Goal: Transaction & Acquisition: Book appointment/travel/reservation

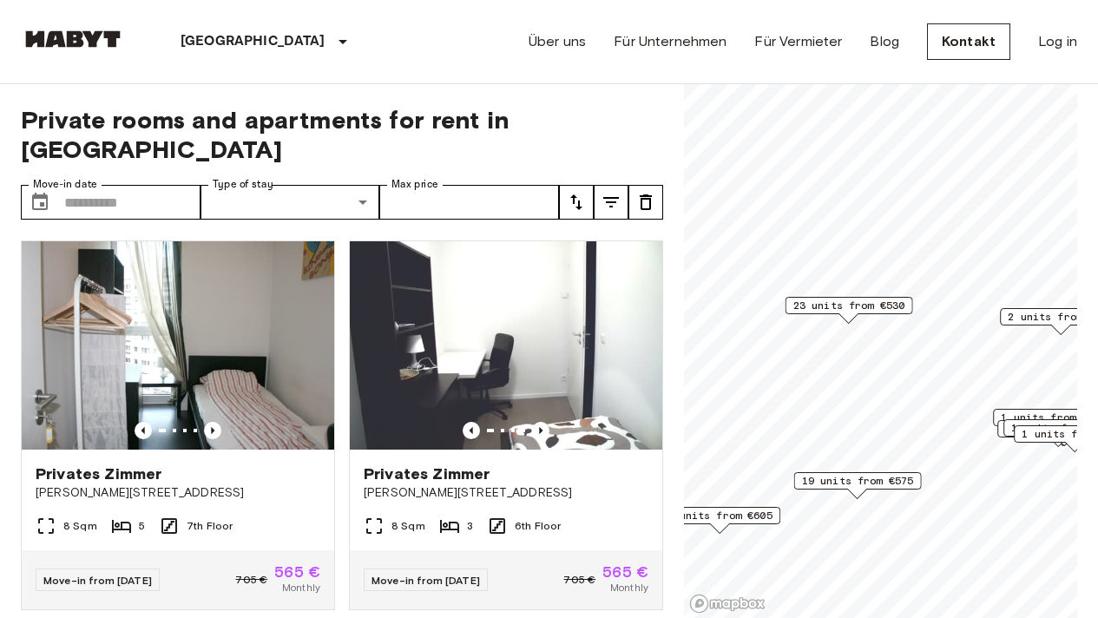
click at [855, 306] on span "23 units from €530" at bounding box center [849, 306] width 112 height 16
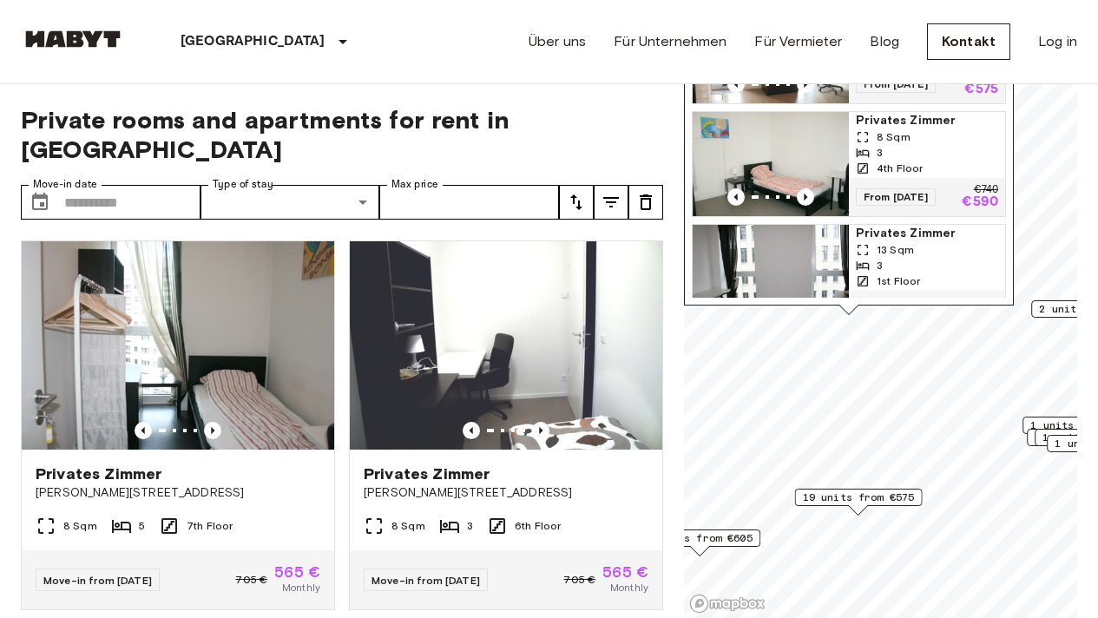
scroll to position [1556, 0]
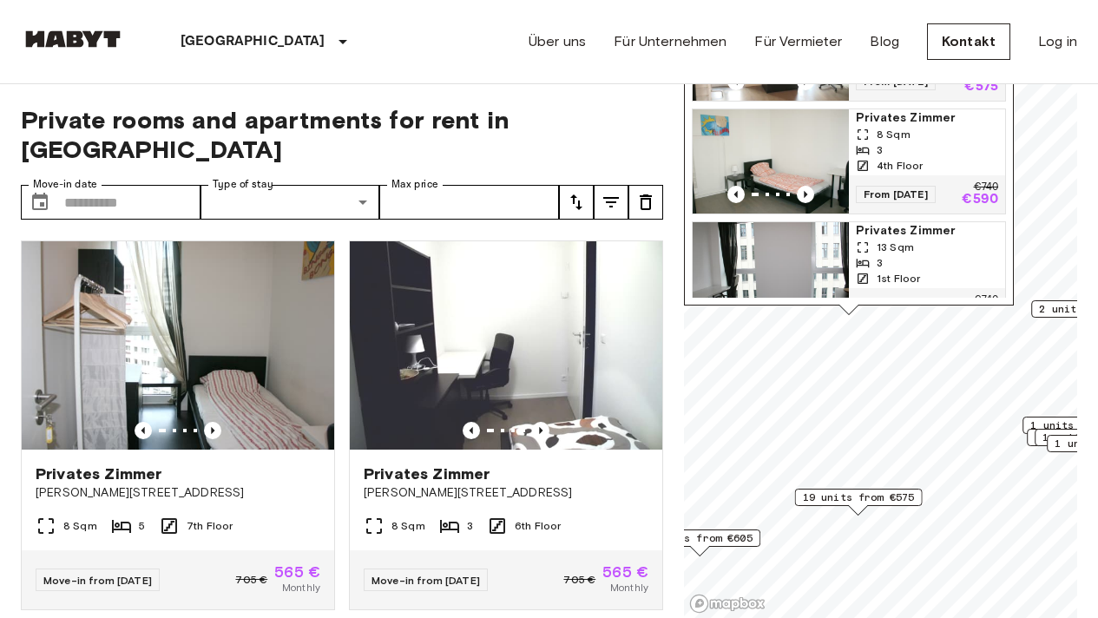
click at [882, 498] on span "19 units from €575" at bounding box center [859, 498] width 112 height 16
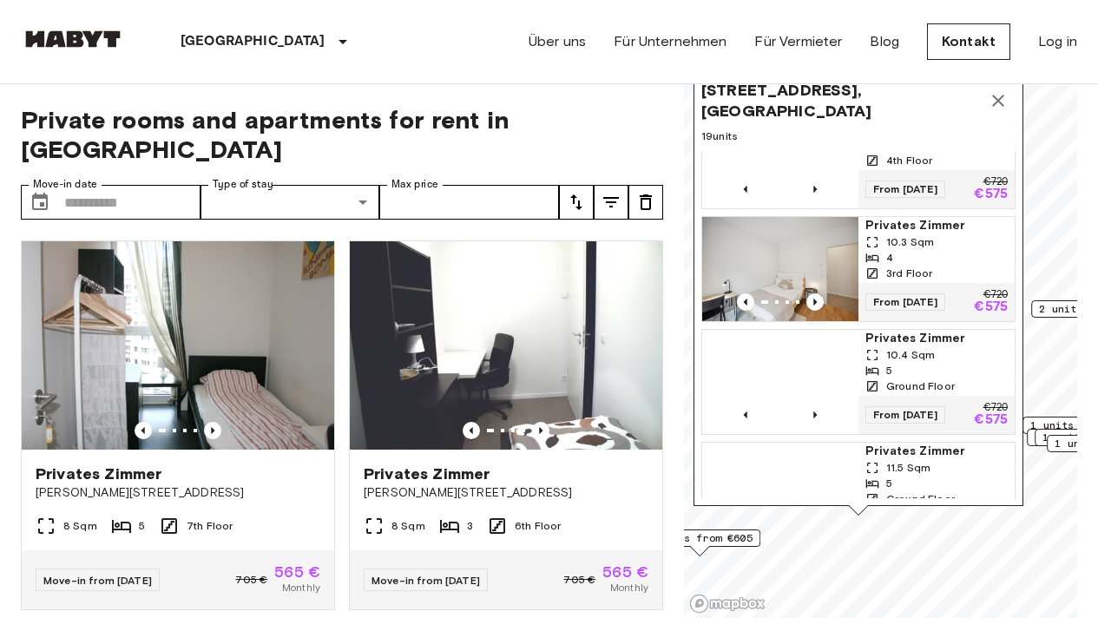
scroll to position [378, 0]
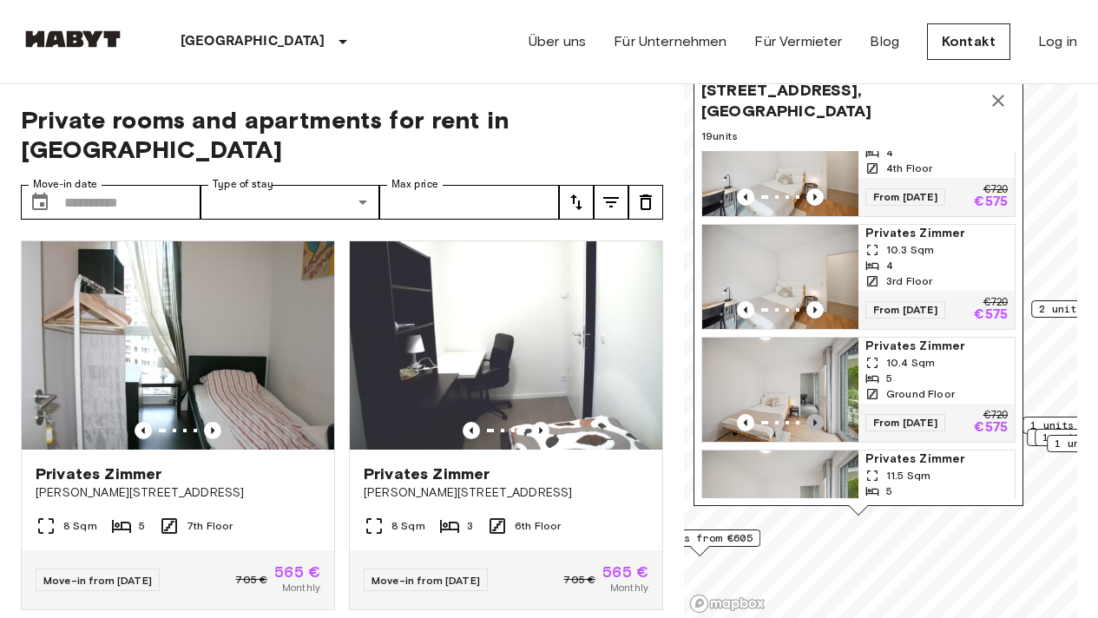
click at [818, 431] on icon "Previous image" at bounding box center [814, 422] width 17 height 17
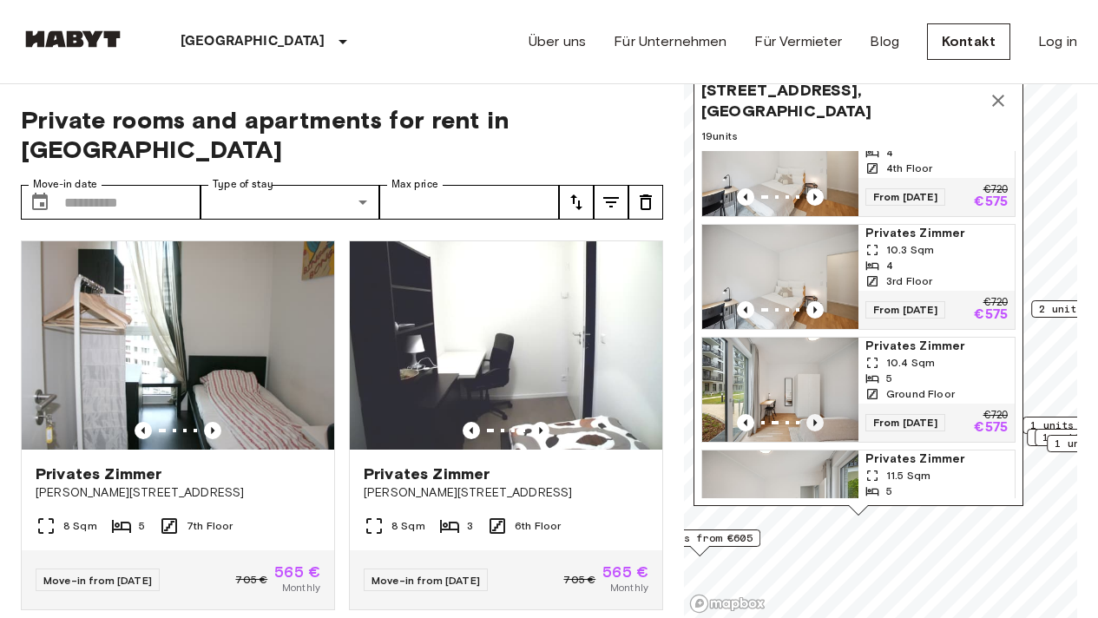
click at [818, 431] on icon "Previous image" at bounding box center [814, 422] width 17 height 17
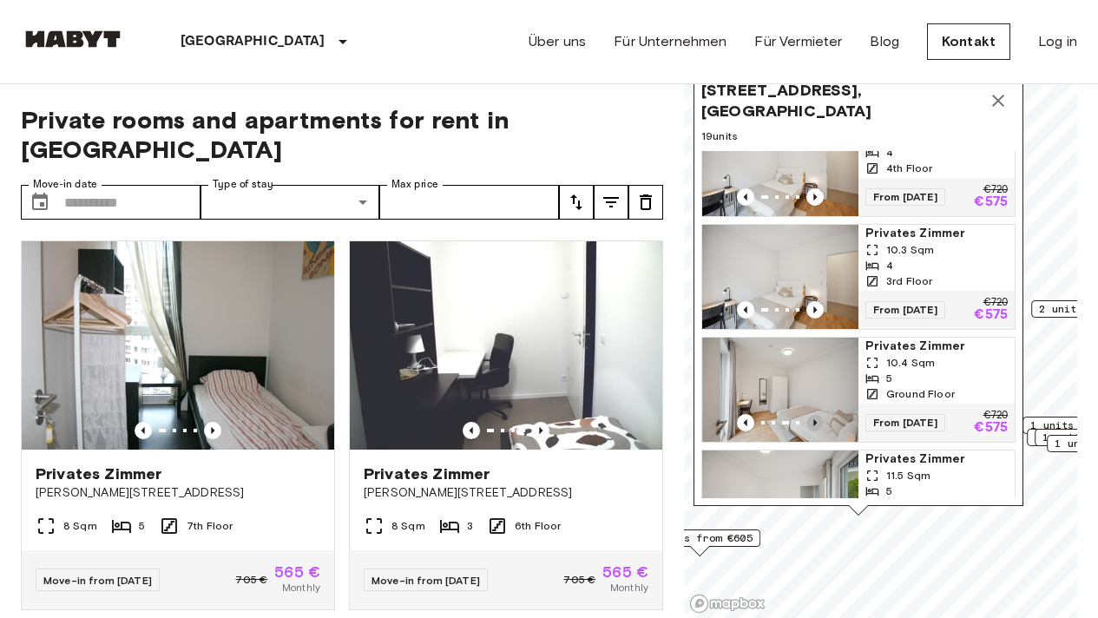
click at [818, 431] on icon "Previous image" at bounding box center [814, 422] width 17 height 17
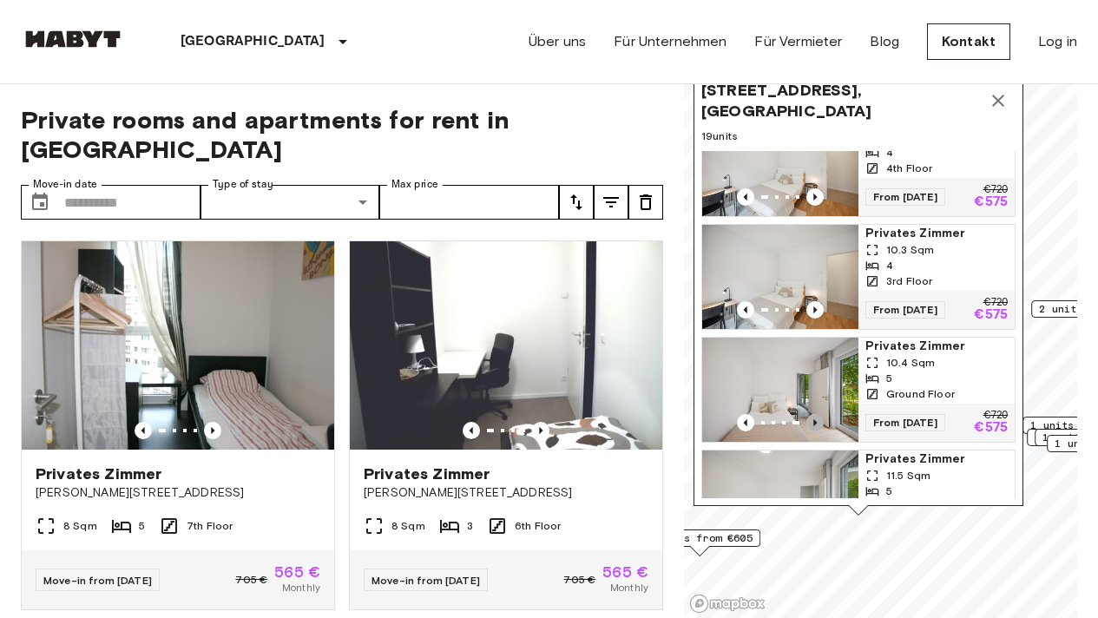
click at [818, 431] on icon "Previous image" at bounding box center [814, 422] width 17 height 17
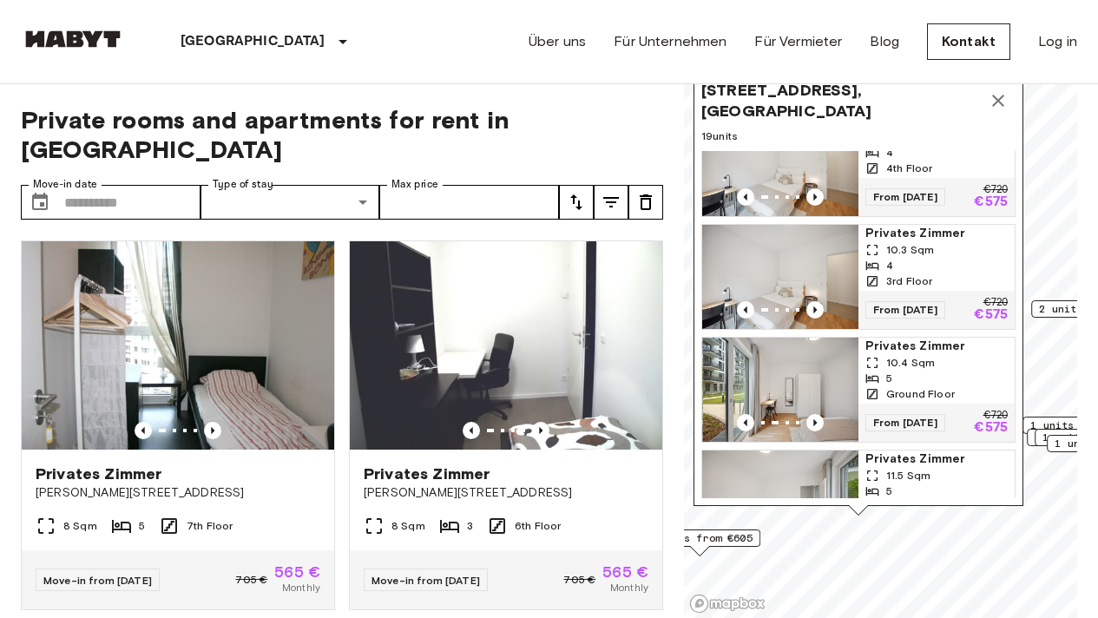
click at [826, 414] on img "Map marker" at bounding box center [781, 390] width 156 height 104
click at [702, 89] on span "Schmidstraße 2F-K, 10179 Berlin, GER" at bounding box center [841, 101] width 280 height 42
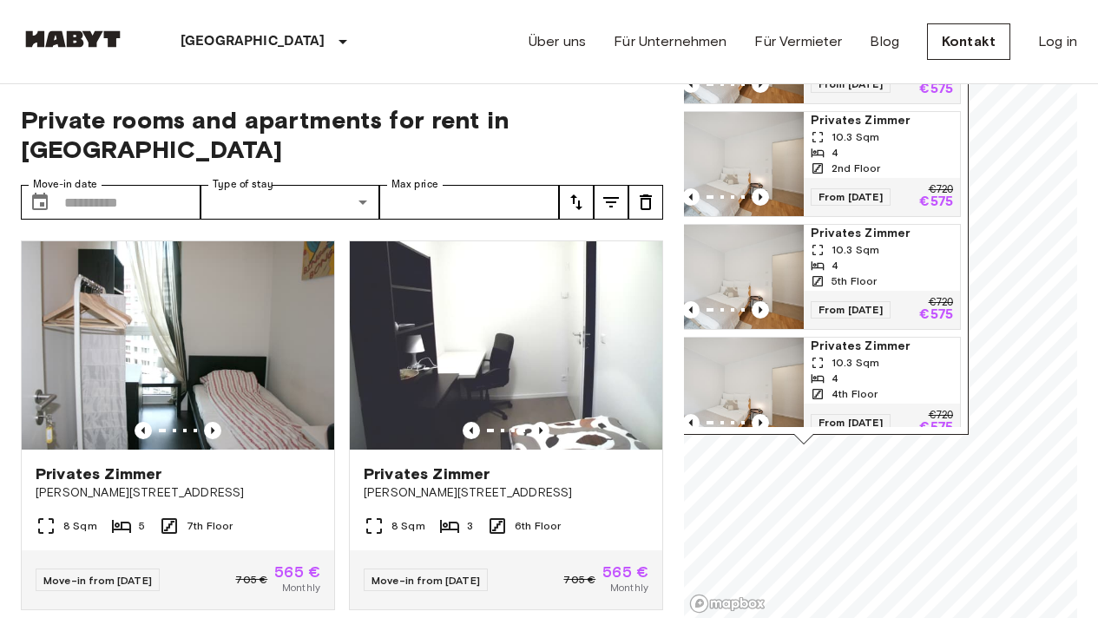
scroll to position [81, 0]
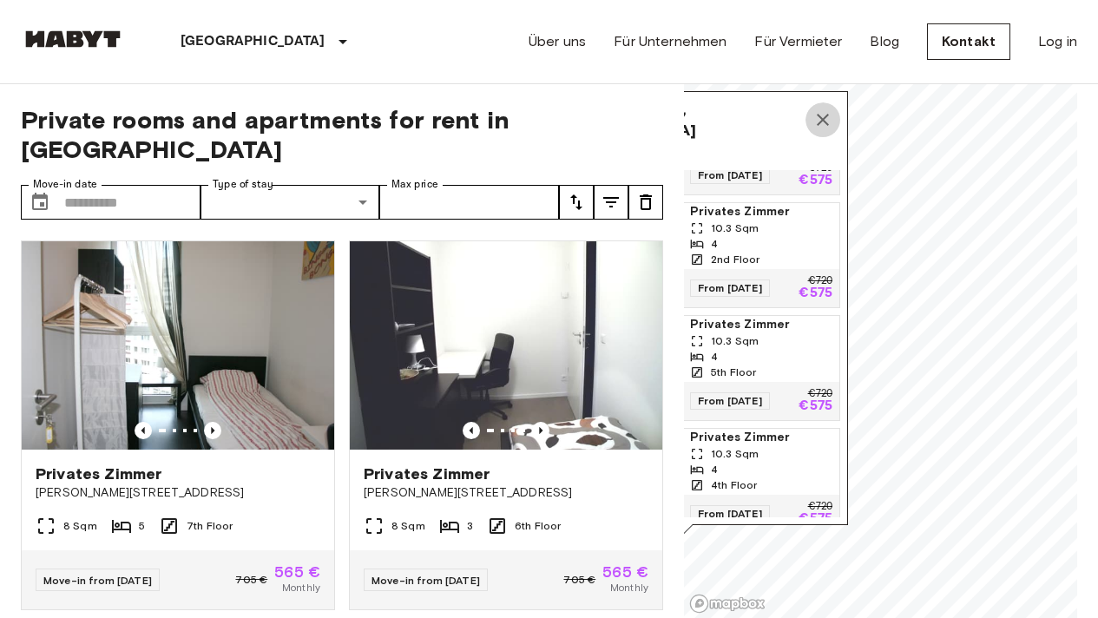
click at [825, 118] on icon "Map marker" at bounding box center [823, 120] width 12 height 12
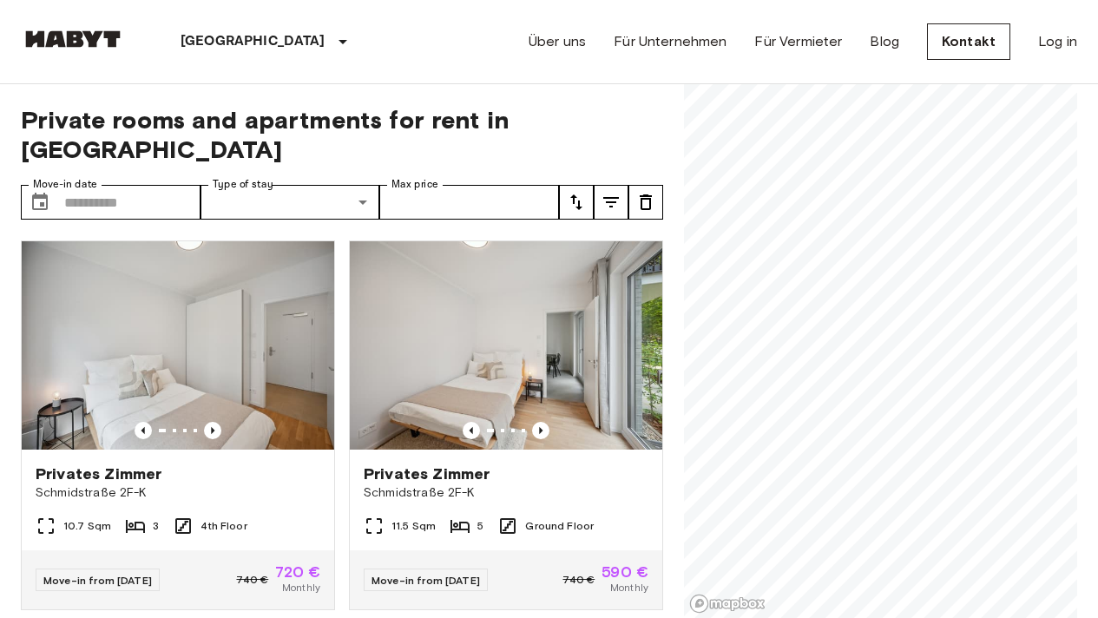
click at [673, 267] on div "Private rooms and apartments for rent in Berlin Move-in date ​ Move-in date Typ…" at bounding box center [549, 351] width 1056 height 535
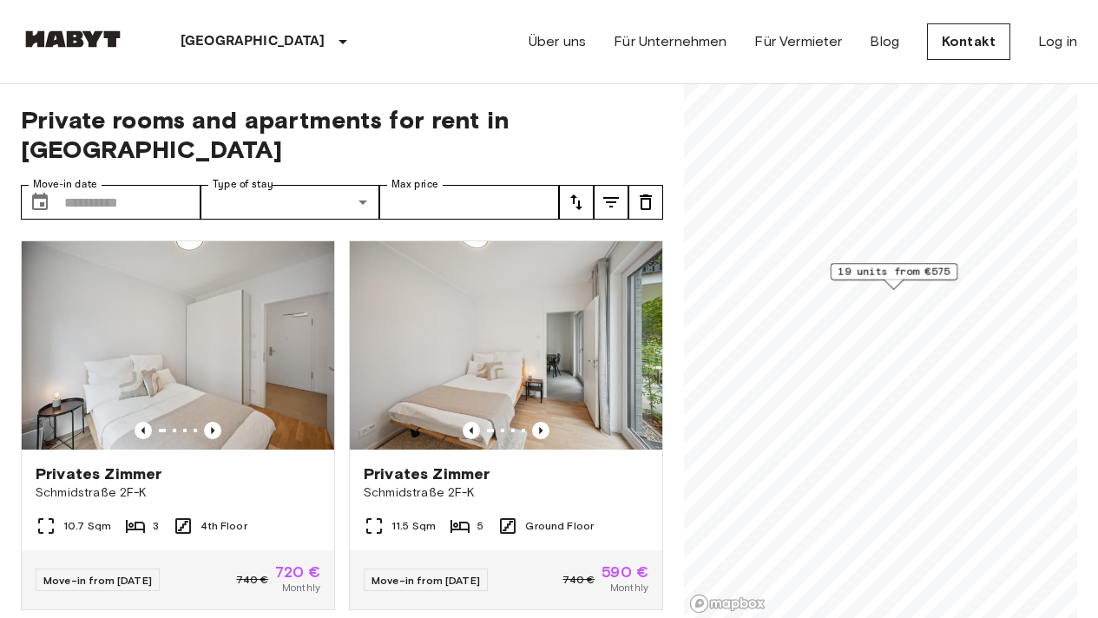
click at [893, 271] on span "19 units from €575" at bounding box center [895, 272] width 112 height 16
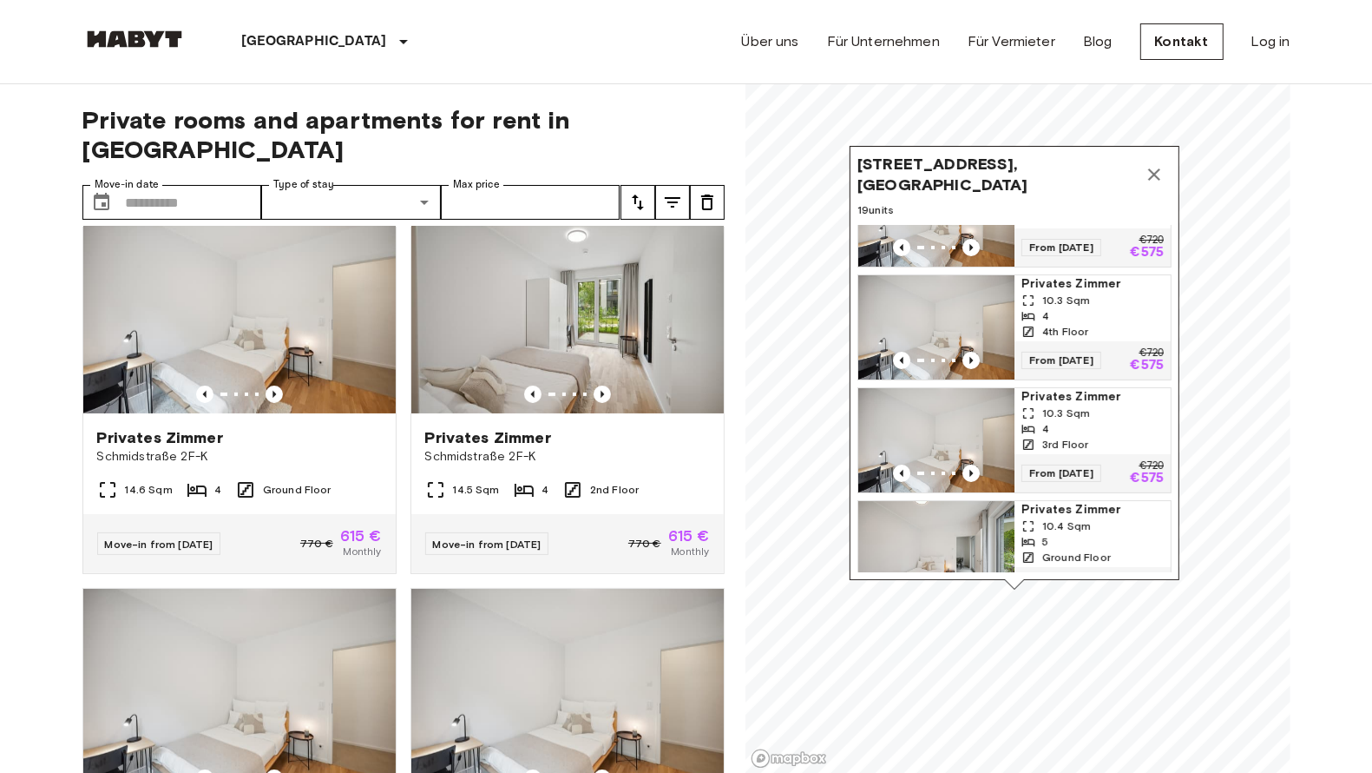
scroll to position [806, 0]
click at [619, 425] on div "Privates Zimmer" at bounding box center [567, 435] width 285 height 21
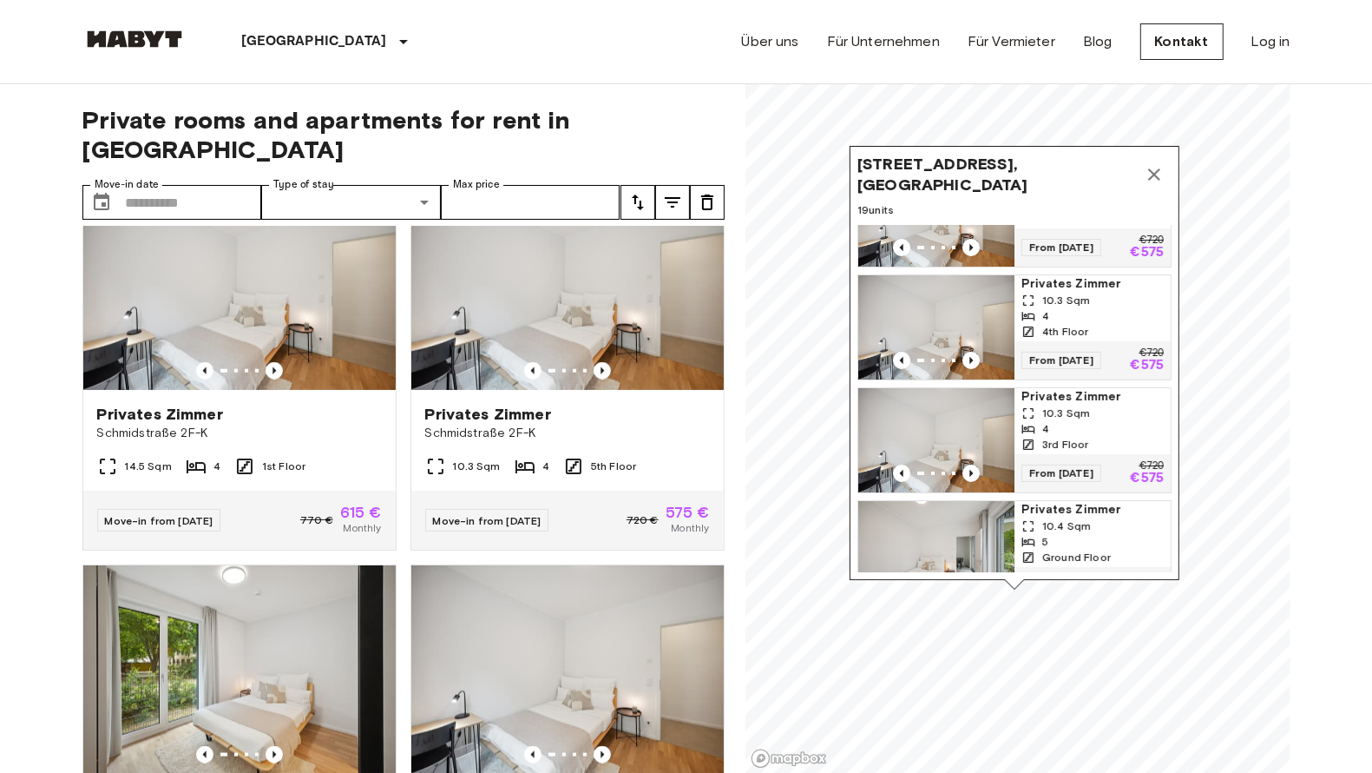
scroll to position [1595, 0]
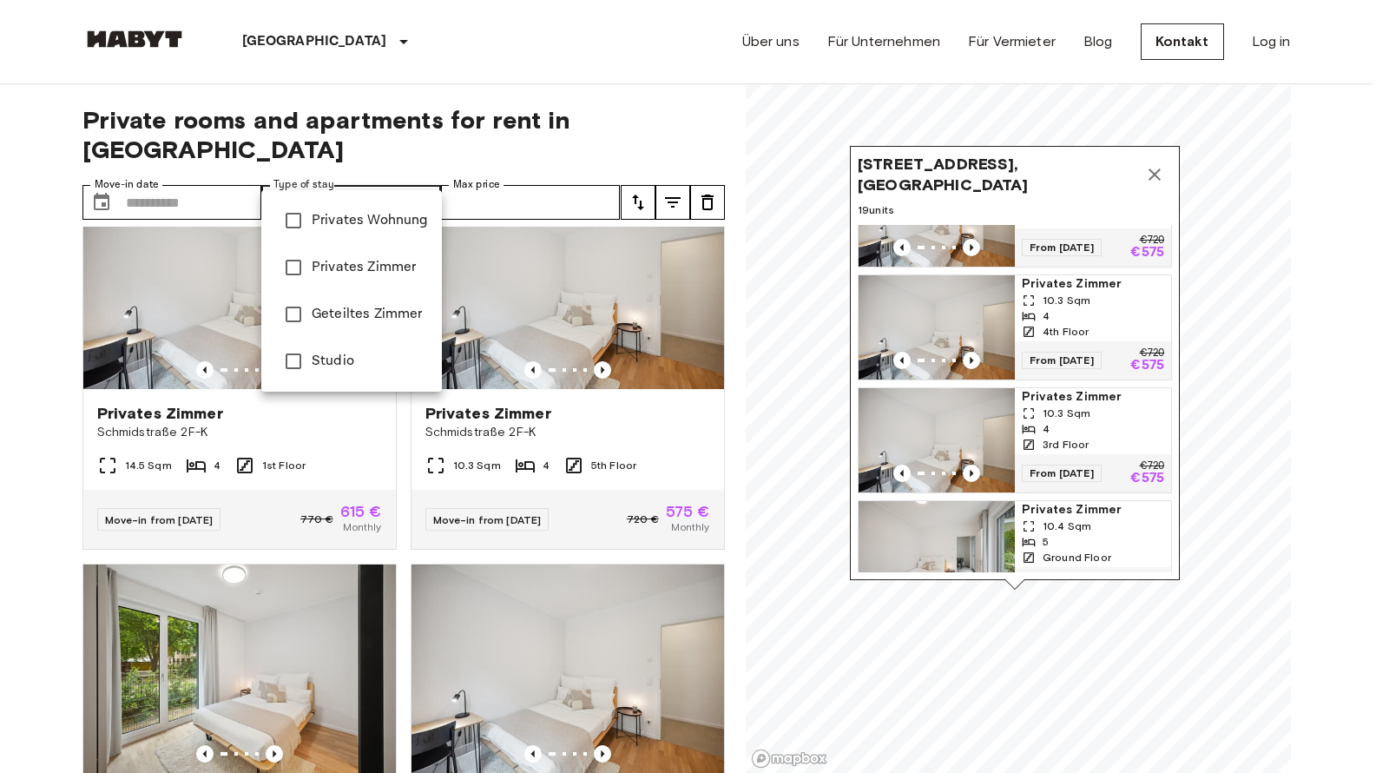
click at [362, 358] on span "Studio" at bounding box center [370, 361] width 116 height 21
type input "******"
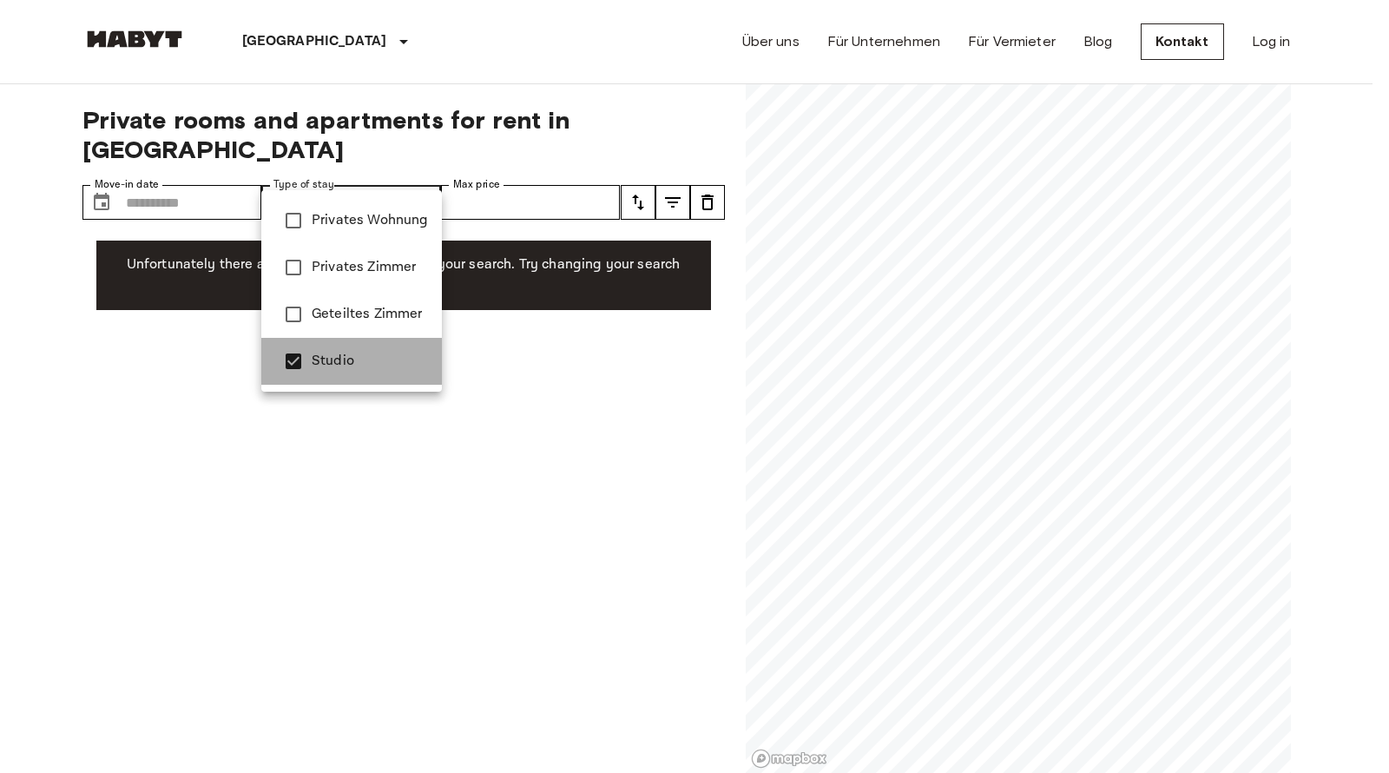
click at [360, 352] on span "Studio" at bounding box center [370, 361] width 116 height 21
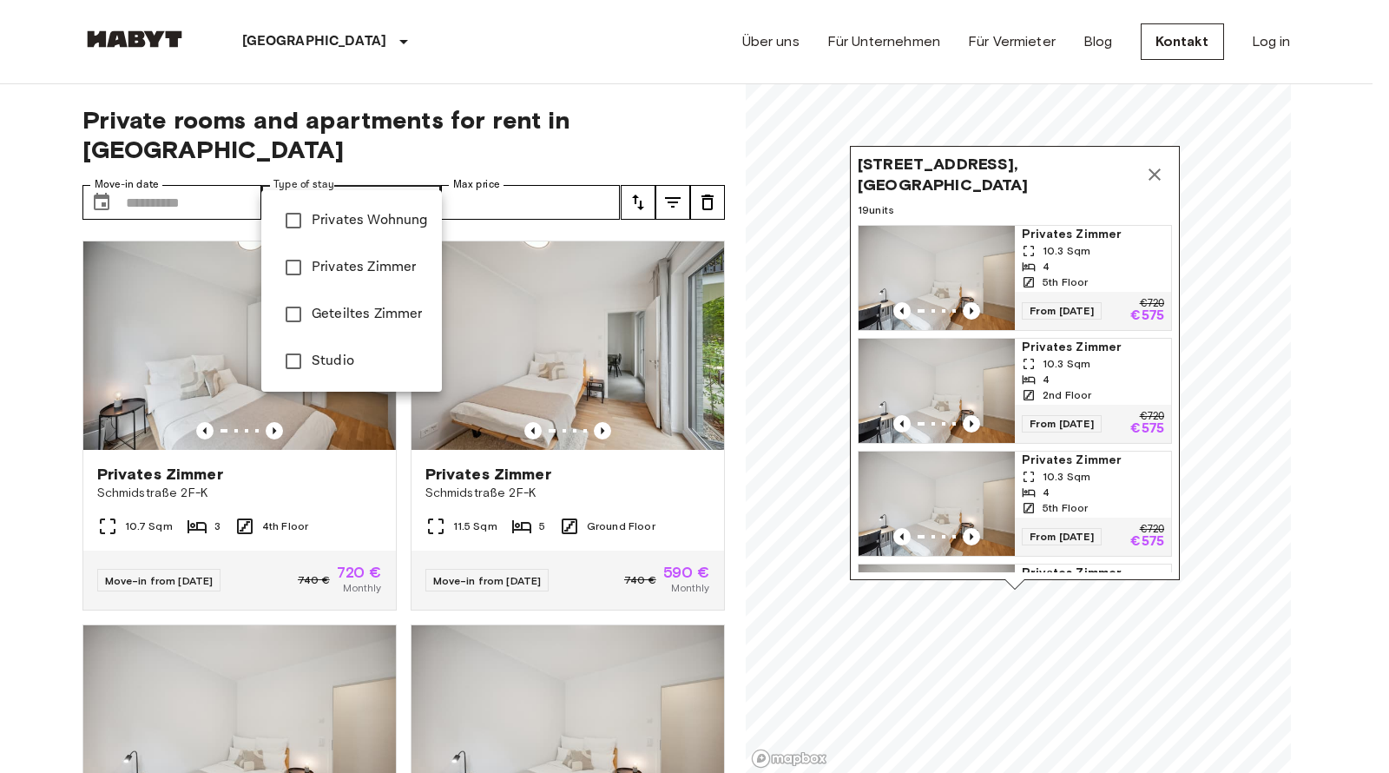
click at [418, 166] on div at bounding box center [694, 386] width 1389 height 773
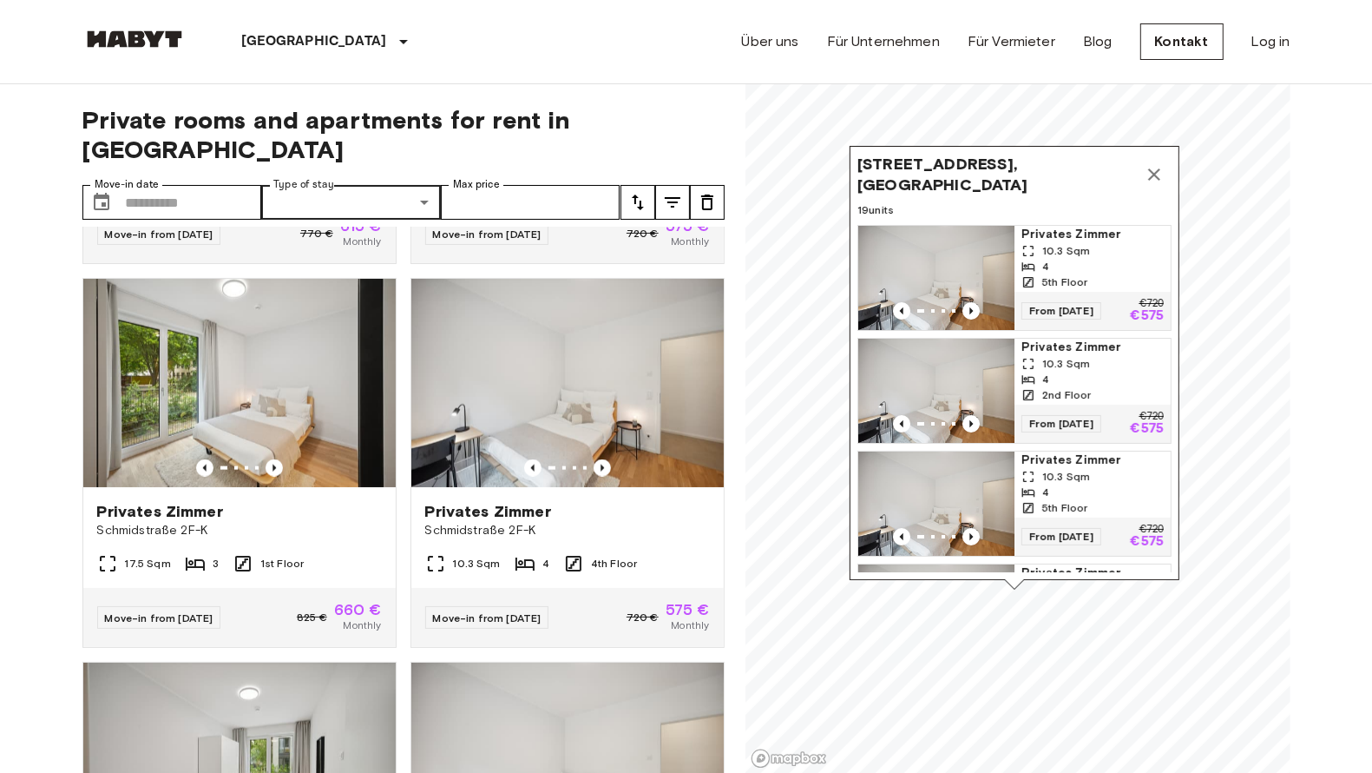
scroll to position [1879, 0]
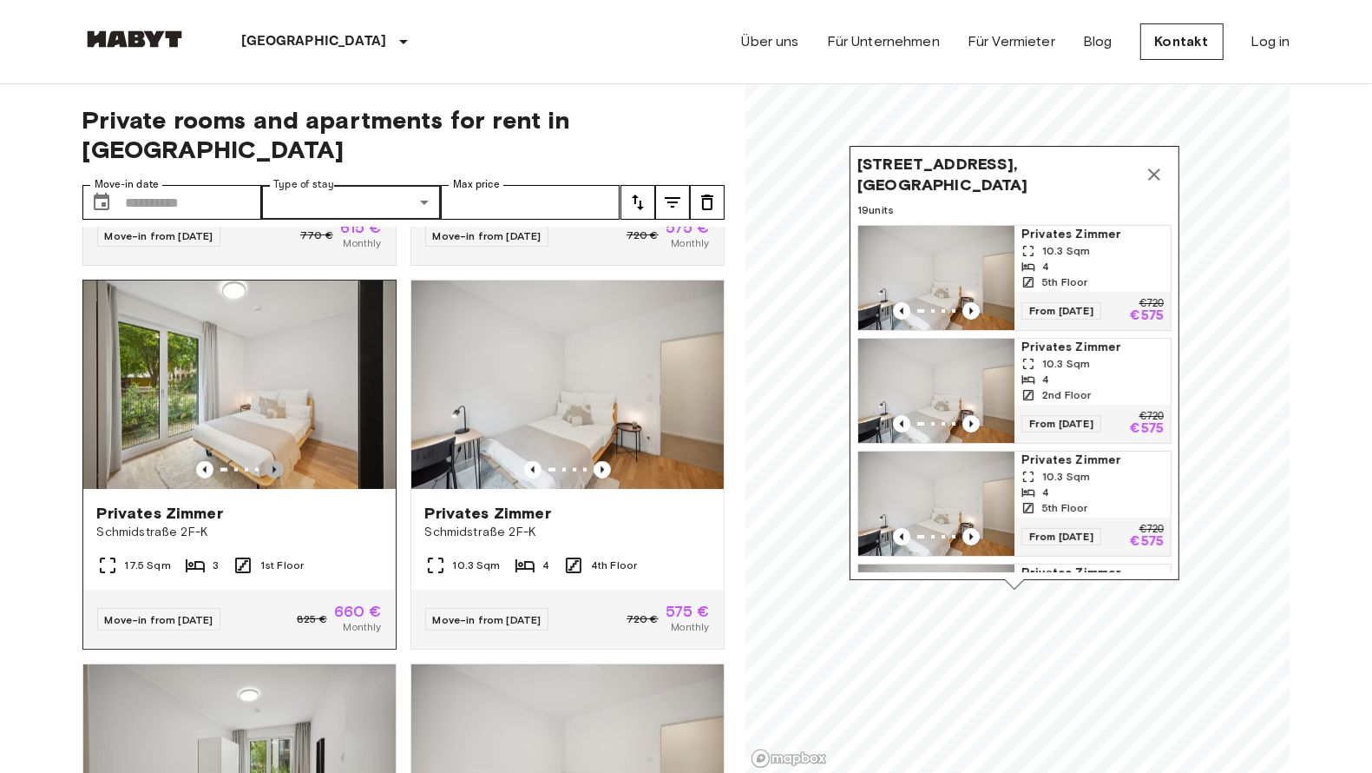
click at [269, 478] on icon "Previous image" at bounding box center [274, 469] width 17 height 17
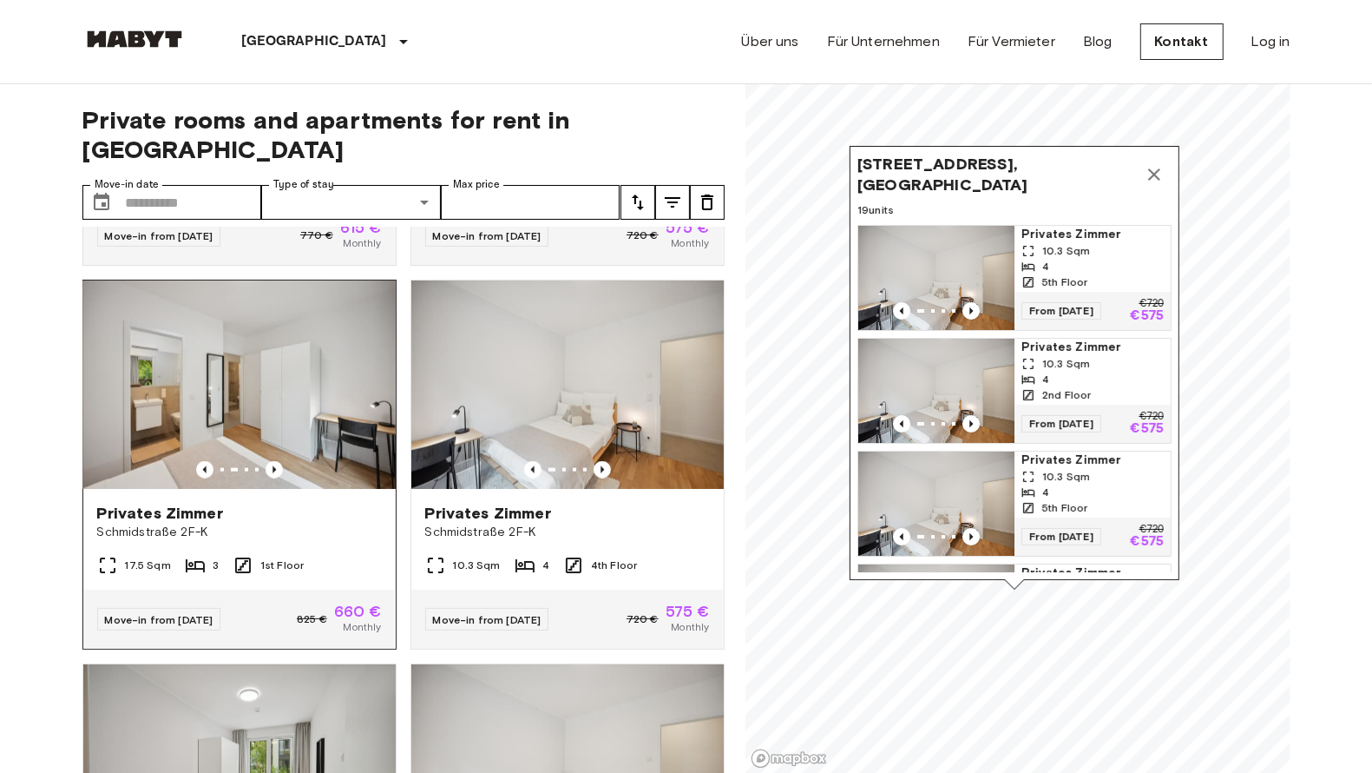
drag, startPoint x: 269, startPoint y: 491, endPoint x: 249, endPoint y: 494, distance: 20.1
click at [249, 478] on div at bounding box center [239, 469] width 312 height 17
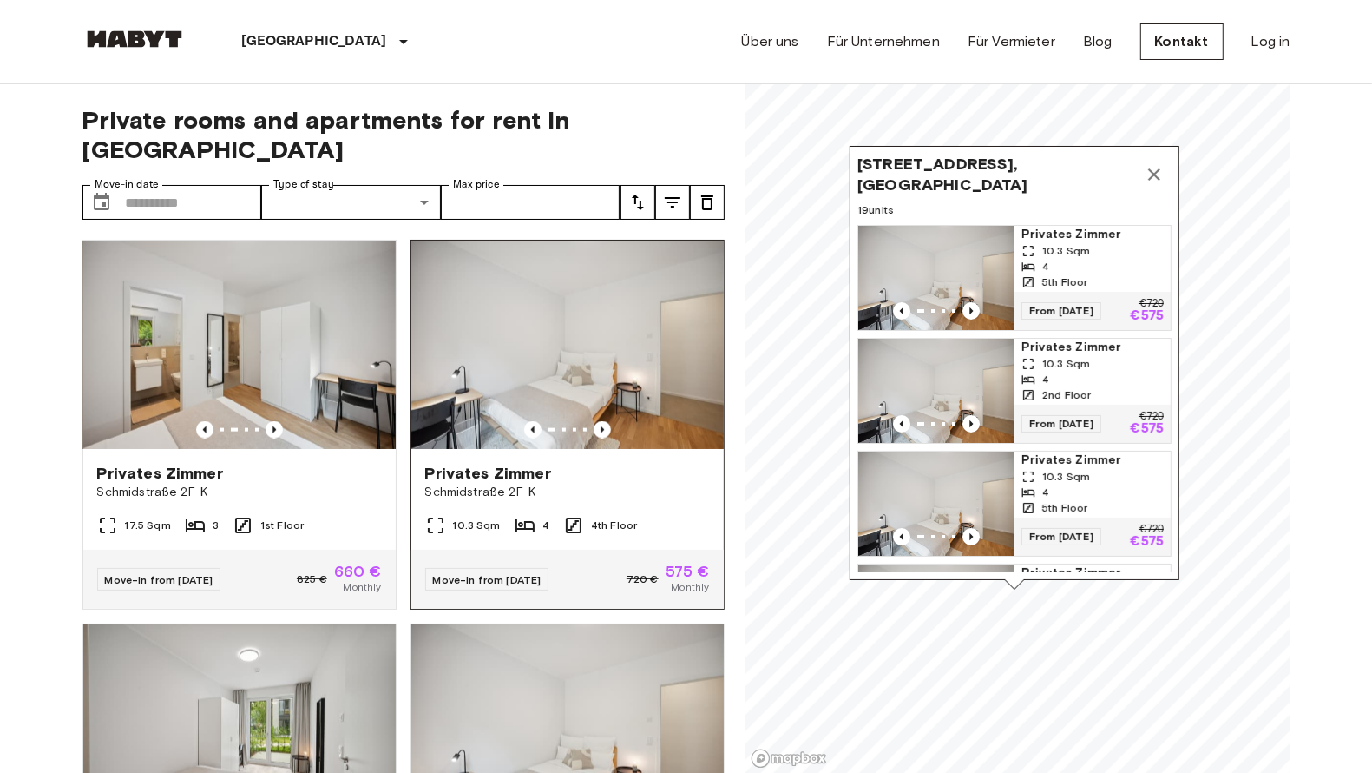
scroll to position [1889, 0]
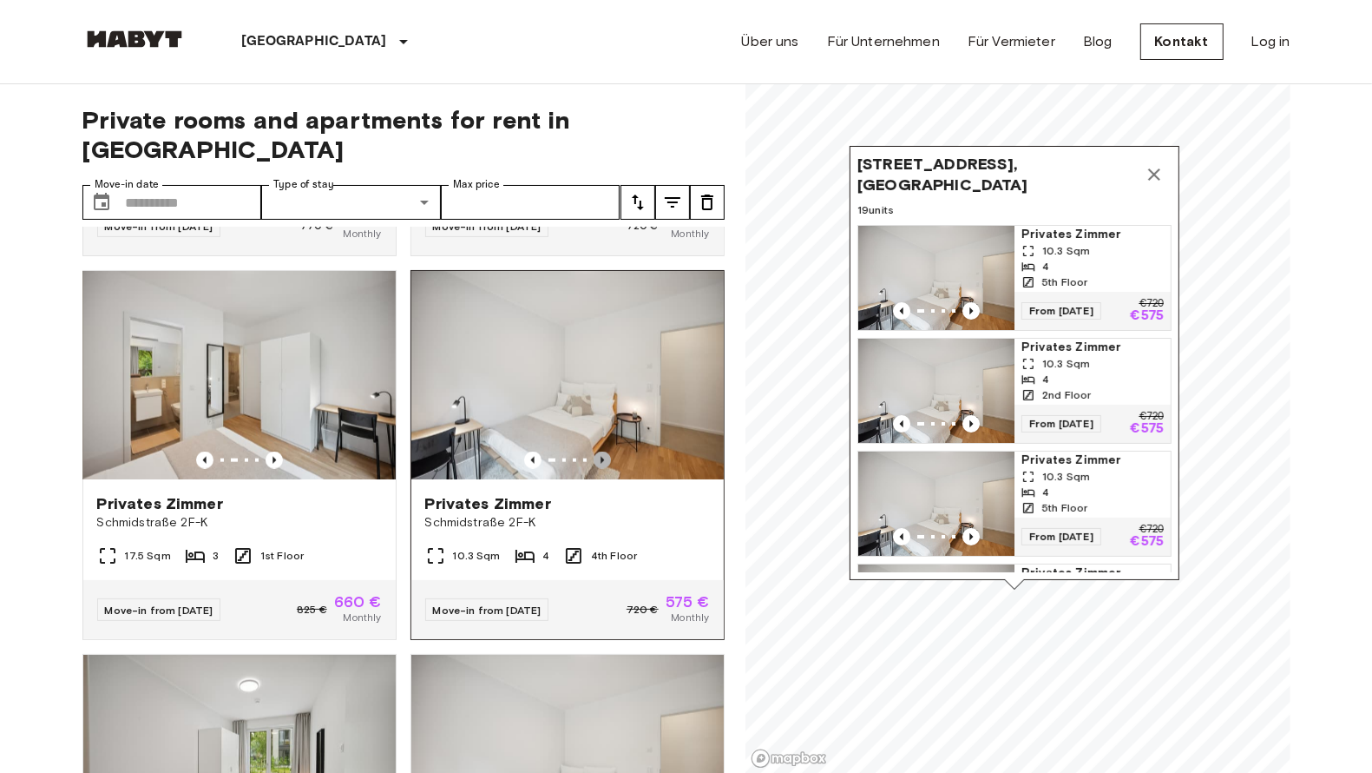
click at [601, 464] on icon "Previous image" at bounding box center [602, 460] width 3 height 7
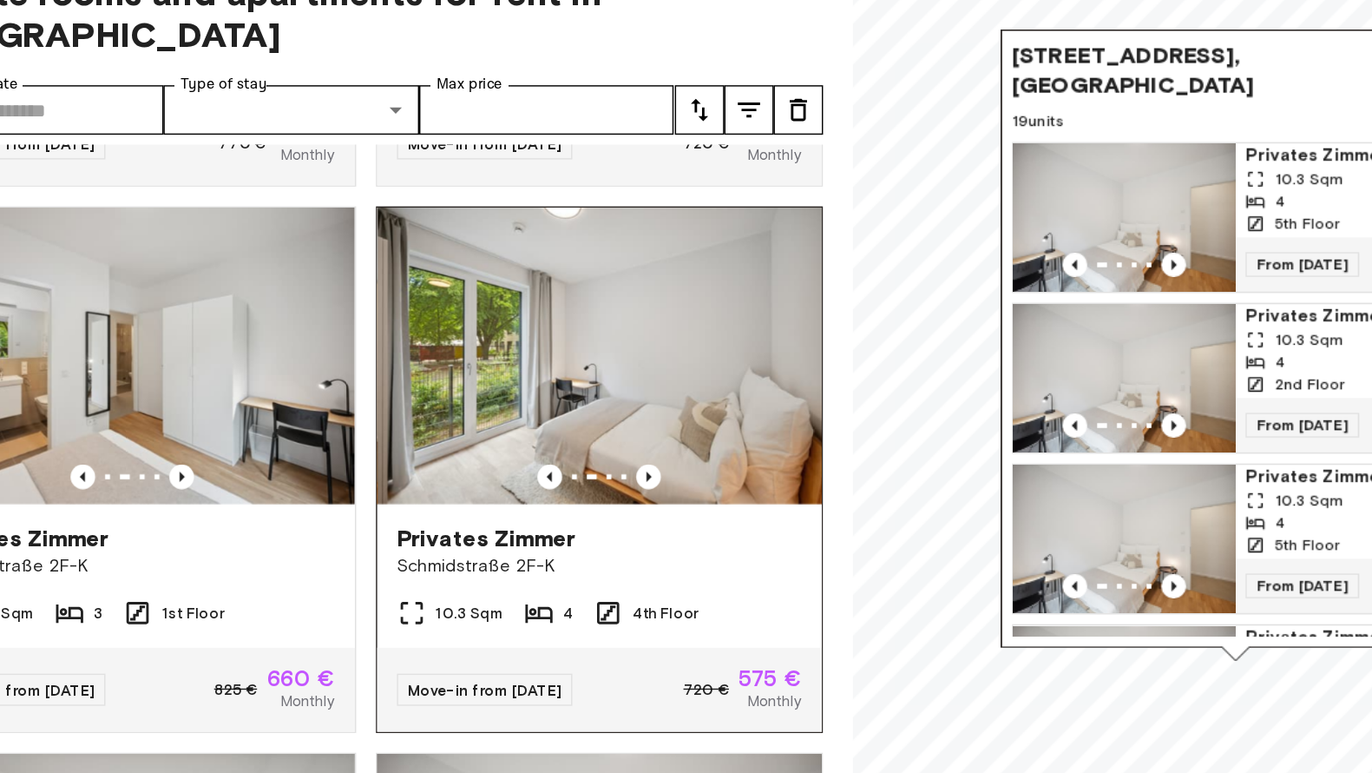
scroll to position [1888, 0]
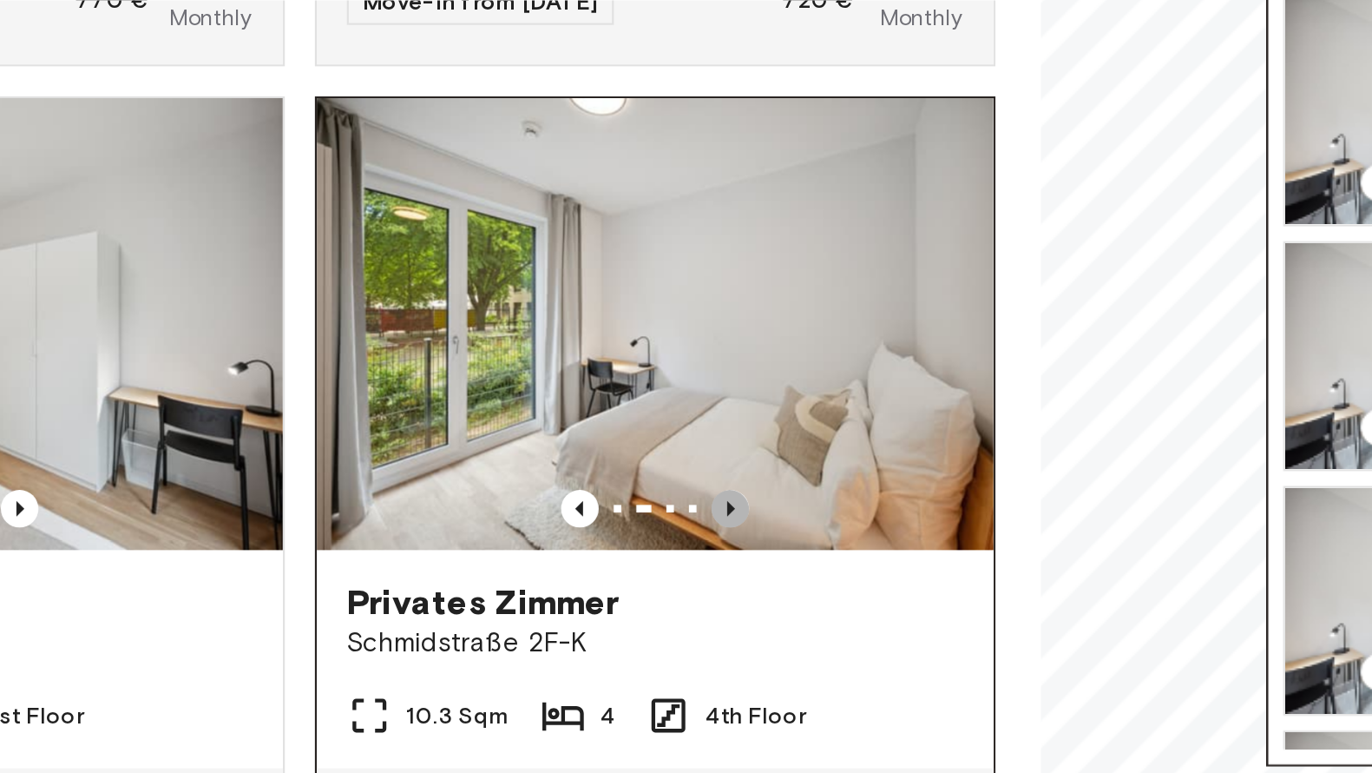
click at [594, 470] on icon "Previous image" at bounding box center [602, 460] width 17 height 17
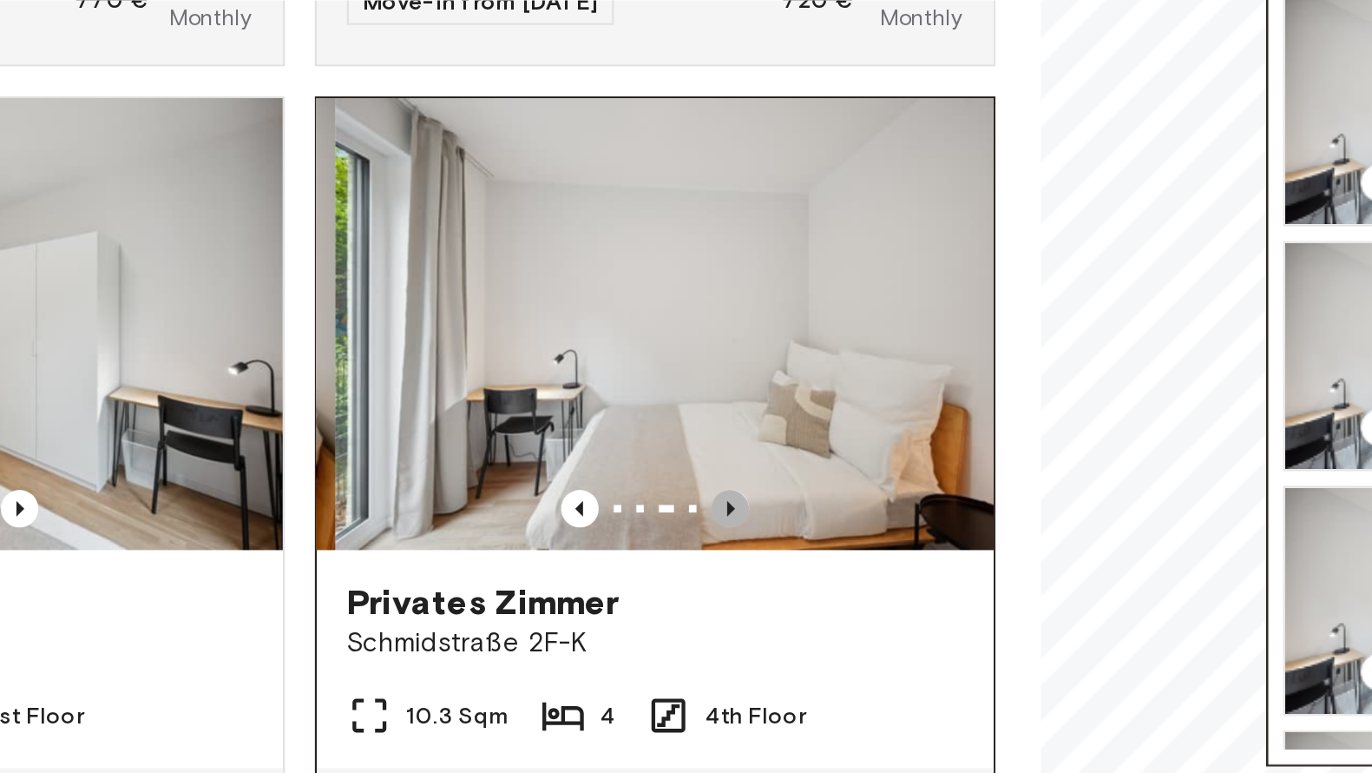
click at [594, 470] on icon "Previous image" at bounding box center [602, 460] width 17 height 17
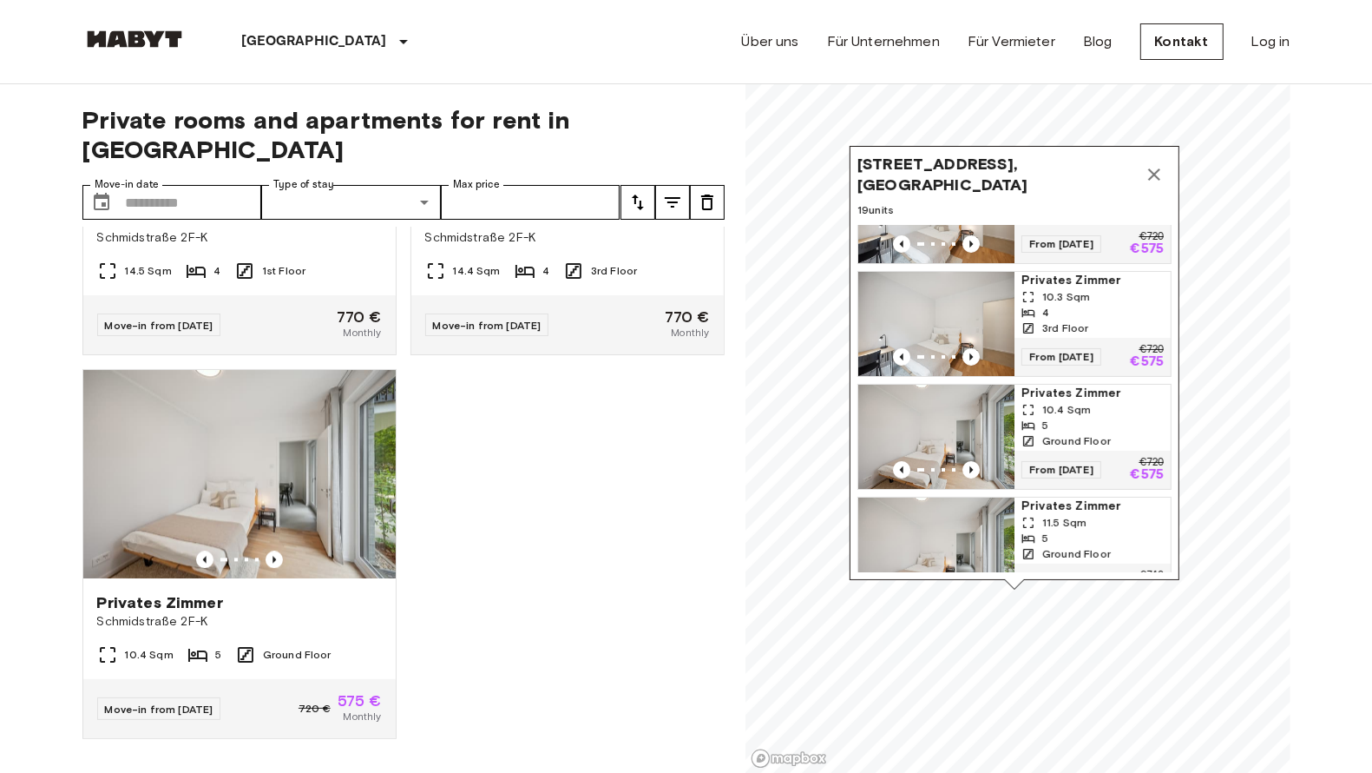
scroll to position [445, 0]
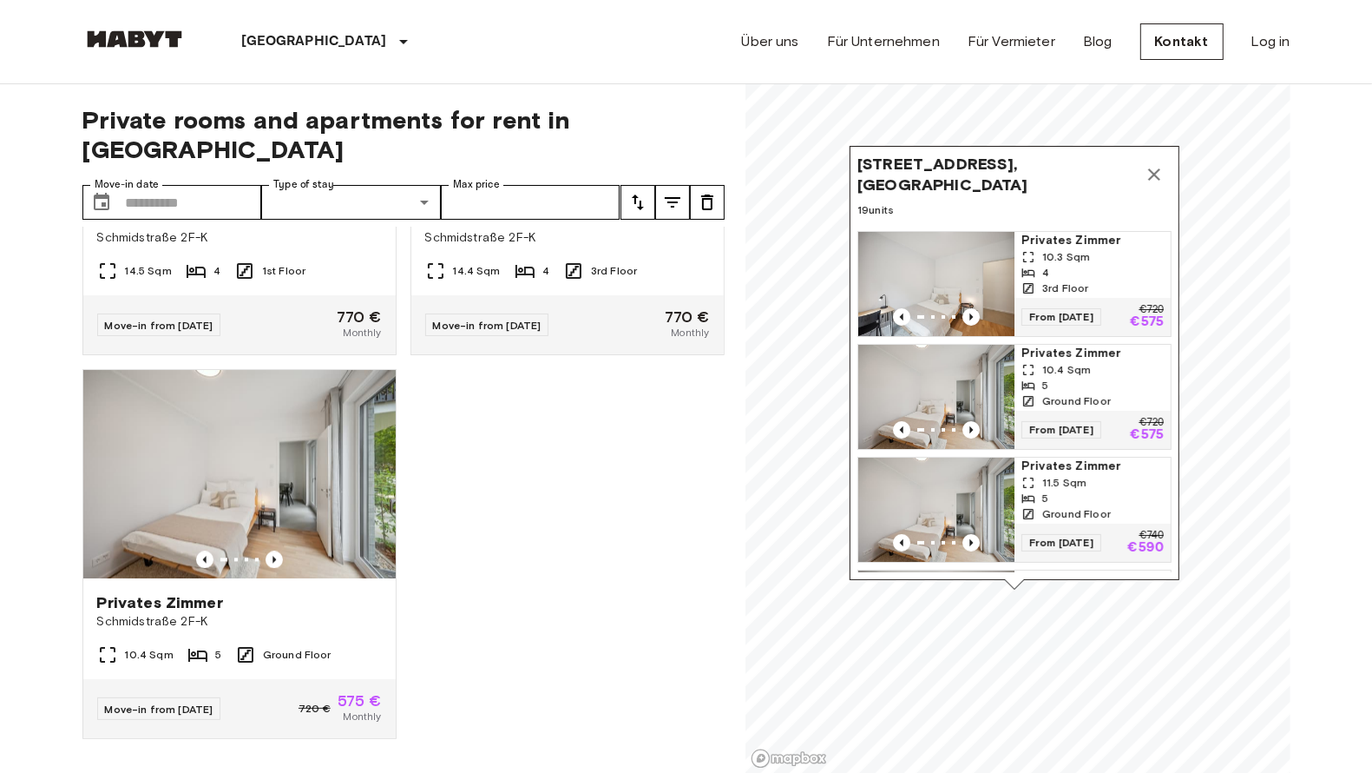
click at [978, 418] on img "Map marker" at bounding box center [936, 397] width 156 height 104
click at [525, 443] on div "Privates Zimmer Schmidstraße 2F-K 10.7 Sqm 3 4th Floor Move-in from 19 Sep 25 7…" at bounding box center [397, 500] width 656 height 547
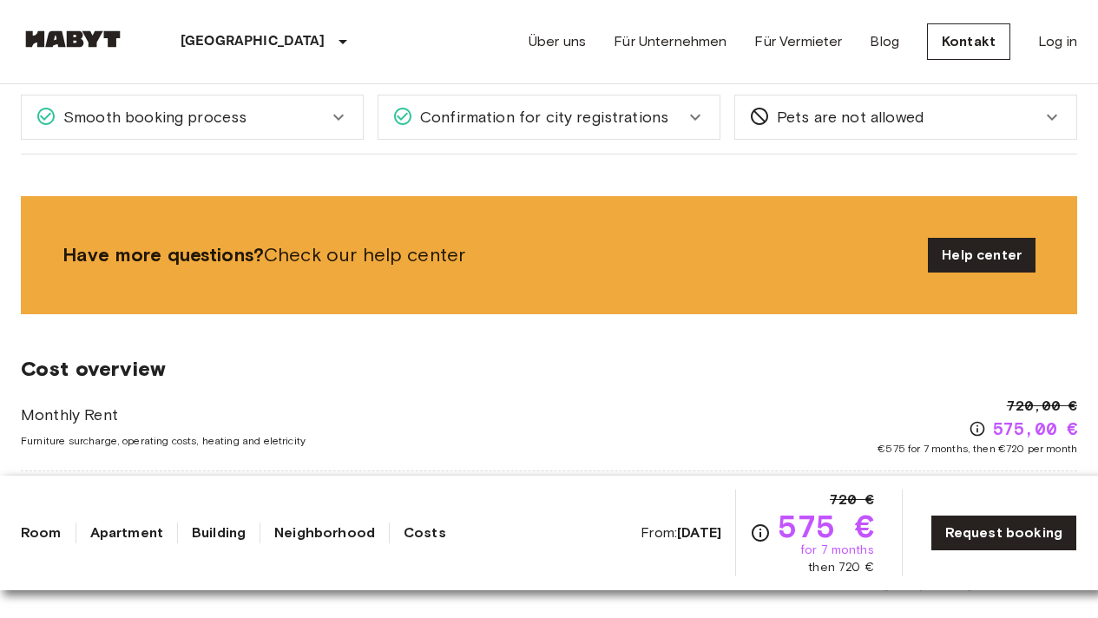
scroll to position [2444, 0]
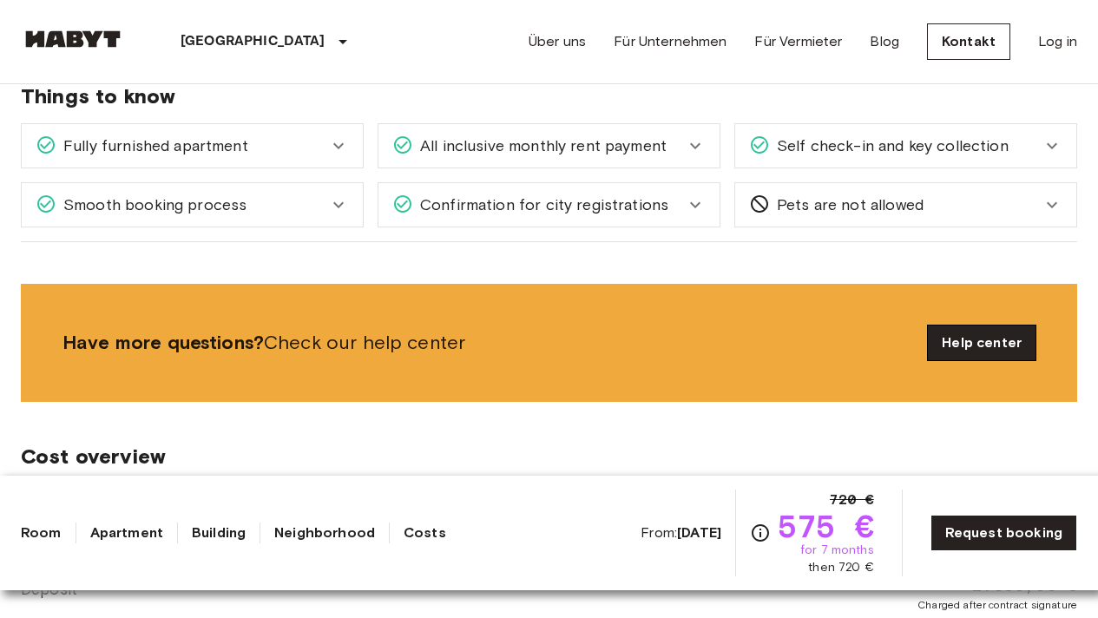
click at [957, 343] on link "Help center" at bounding box center [982, 343] width 108 height 35
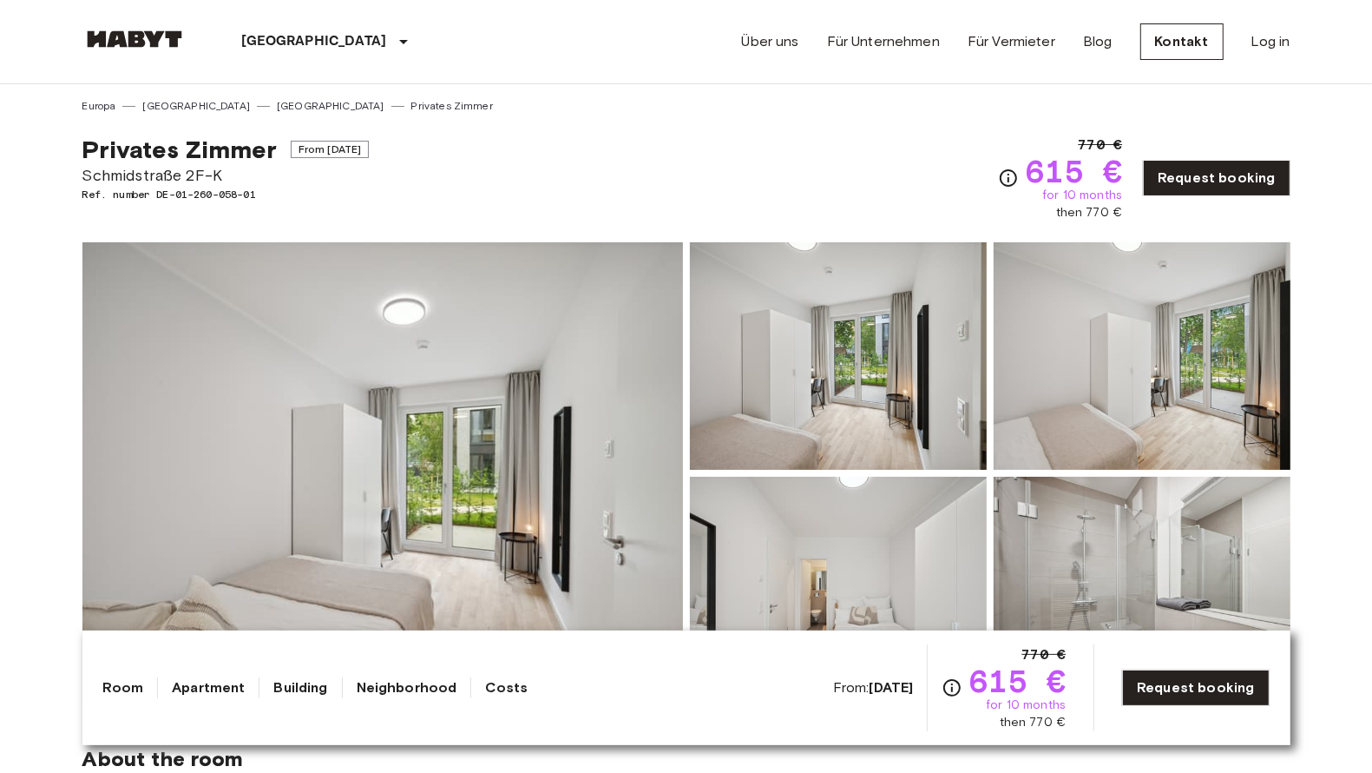
click at [526, 461] on img at bounding box center [382, 473] width 601 height 462
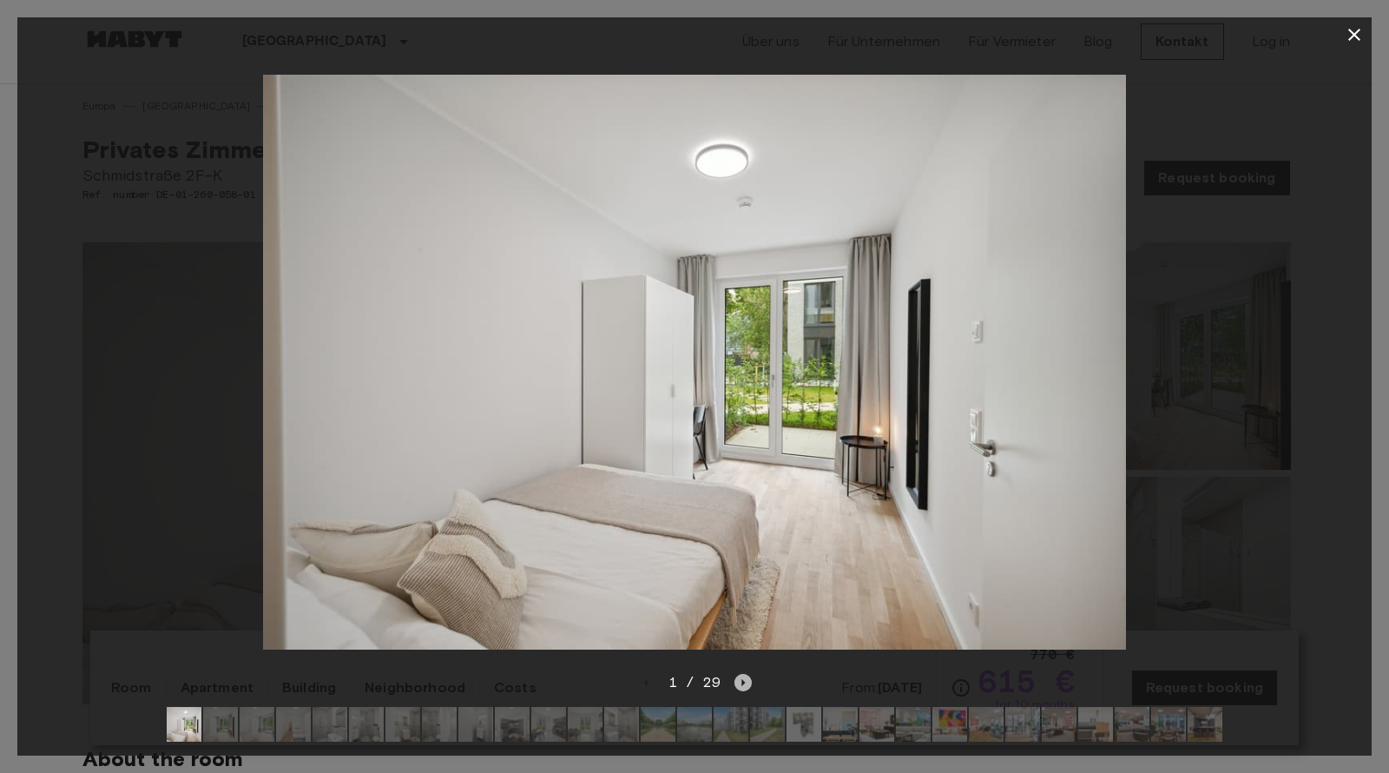
click at [743, 674] on icon "Next image" at bounding box center [742, 682] width 17 height 17
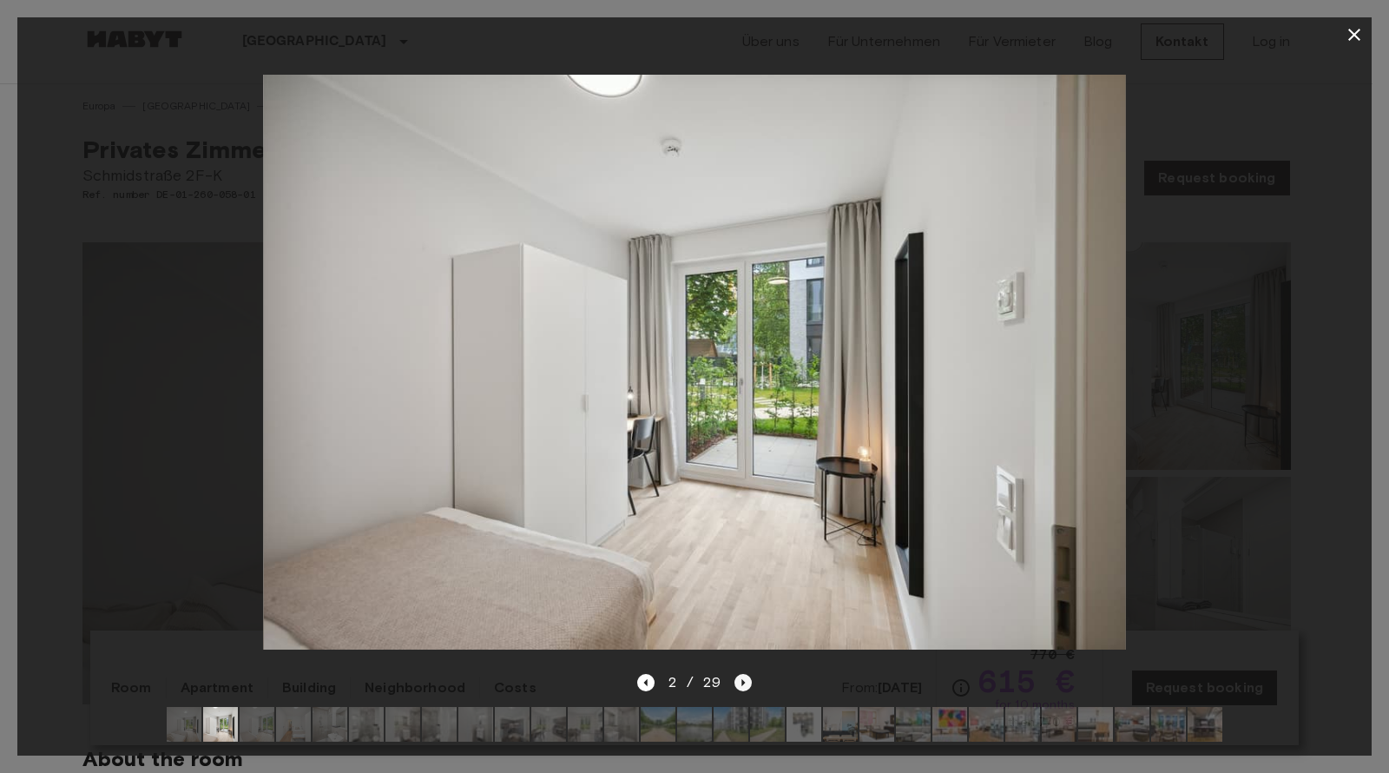
click at [743, 674] on icon "Next image" at bounding box center [742, 682] width 17 height 17
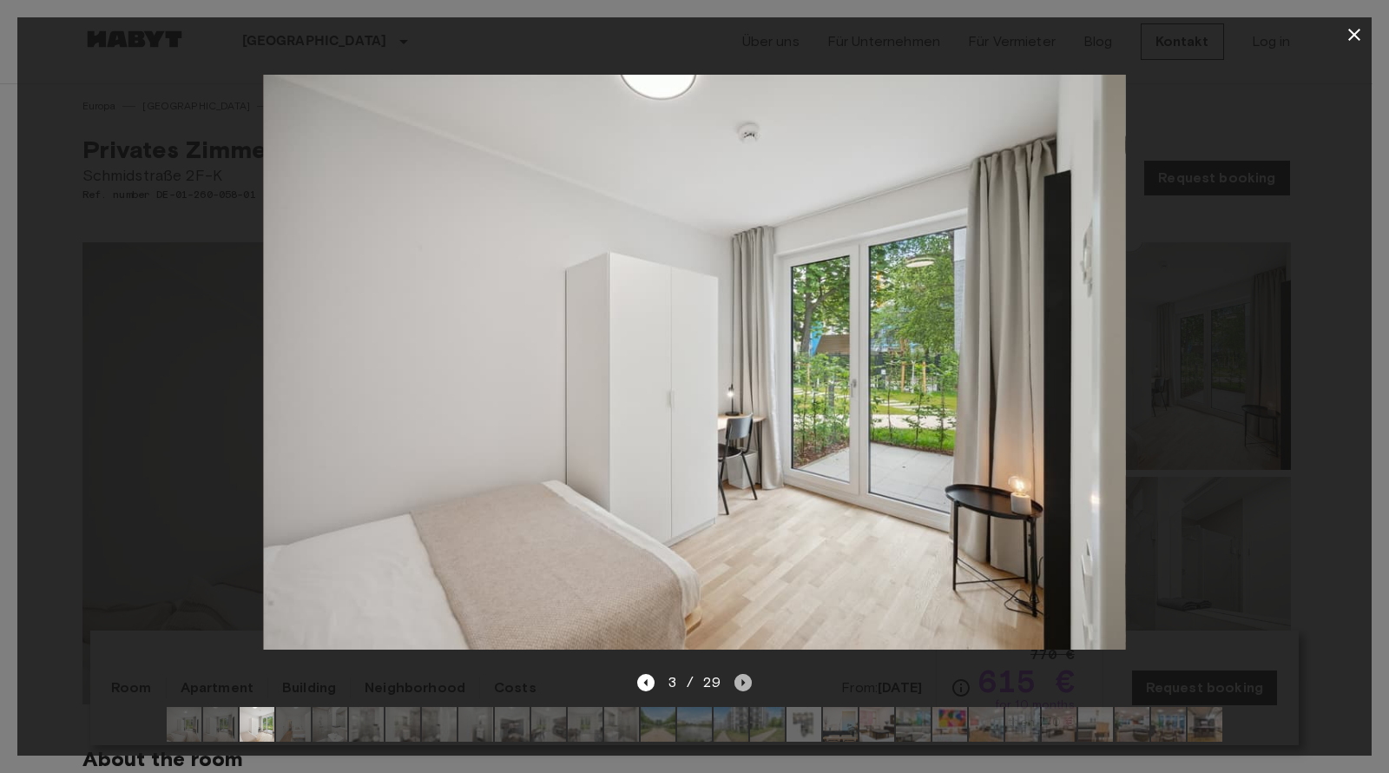
click at [743, 674] on icon "Next image" at bounding box center [742, 682] width 17 height 17
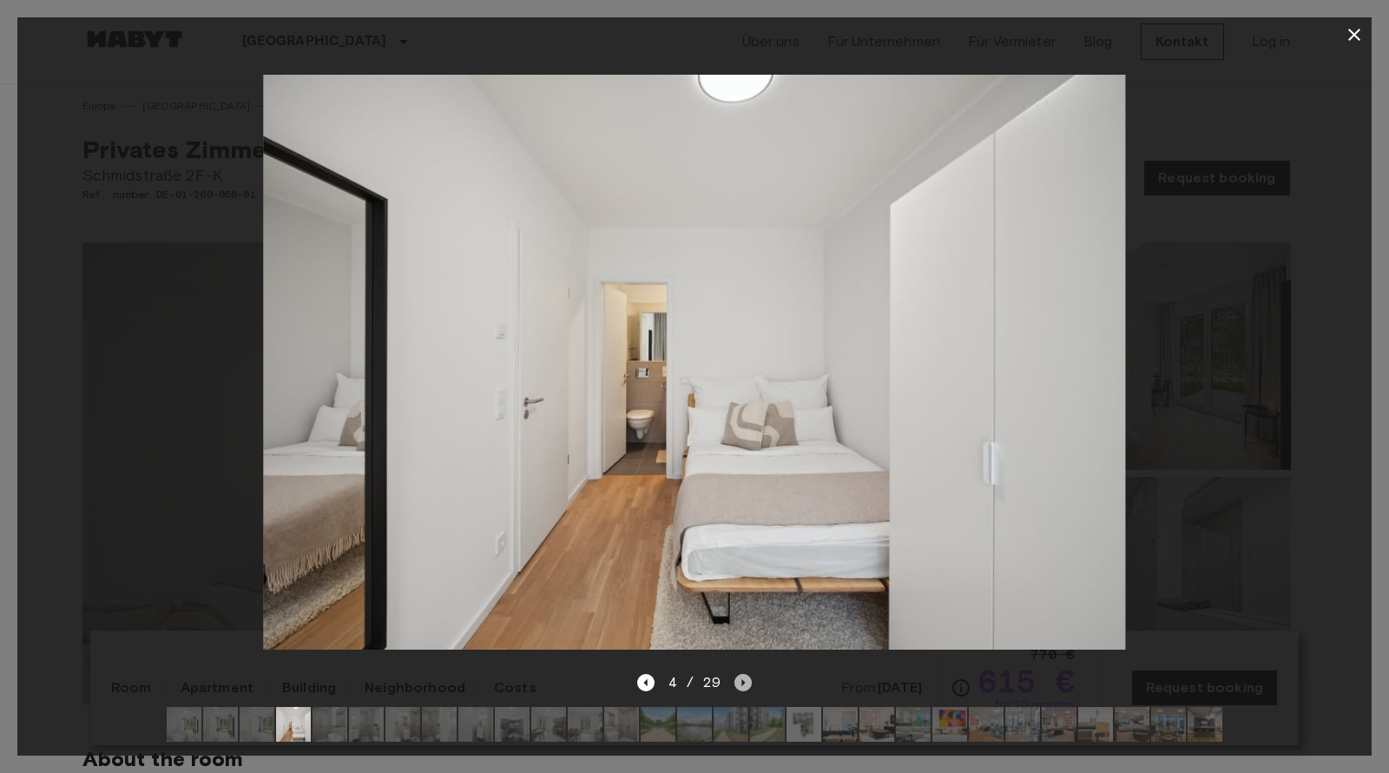
click at [743, 674] on icon "Next image" at bounding box center [742, 682] width 17 height 17
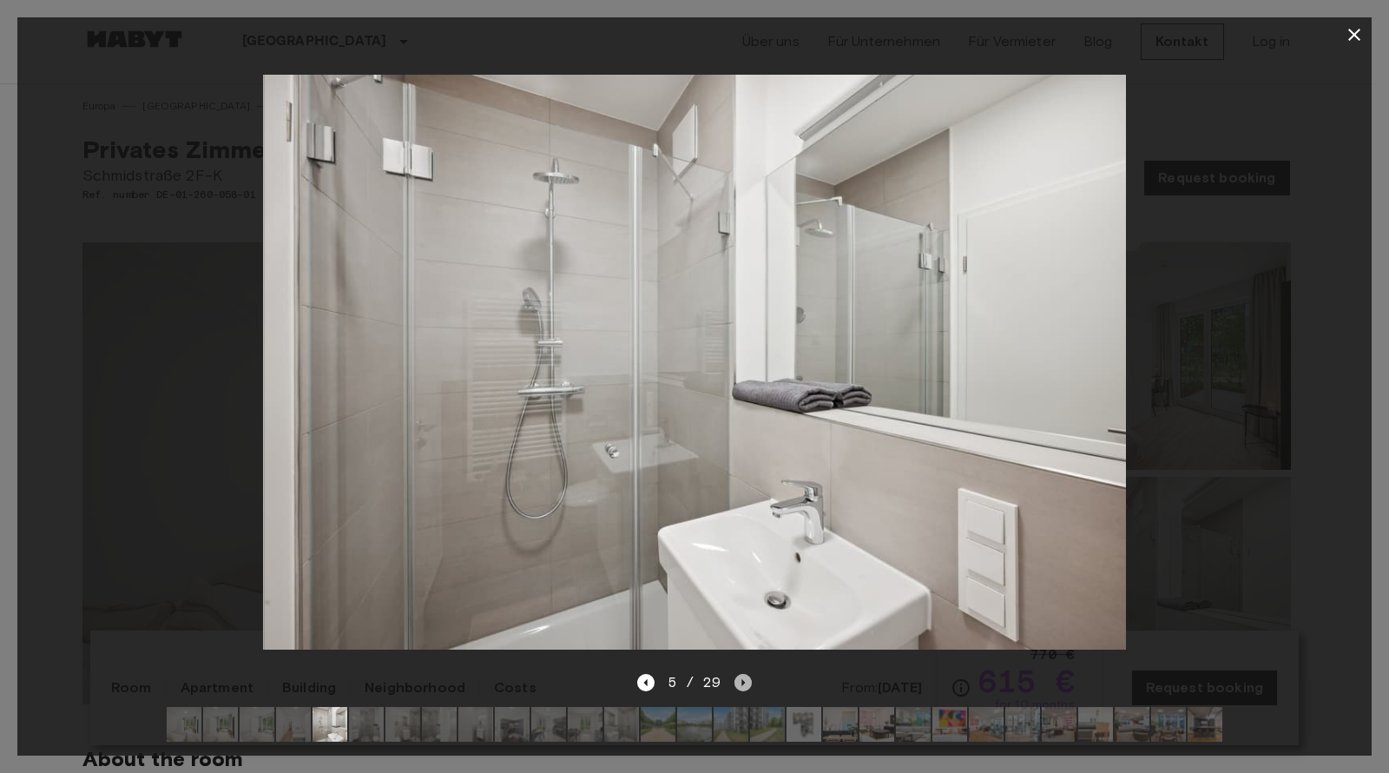
click at [743, 674] on icon "Next image" at bounding box center [742, 682] width 17 height 17
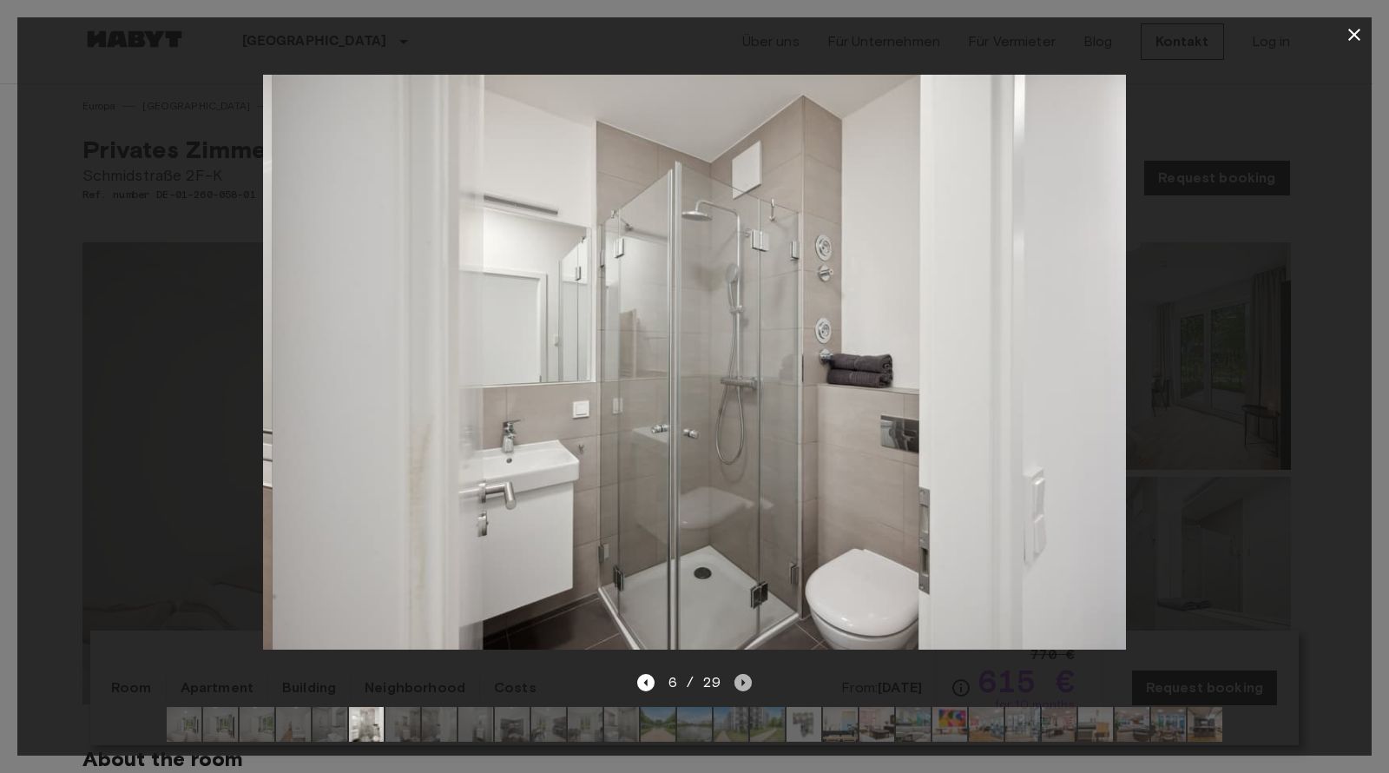
click at [743, 674] on icon "Next image" at bounding box center [742, 682] width 17 height 17
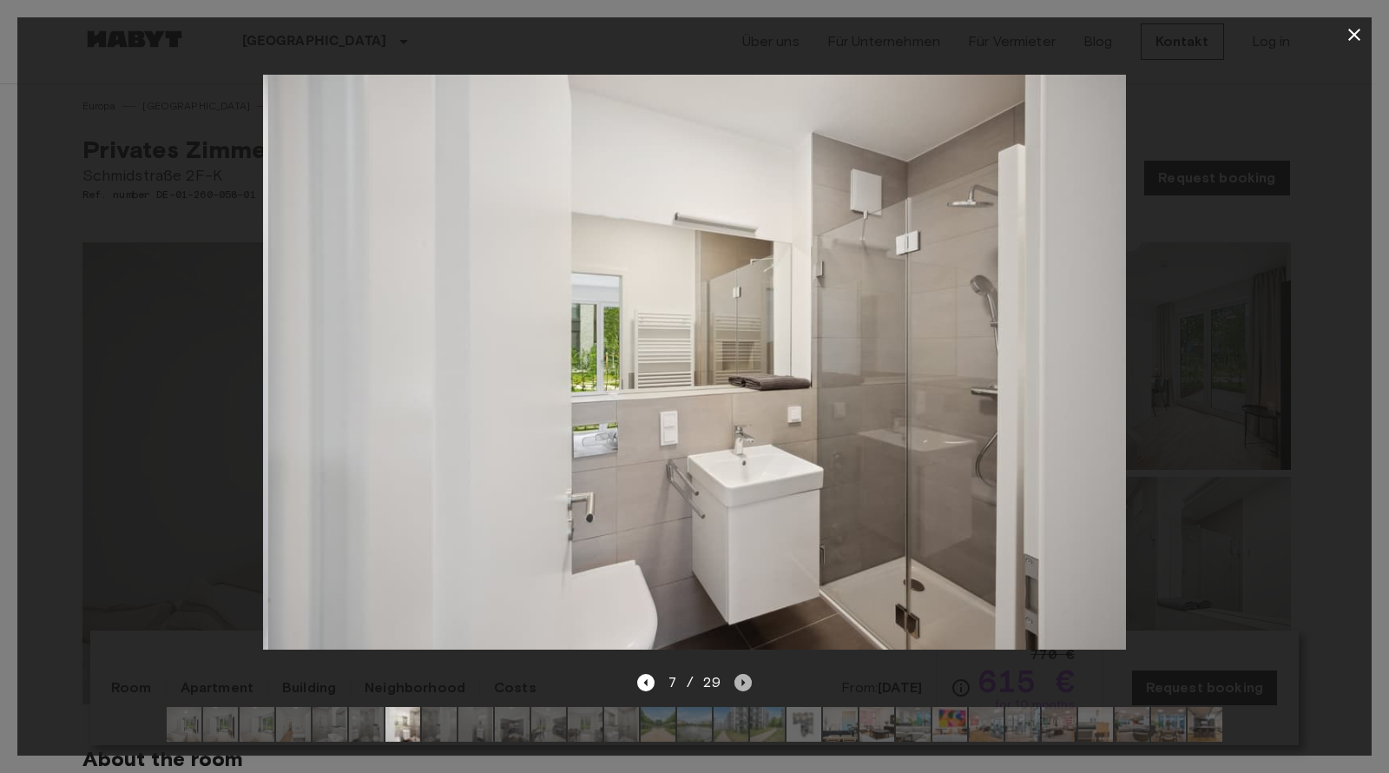
click at [743, 674] on icon "Next image" at bounding box center [742, 682] width 17 height 17
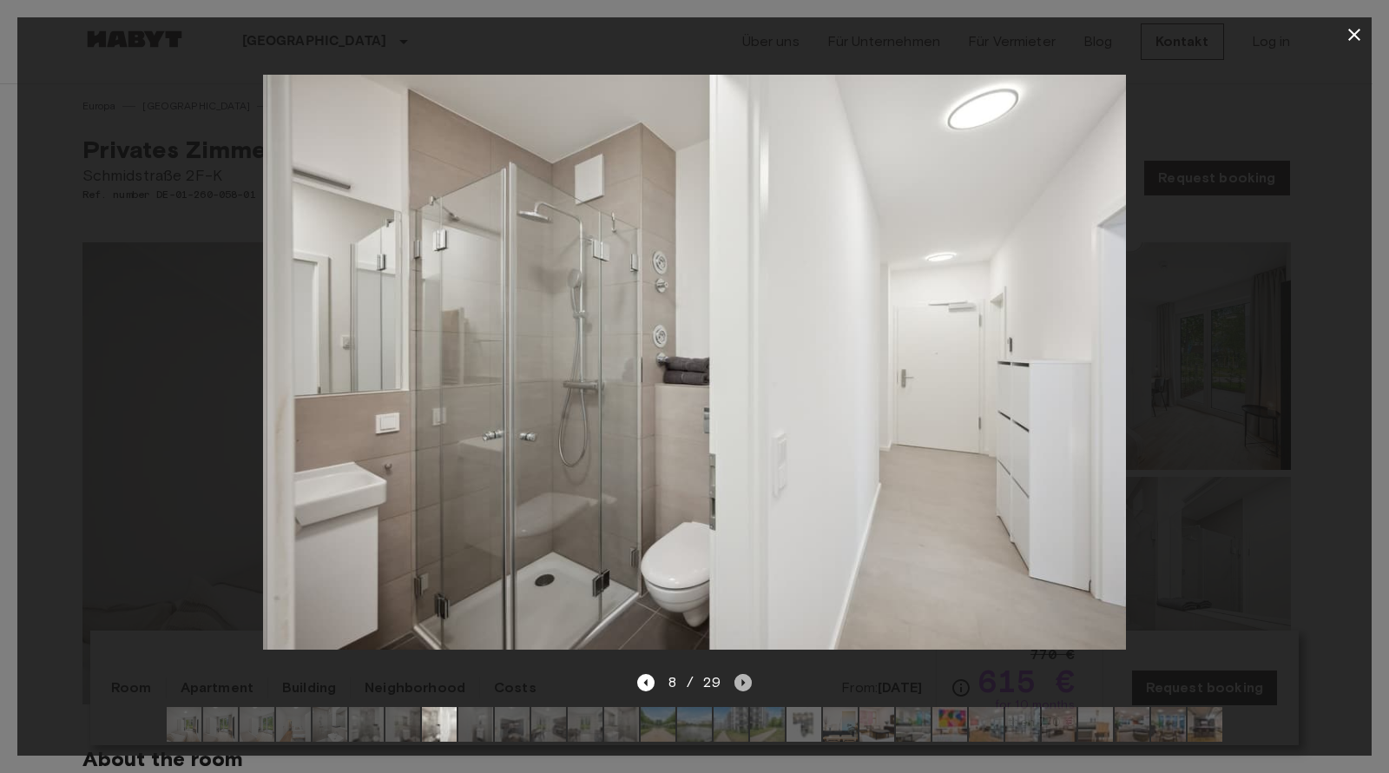
click at [743, 674] on icon "Next image" at bounding box center [742, 682] width 17 height 17
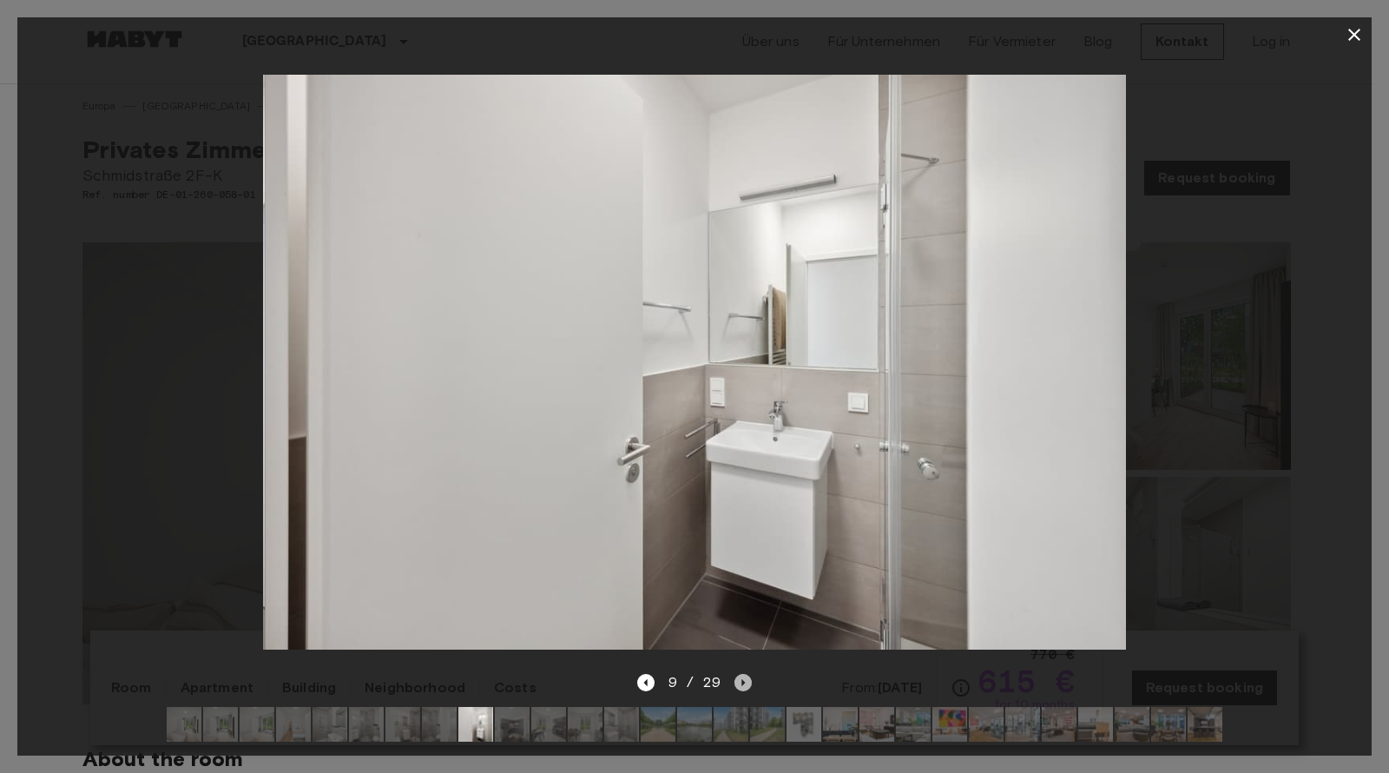
click at [743, 674] on icon "Next image" at bounding box center [742, 682] width 17 height 17
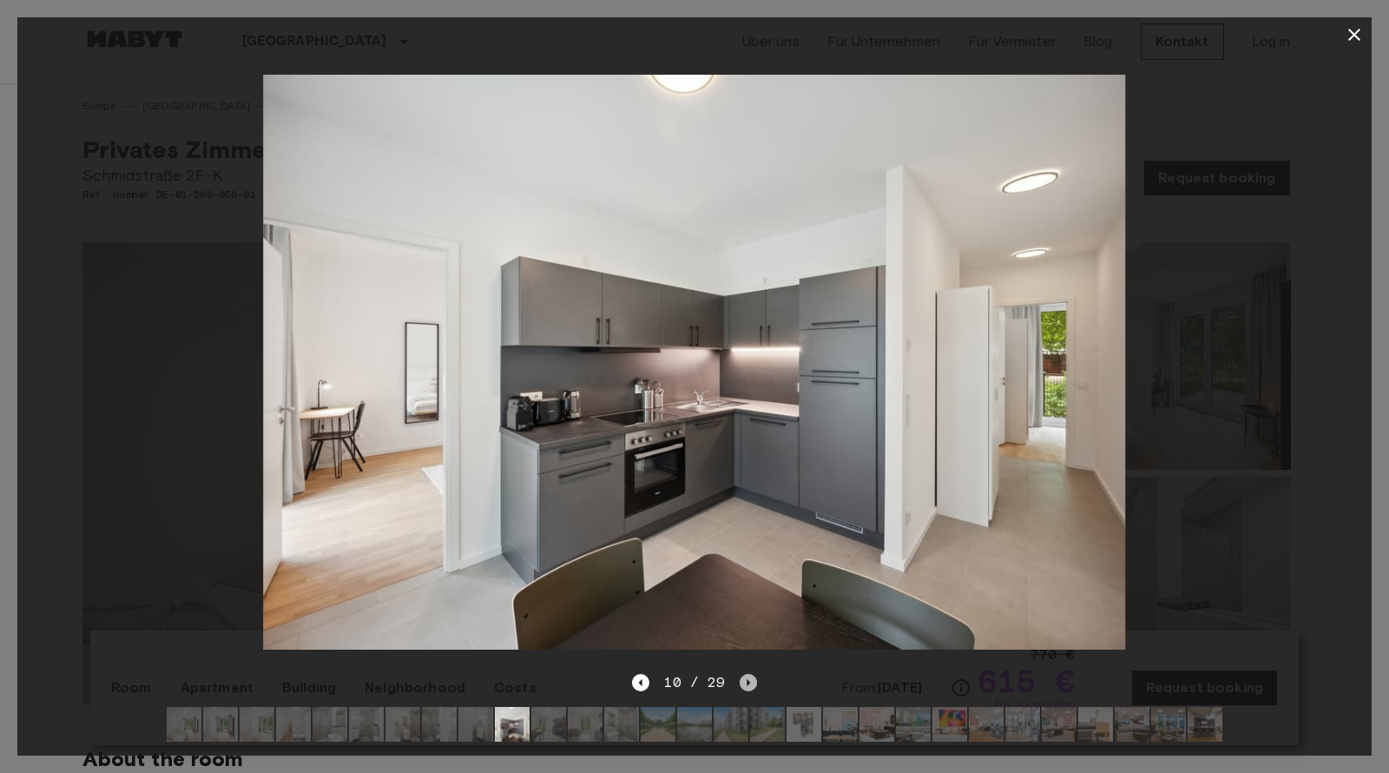
click at [743, 674] on icon "Next image" at bounding box center [748, 682] width 17 height 17
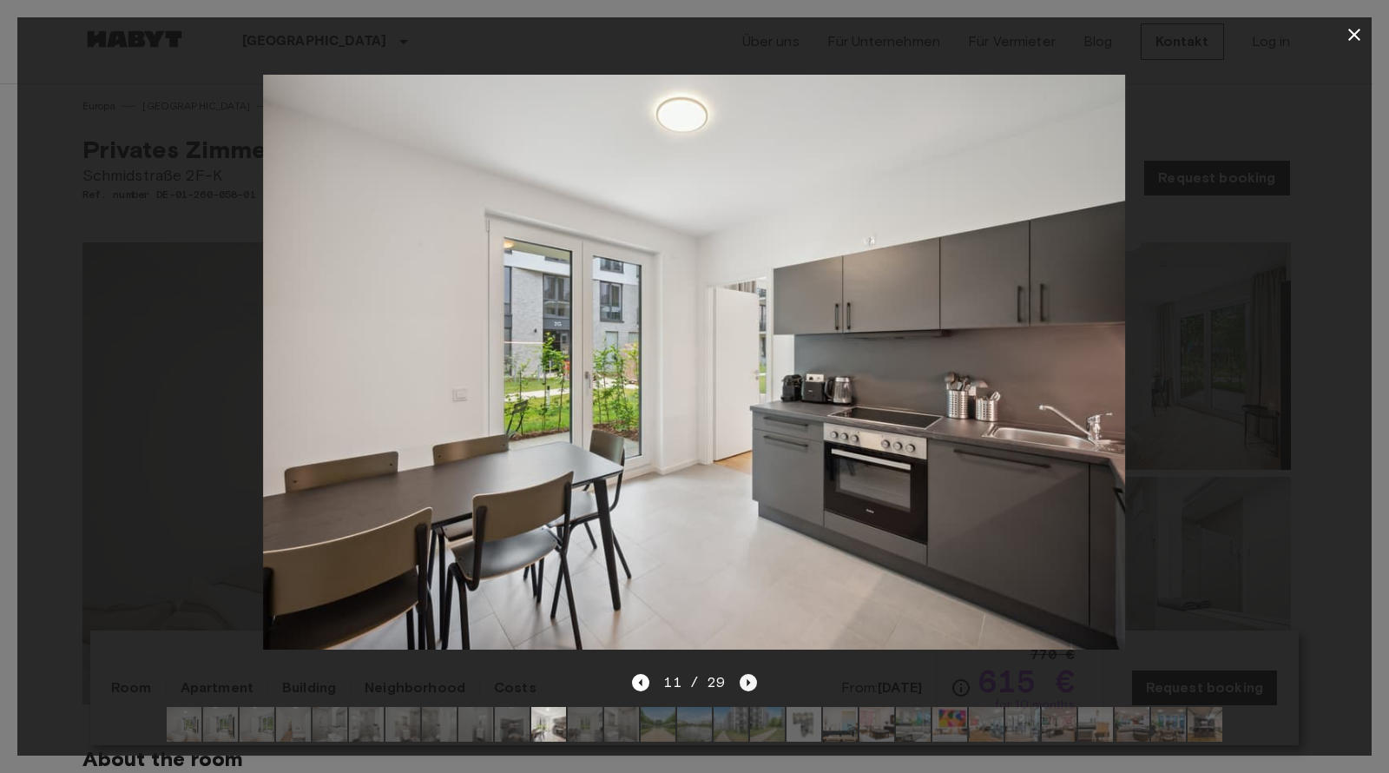
click at [743, 674] on icon "Next image" at bounding box center [748, 682] width 17 height 17
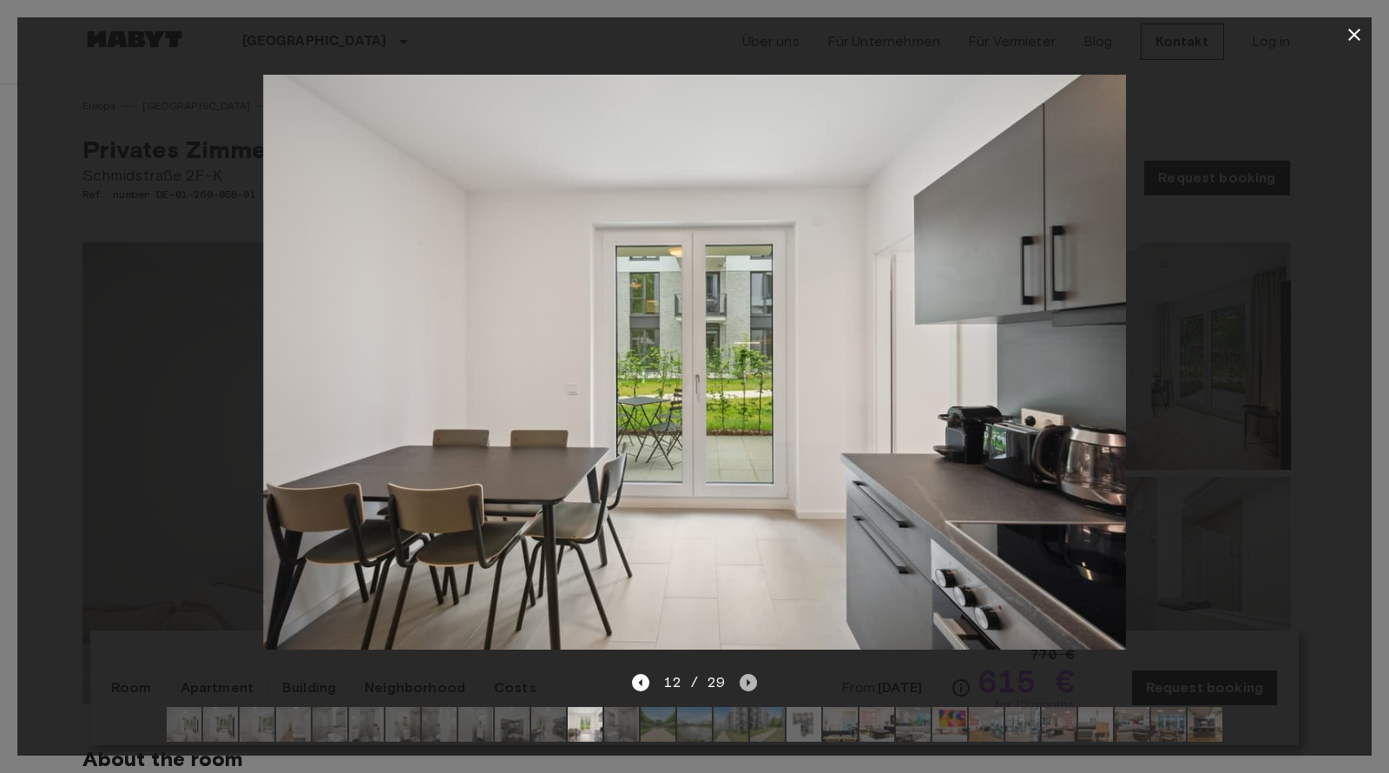
click at [743, 674] on icon "Next image" at bounding box center [748, 682] width 17 height 17
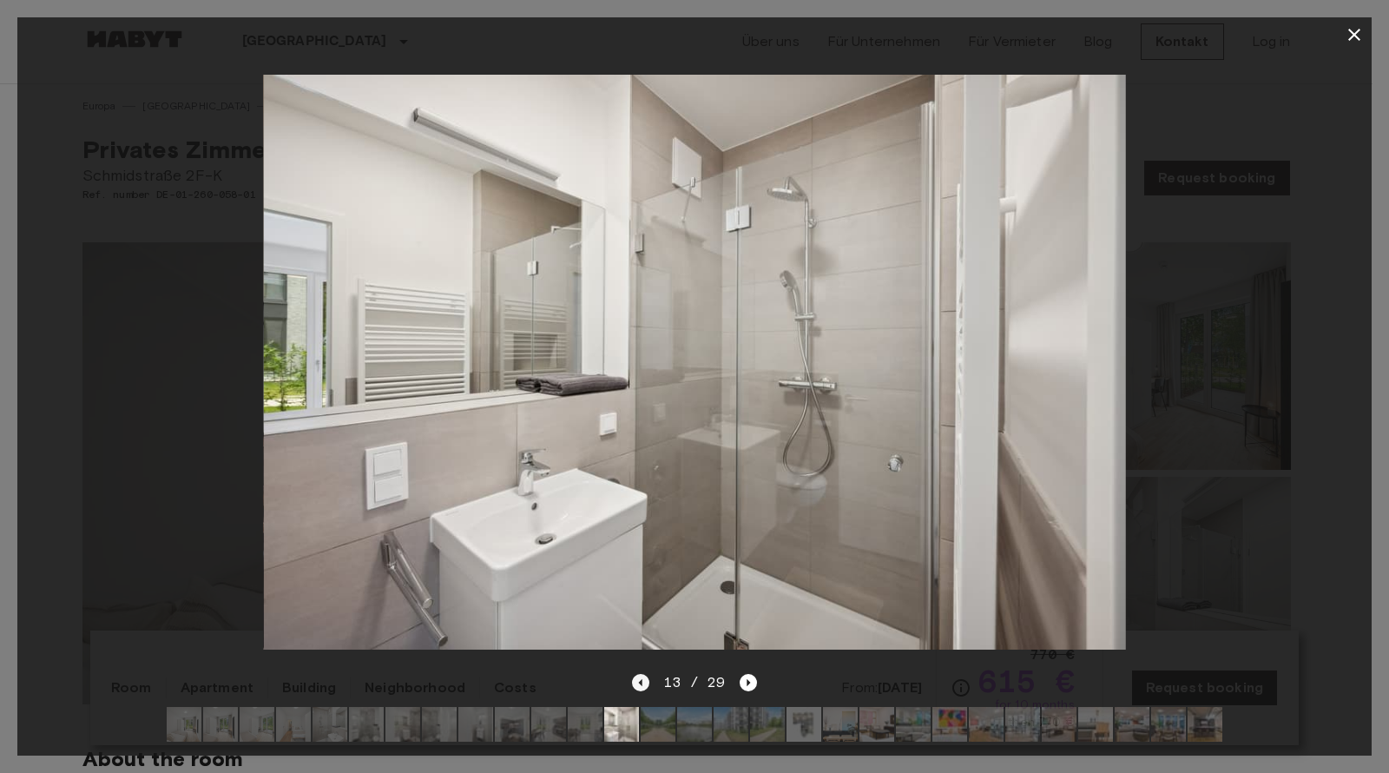
click at [645, 674] on icon "Previous image" at bounding box center [640, 682] width 17 height 17
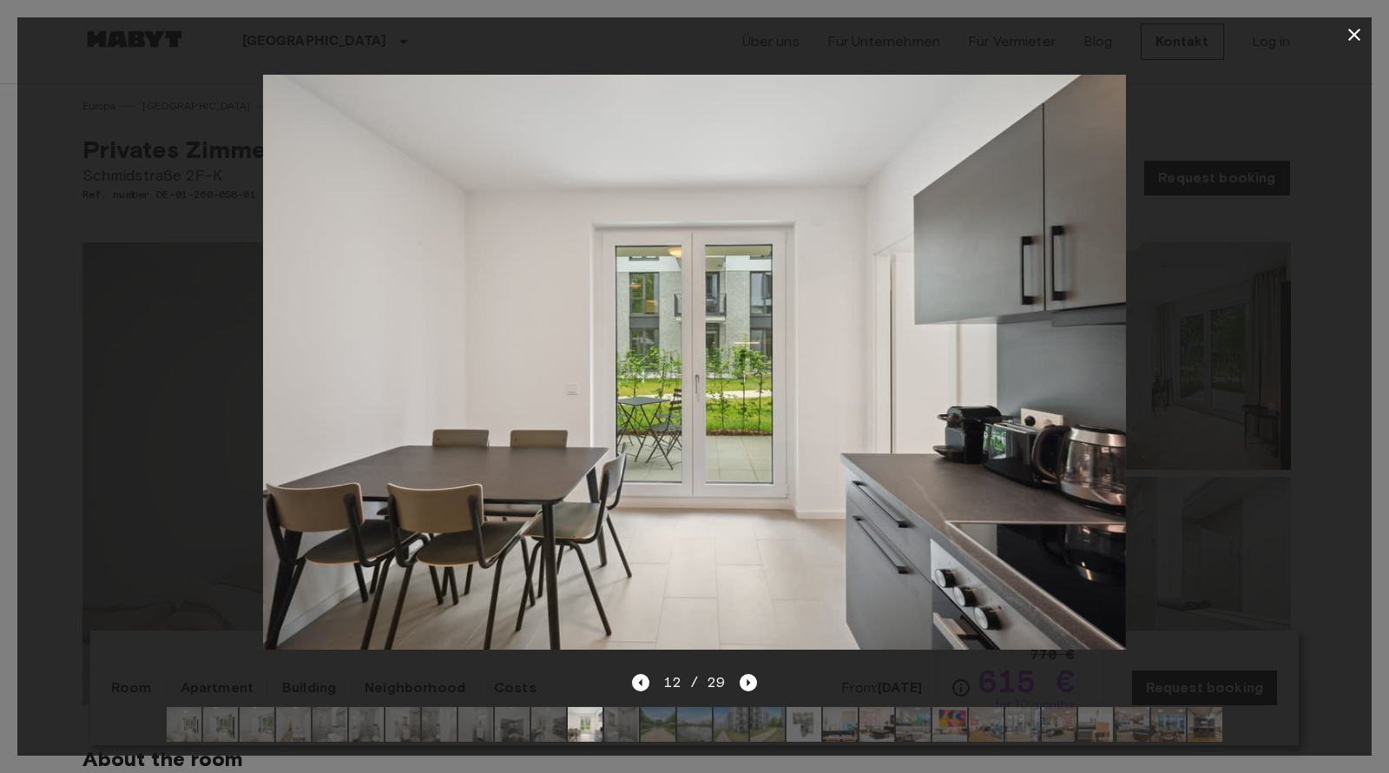
click at [745, 653] on div at bounding box center [694, 362] width 1354 height 620
click at [747, 679] on icon "Next image" at bounding box center [748, 682] width 3 height 7
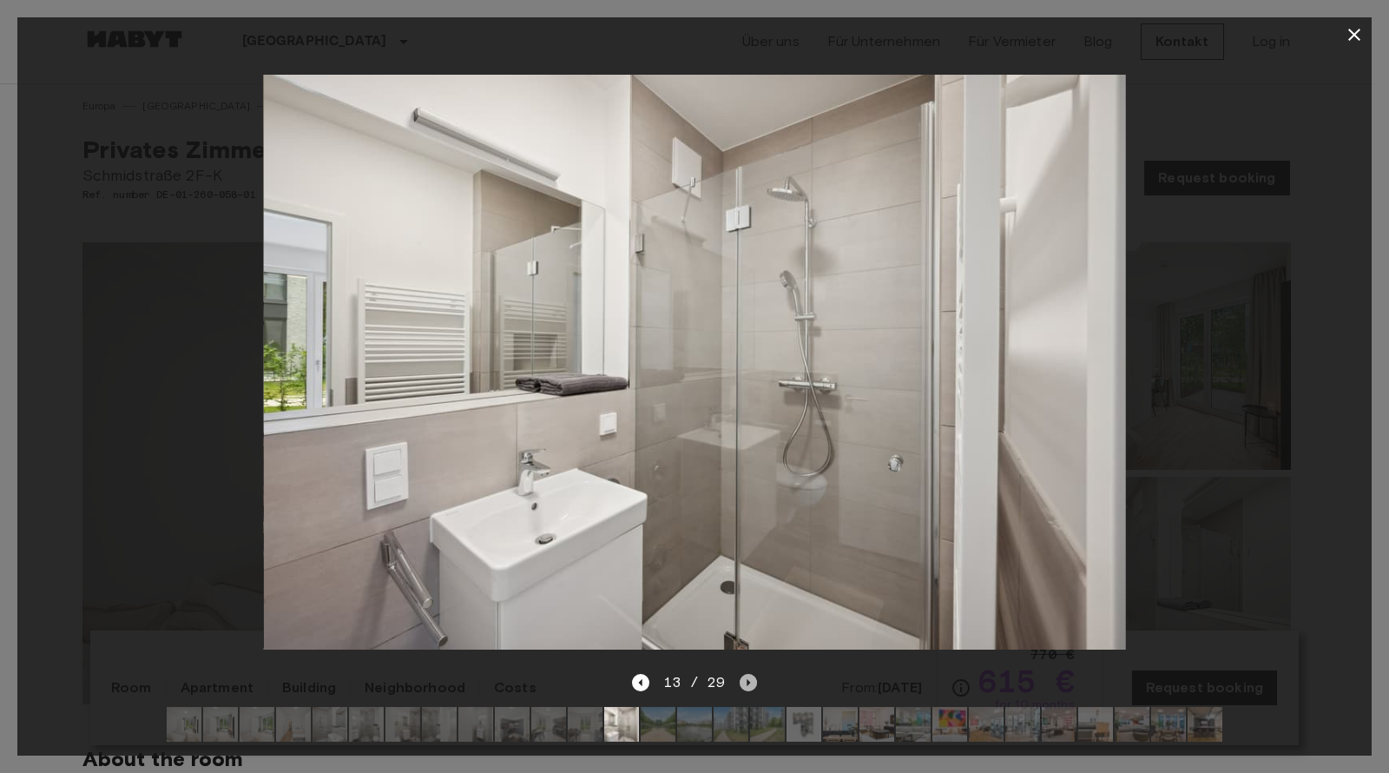
click at [747, 679] on icon "Next image" at bounding box center [748, 682] width 3 height 7
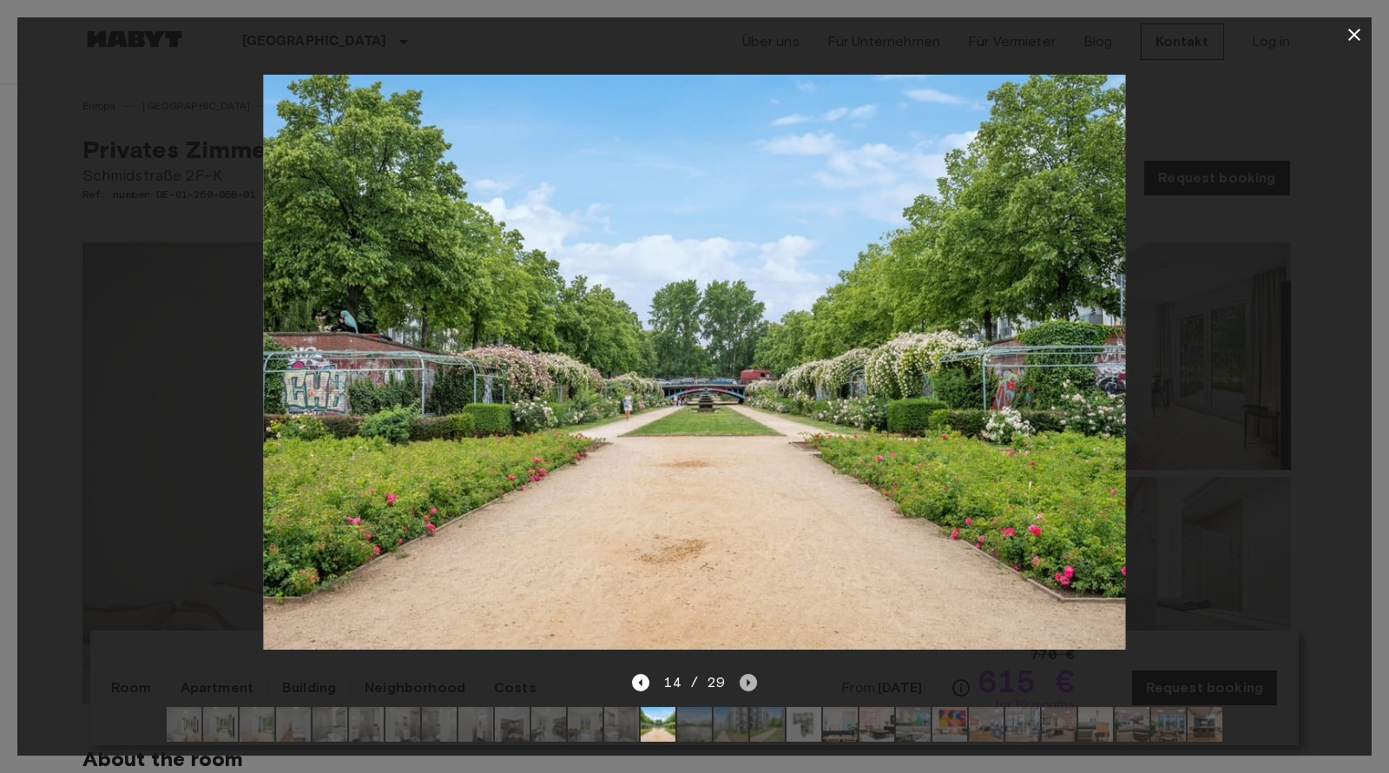
click at [747, 679] on icon "Next image" at bounding box center [748, 682] width 3 height 7
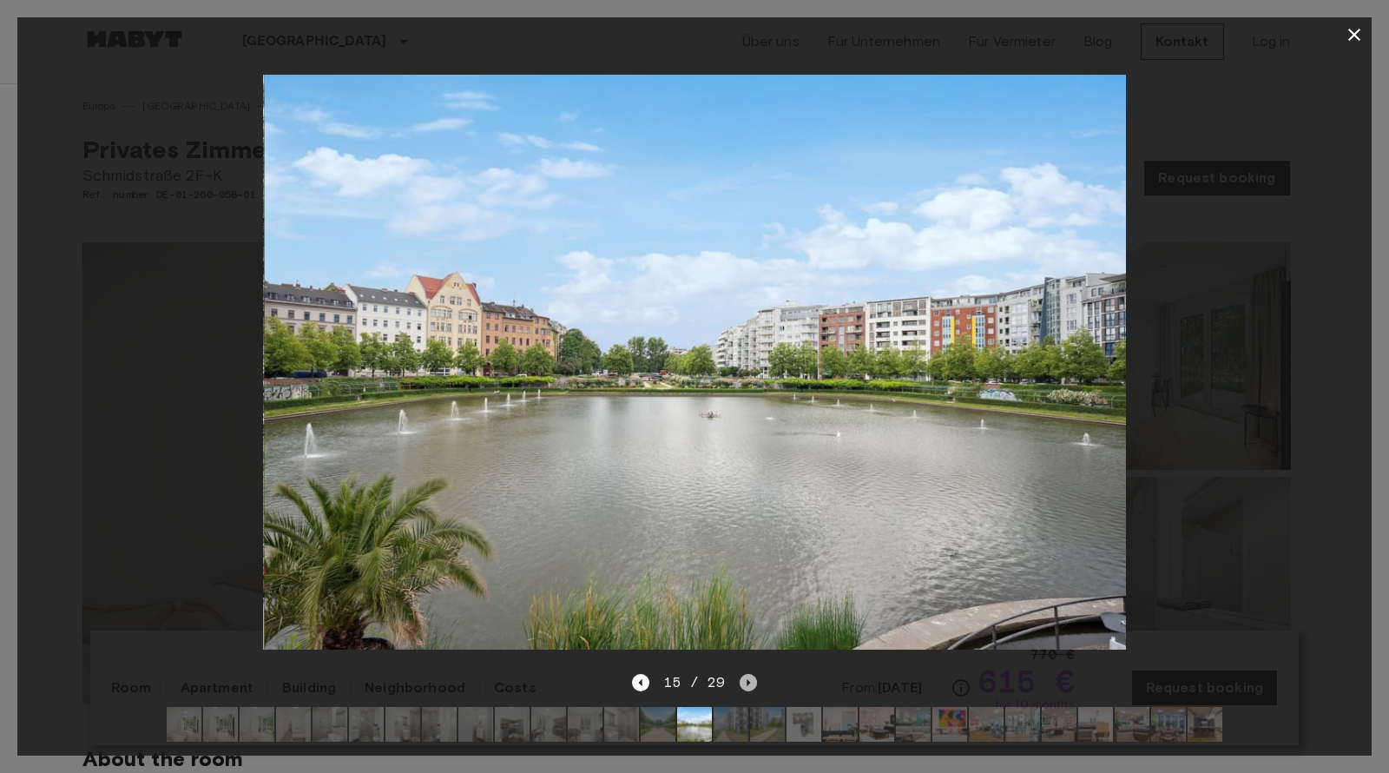
click at [747, 679] on icon "Next image" at bounding box center [748, 682] width 3 height 7
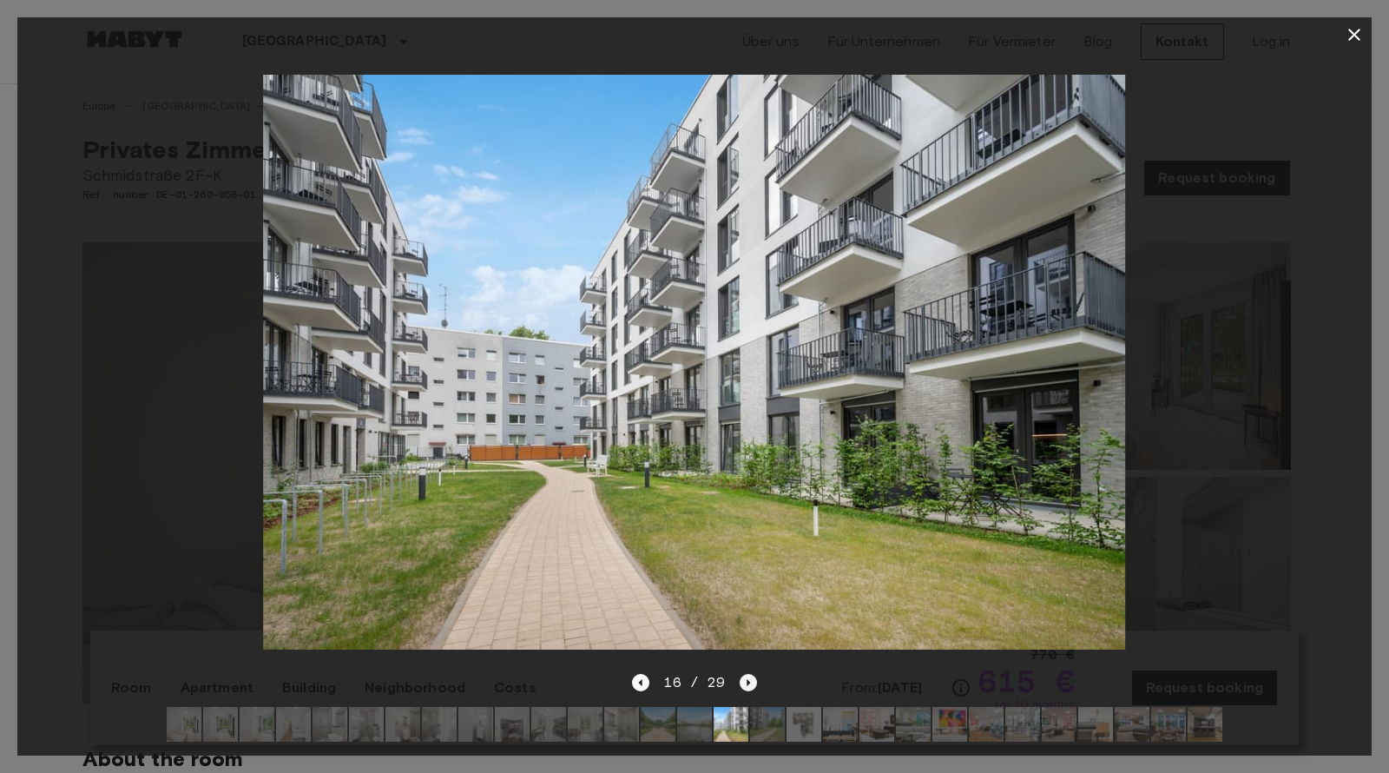
click at [747, 679] on icon "Next image" at bounding box center [748, 682] width 3 height 7
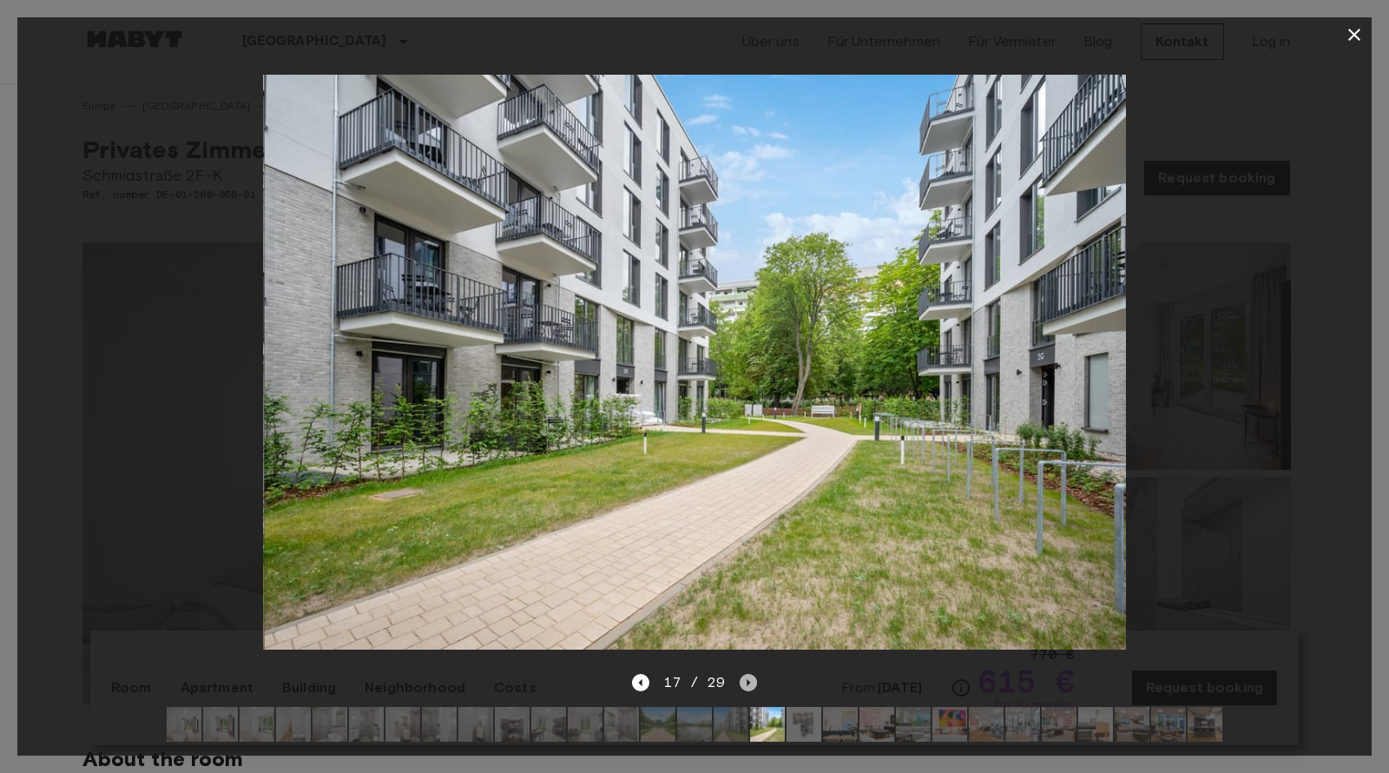
click at [747, 679] on icon "Next image" at bounding box center [748, 682] width 3 height 7
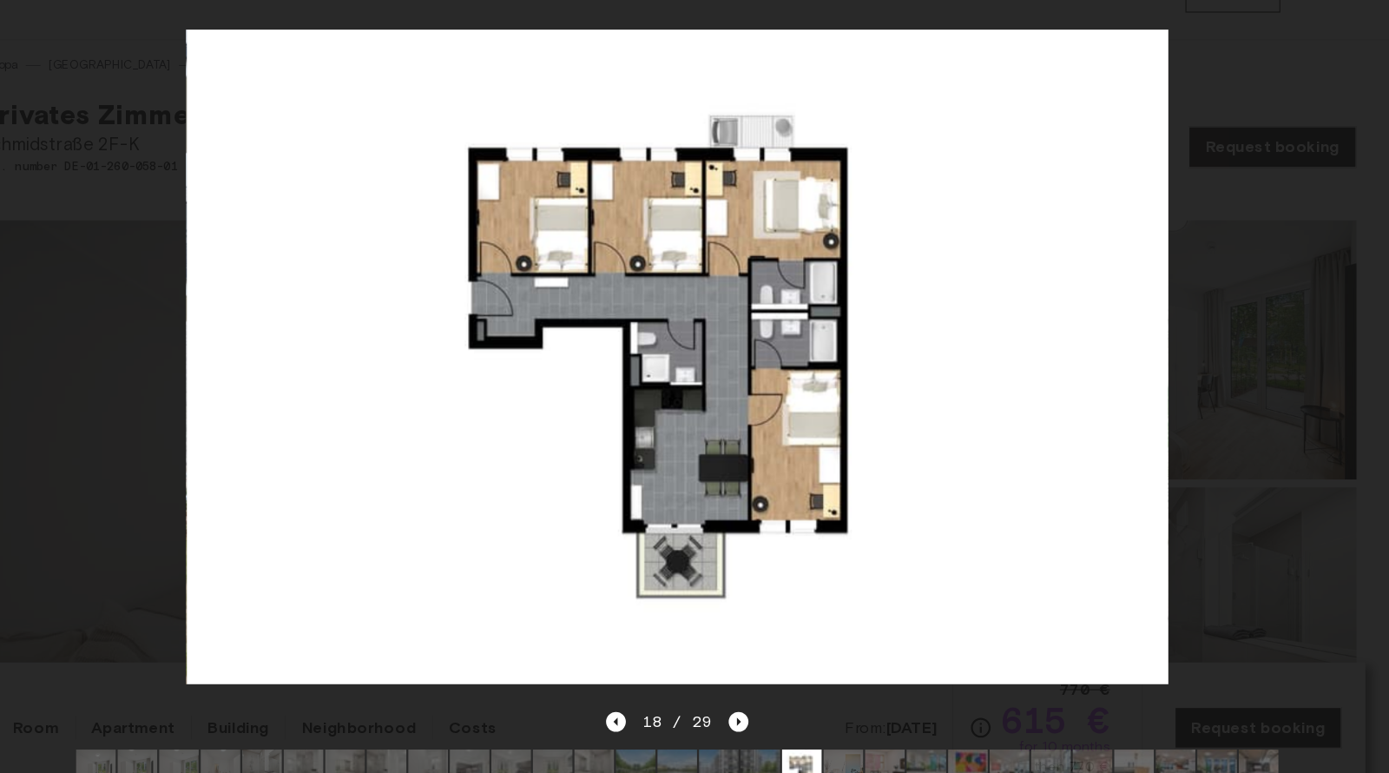
click at [556, 271] on img at bounding box center [694, 362] width 862 height 575
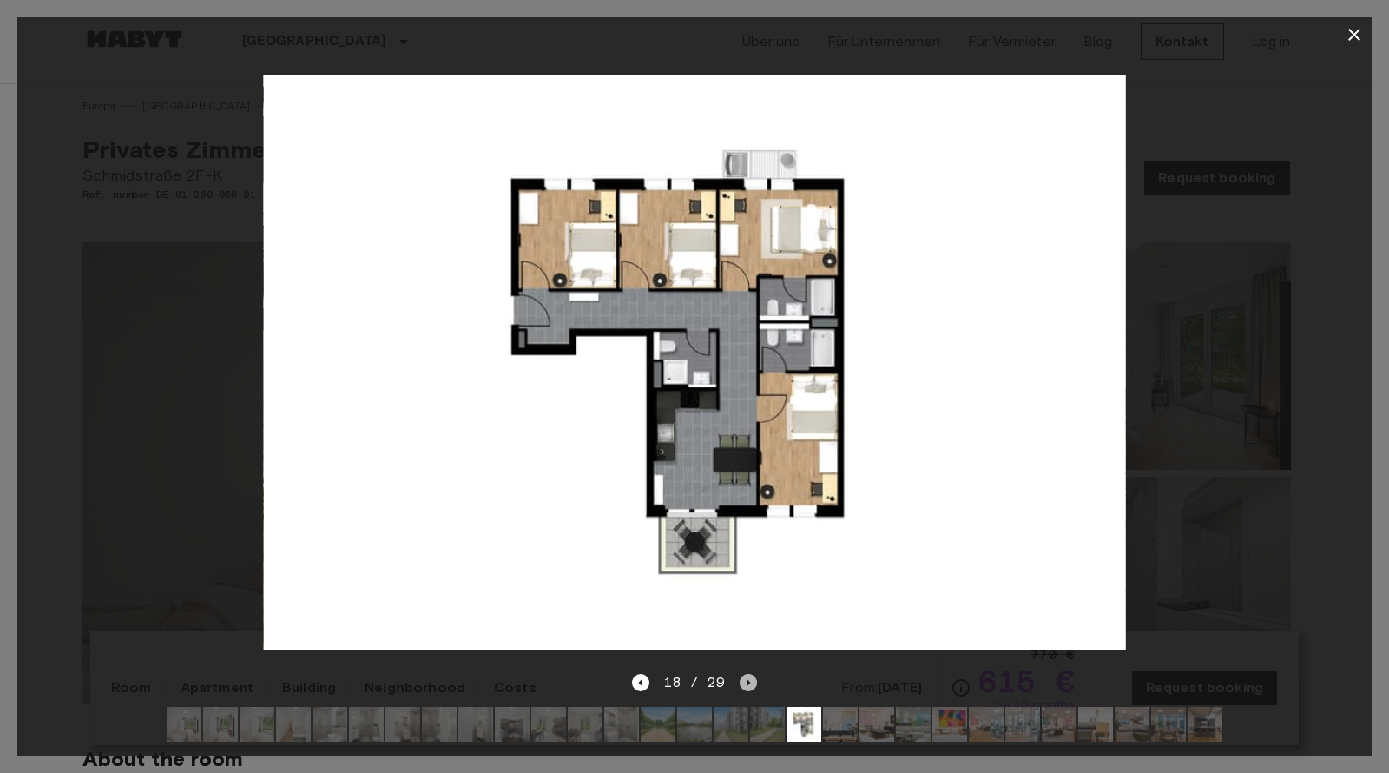
click at [745, 674] on icon "Next image" at bounding box center [748, 682] width 17 height 17
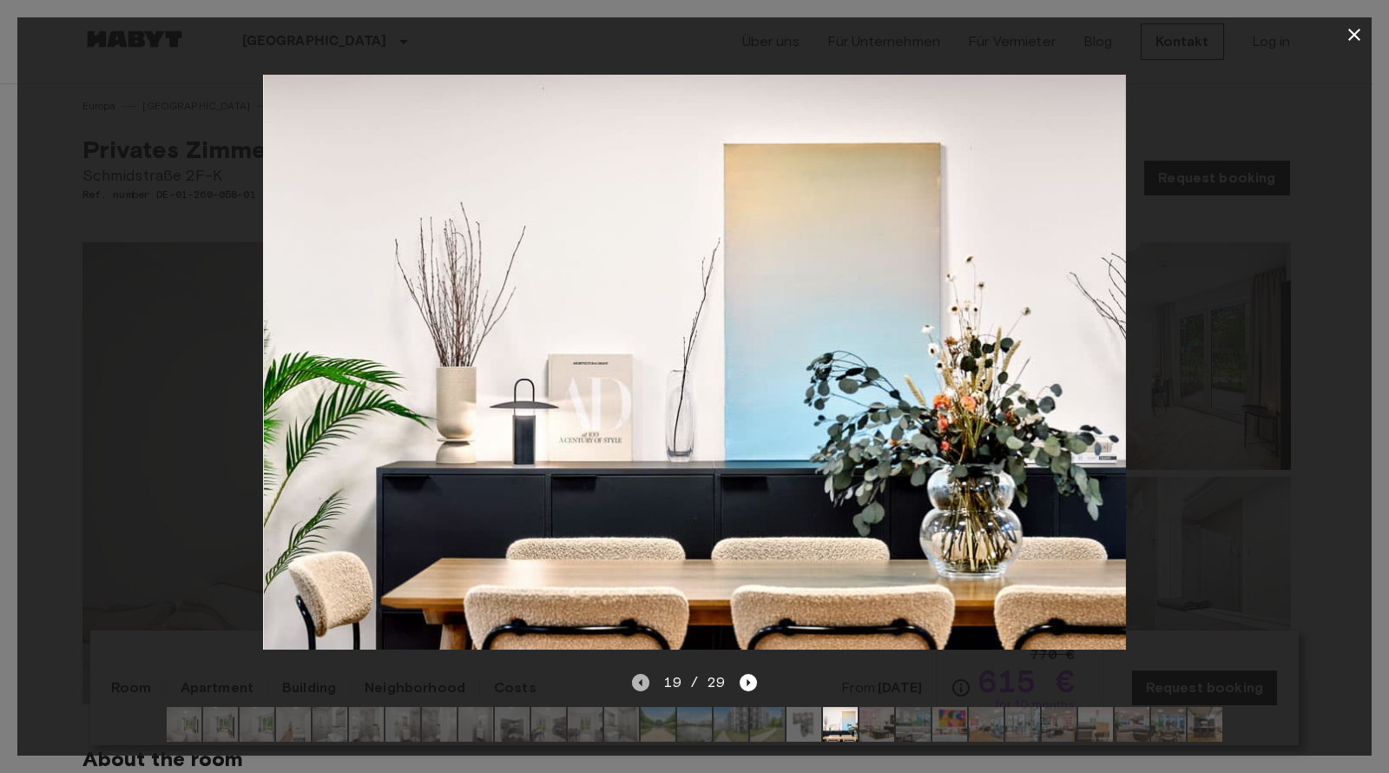
click at [638, 674] on icon "Previous image" at bounding box center [640, 682] width 17 height 17
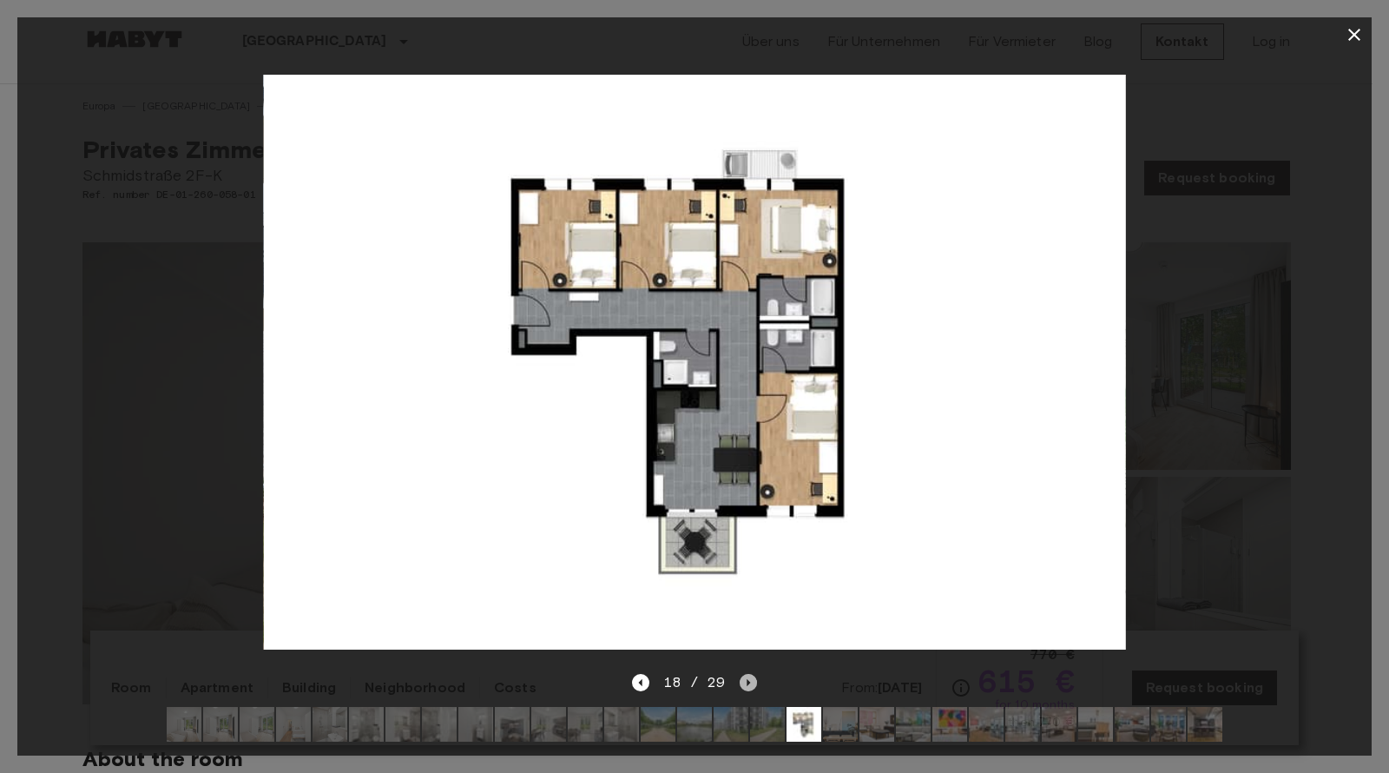
click at [747, 679] on icon "Next image" at bounding box center [748, 682] width 3 height 7
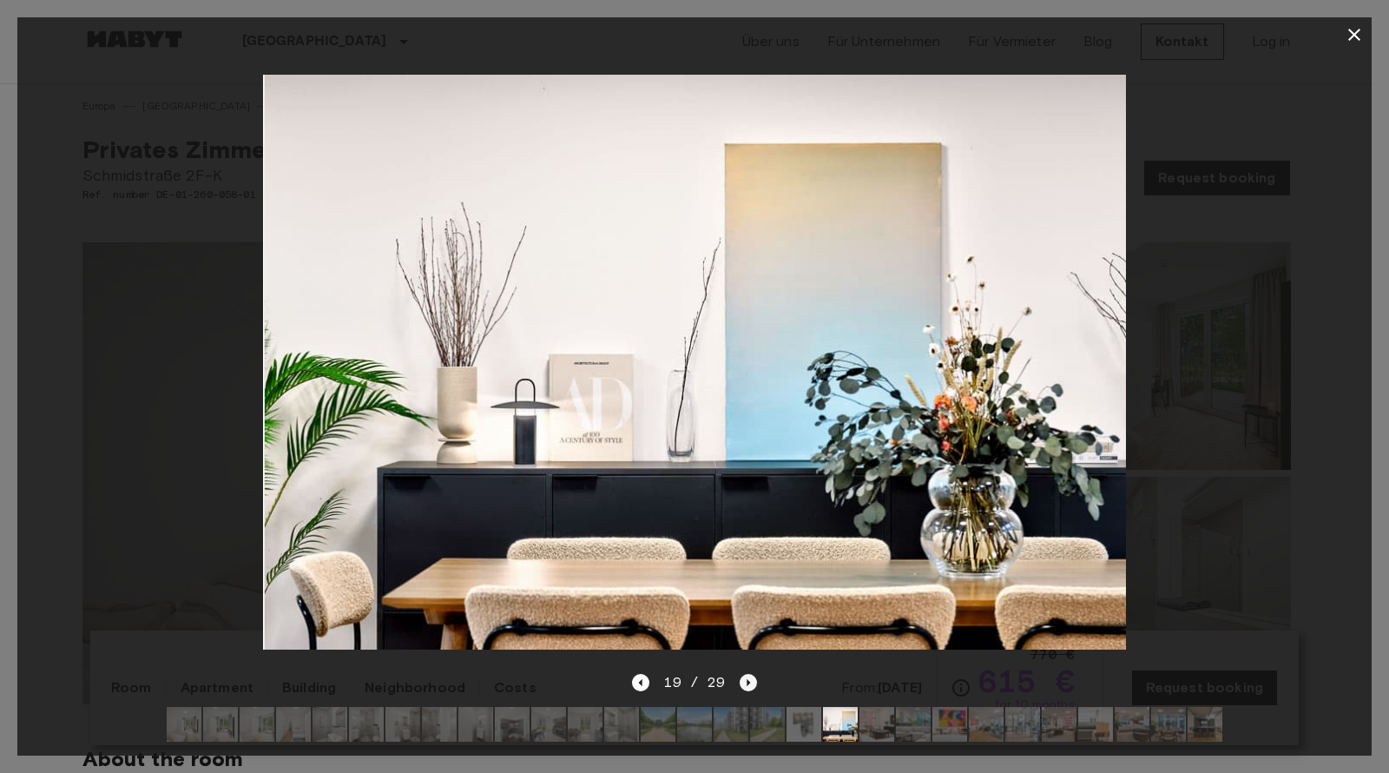
click at [747, 679] on icon "Next image" at bounding box center [748, 682] width 3 height 7
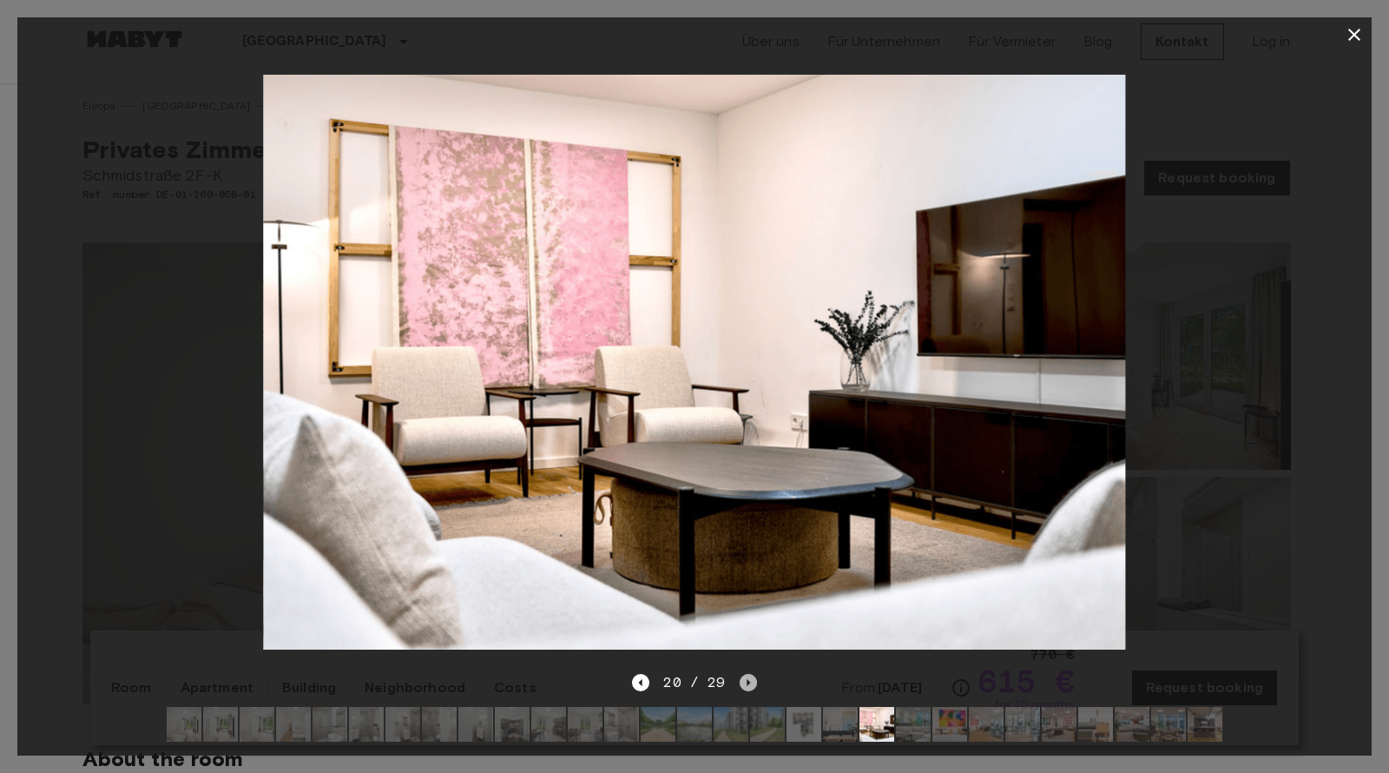
click at [747, 679] on icon "Next image" at bounding box center [748, 682] width 3 height 7
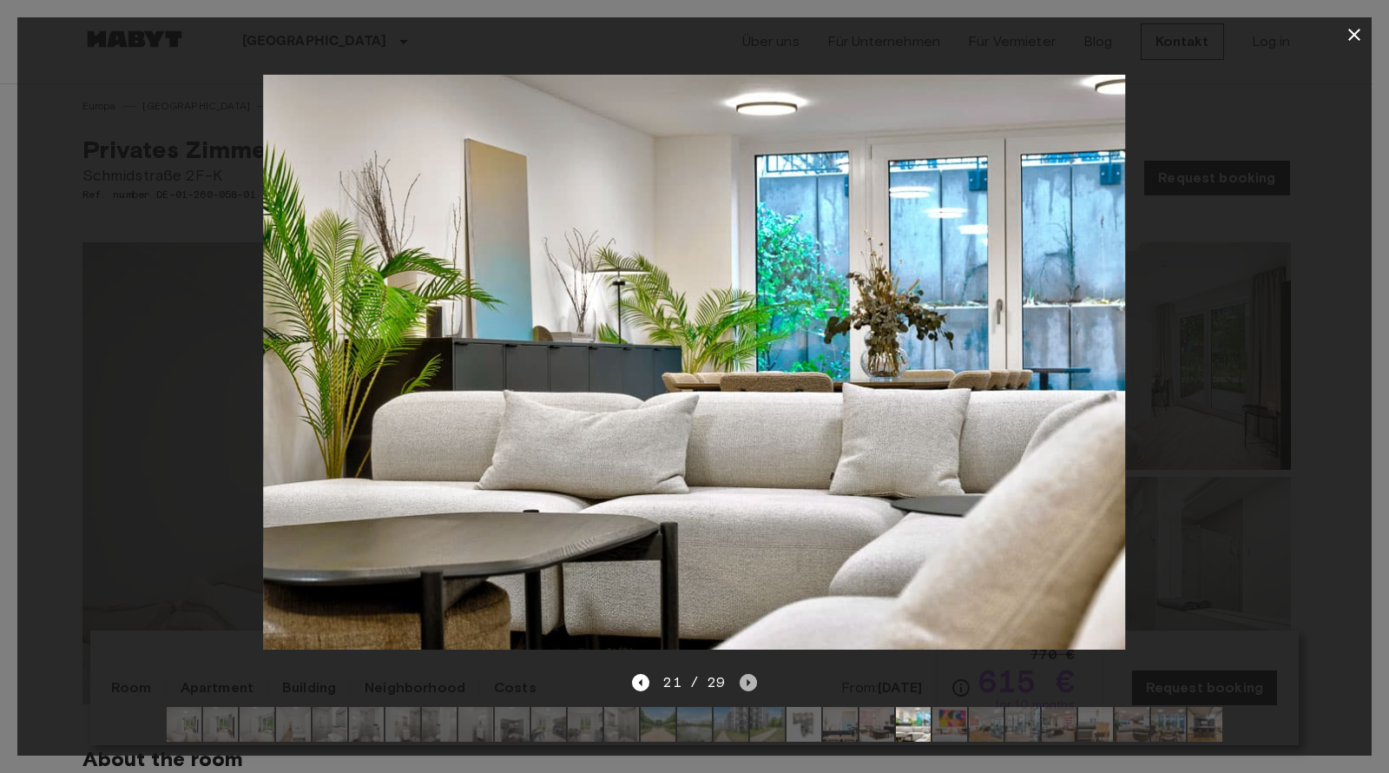
click at [747, 679] on icon "Next image" at bounding box center [748, 682] width 3 height 7
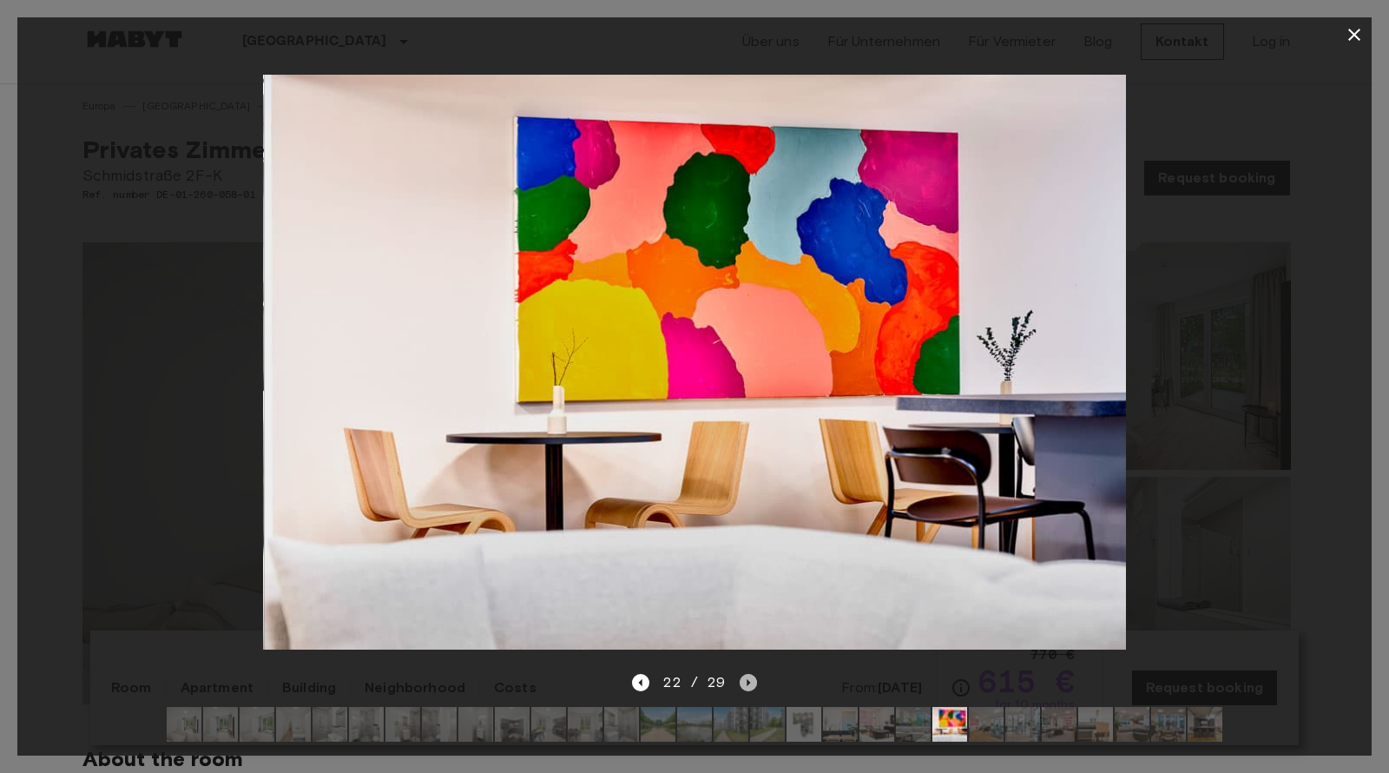
click at [747, 679] on icon "Next image" at bounding box center [748, 682] width 3 height 7
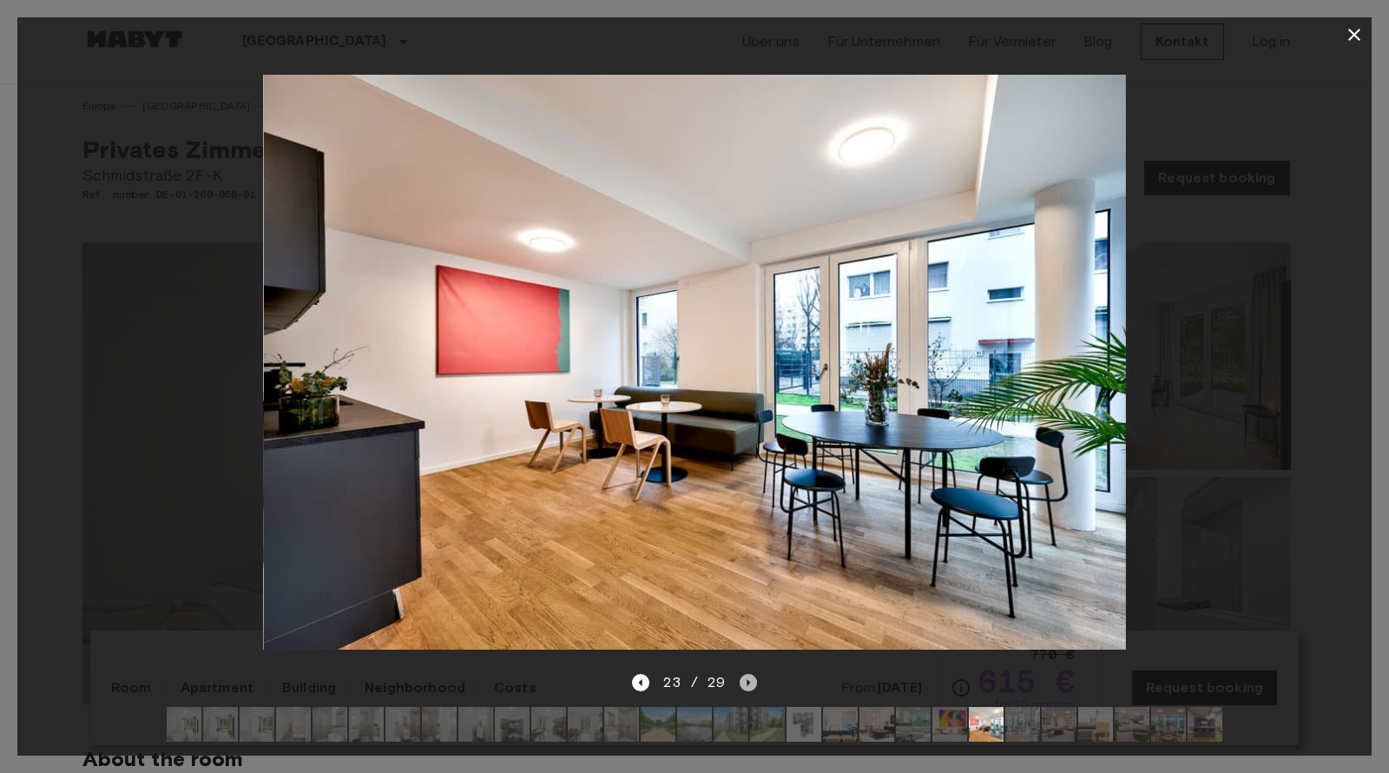
click at [747, 679] on icon "Next image" at bounding box center [748, 682] width 3 height 7
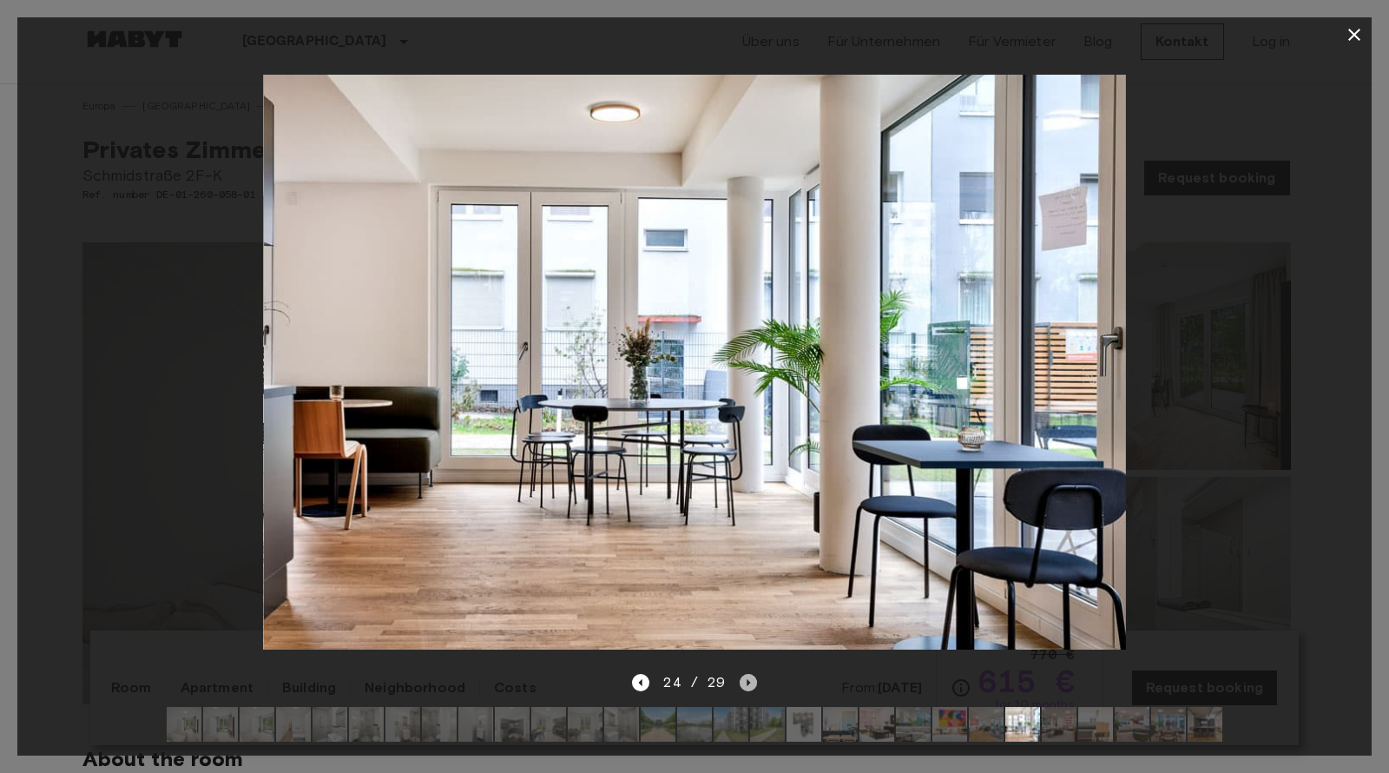
click at [747, 679] on icon "Next image" at bounding box center [748, 682] width 3 height 7
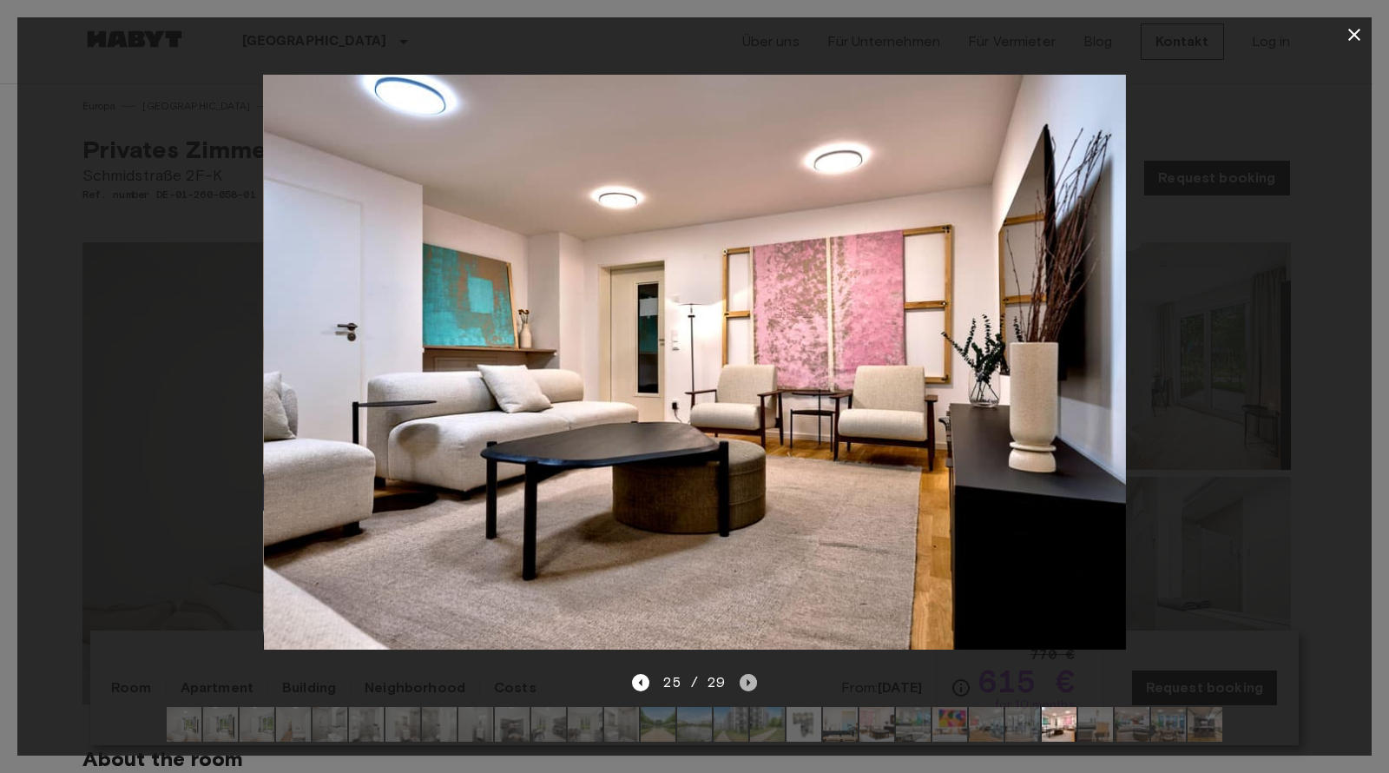
click at [747, 679] on icon "Next image" at bounding box center [748, 682] width 3 height 7
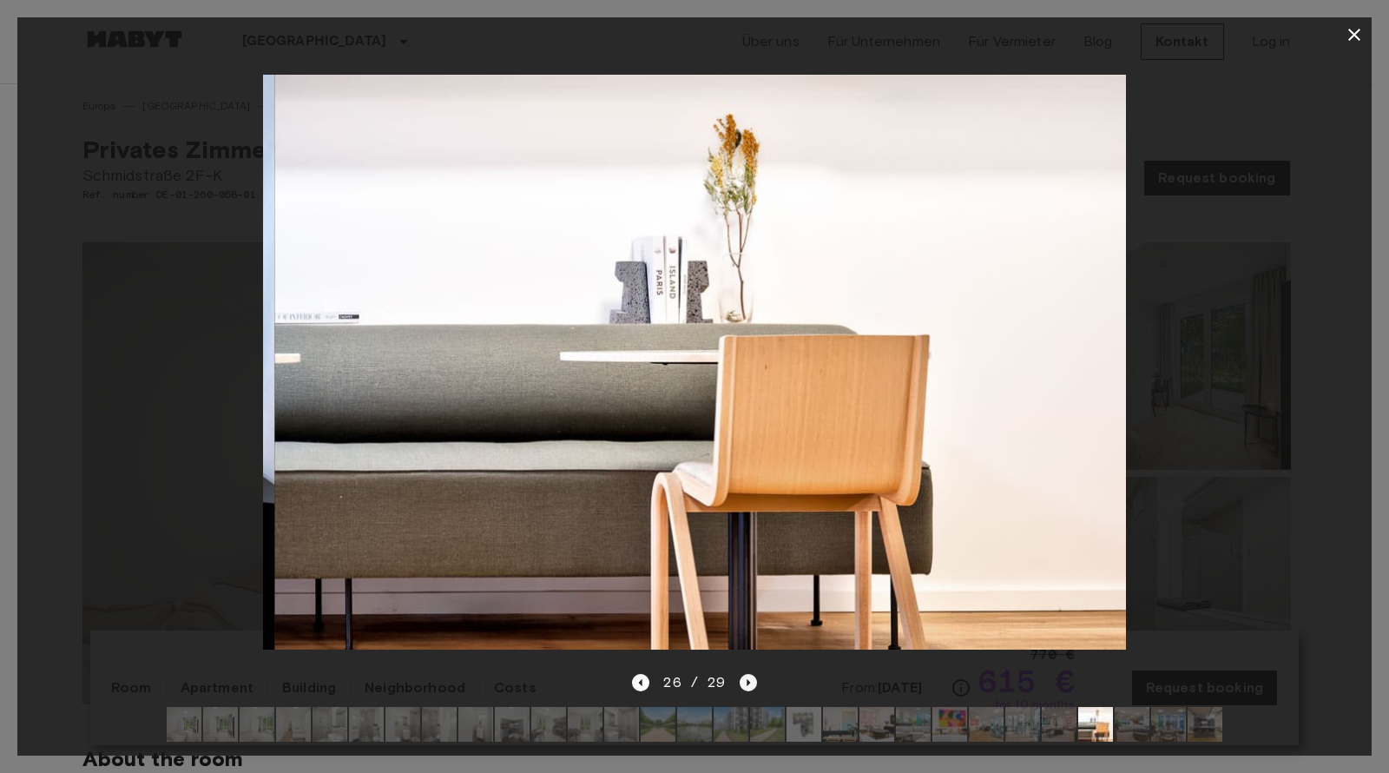
click at [747, 679] on icon "Next image" at bounding box center [748, 682] width 3 height 7
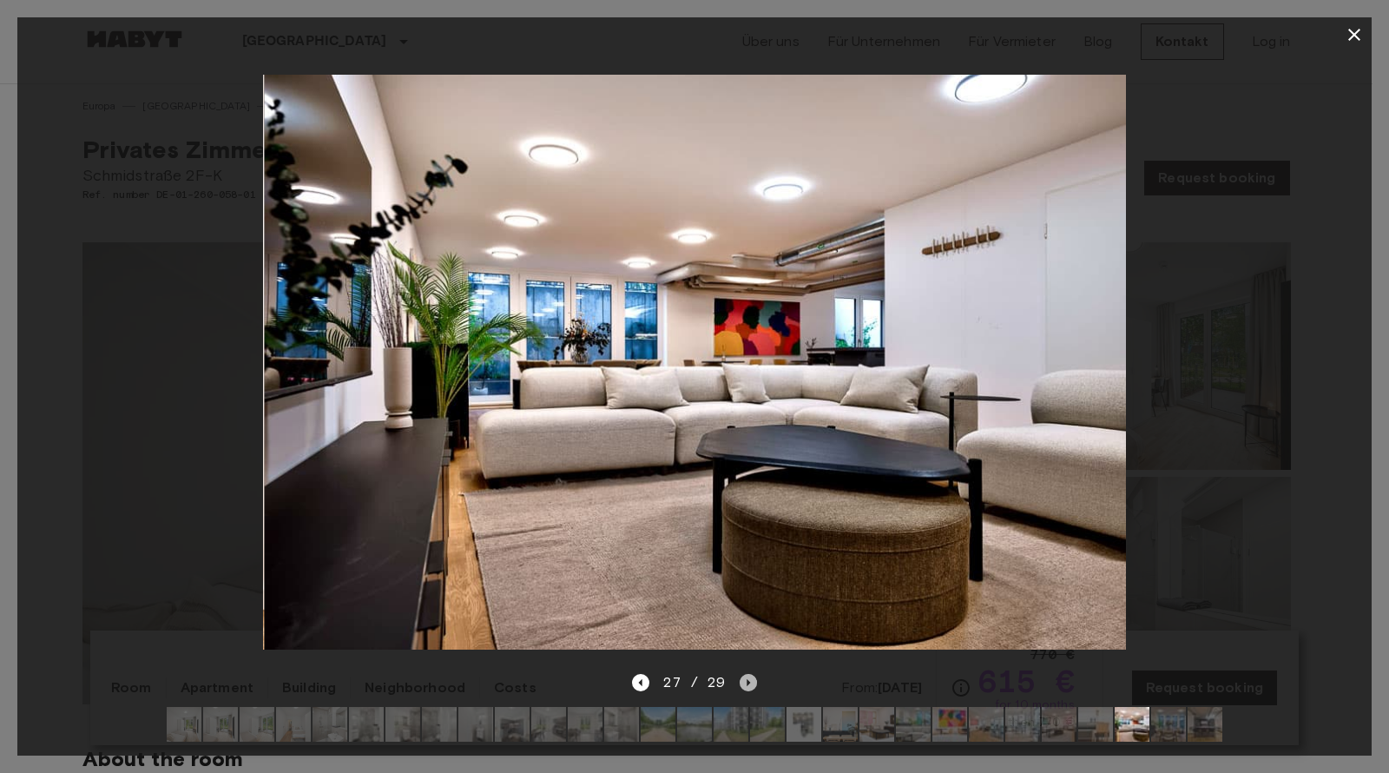
click at [747, 679] on icon "Next image" at bounding box center [748, 682] width 3 height 7
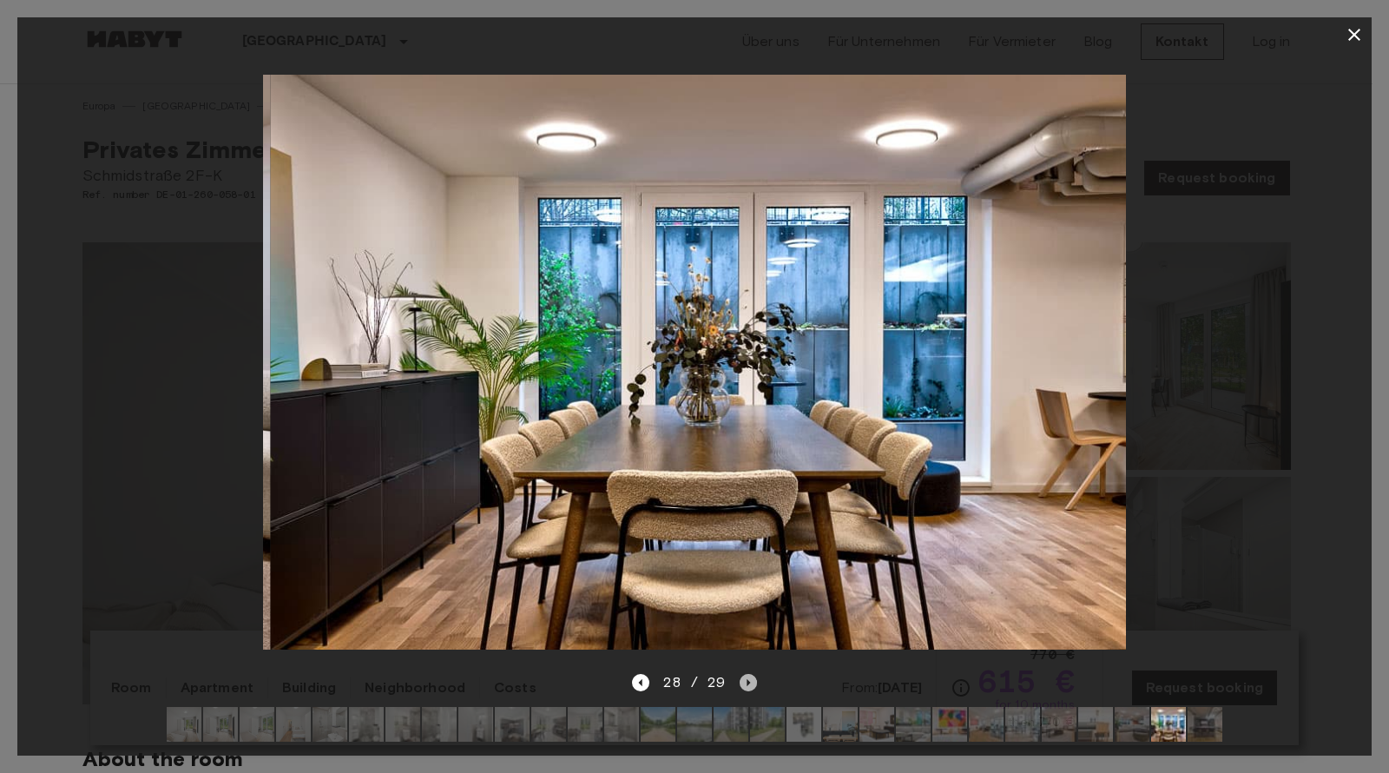
click at [747, 679] on icon "Next image" at bounding box center [748, 682] width 3 height 7
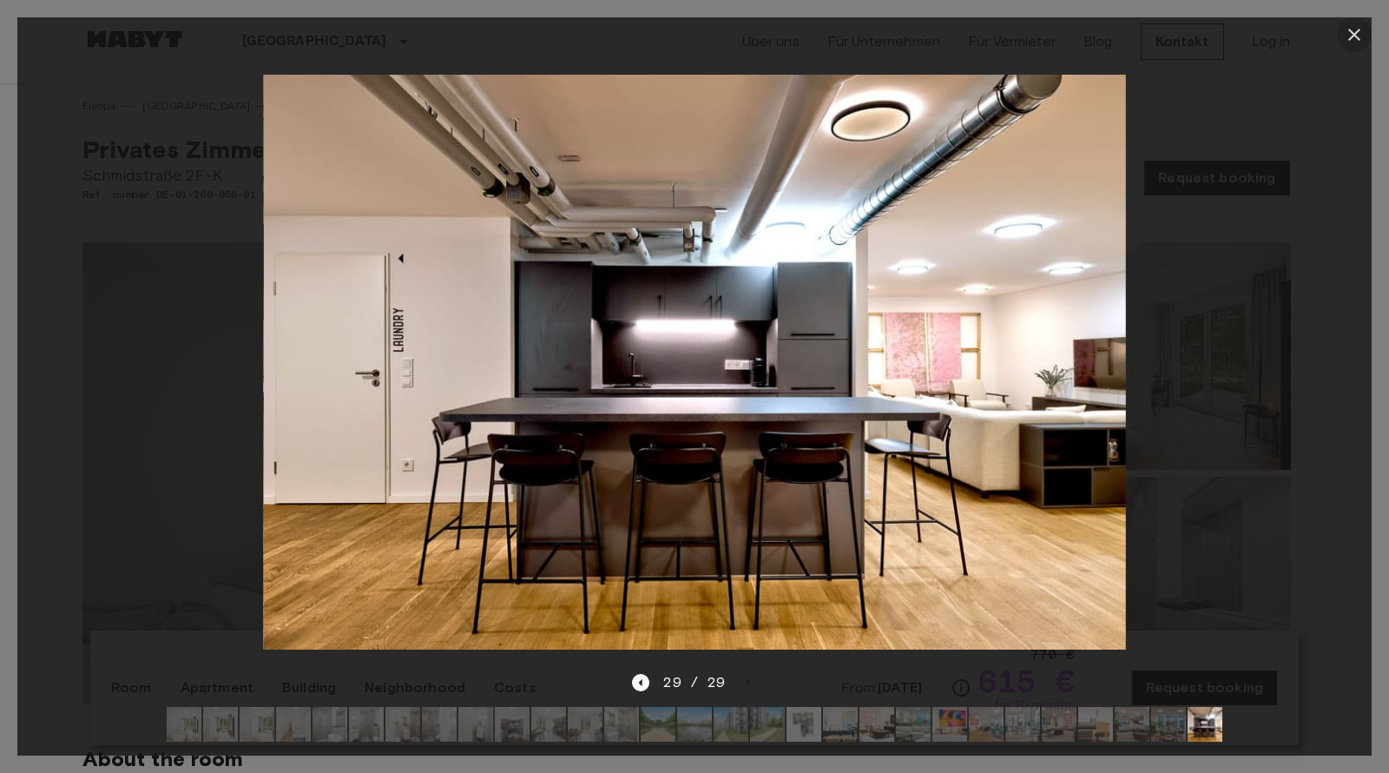
click at [1345, 36] on icon "button" at bounding box center [1354, 34] width 21 height 21
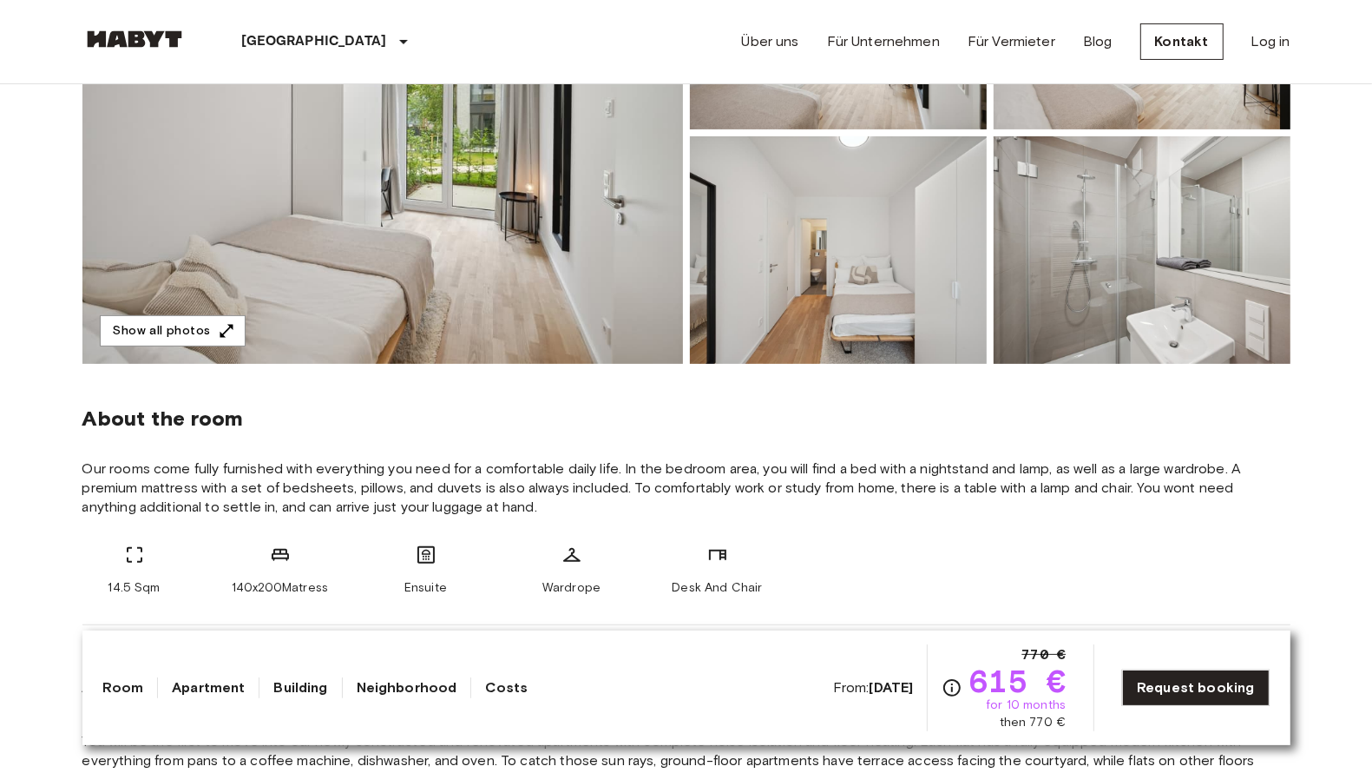
scroll to position [343, 0]
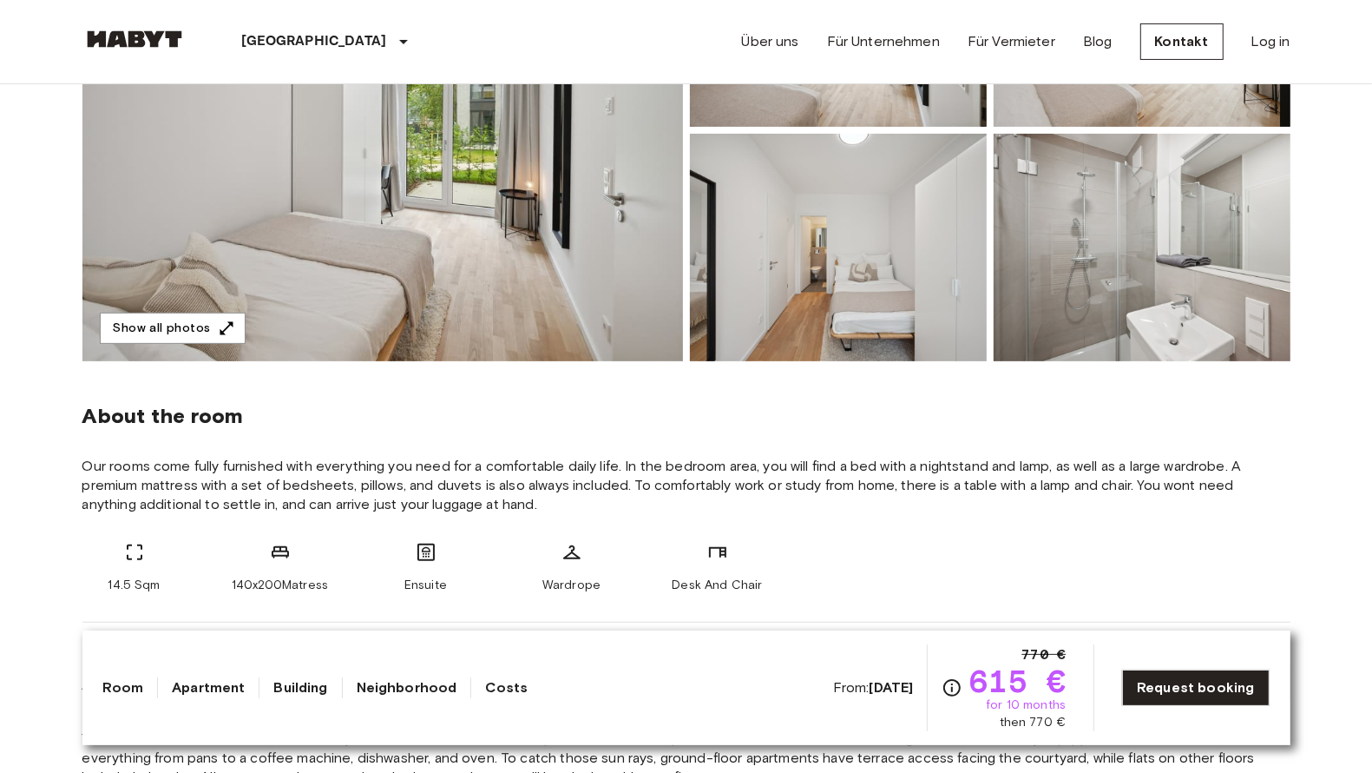
click at [430, 552] on icon at bounding box center [426, 552] width 21 height 21
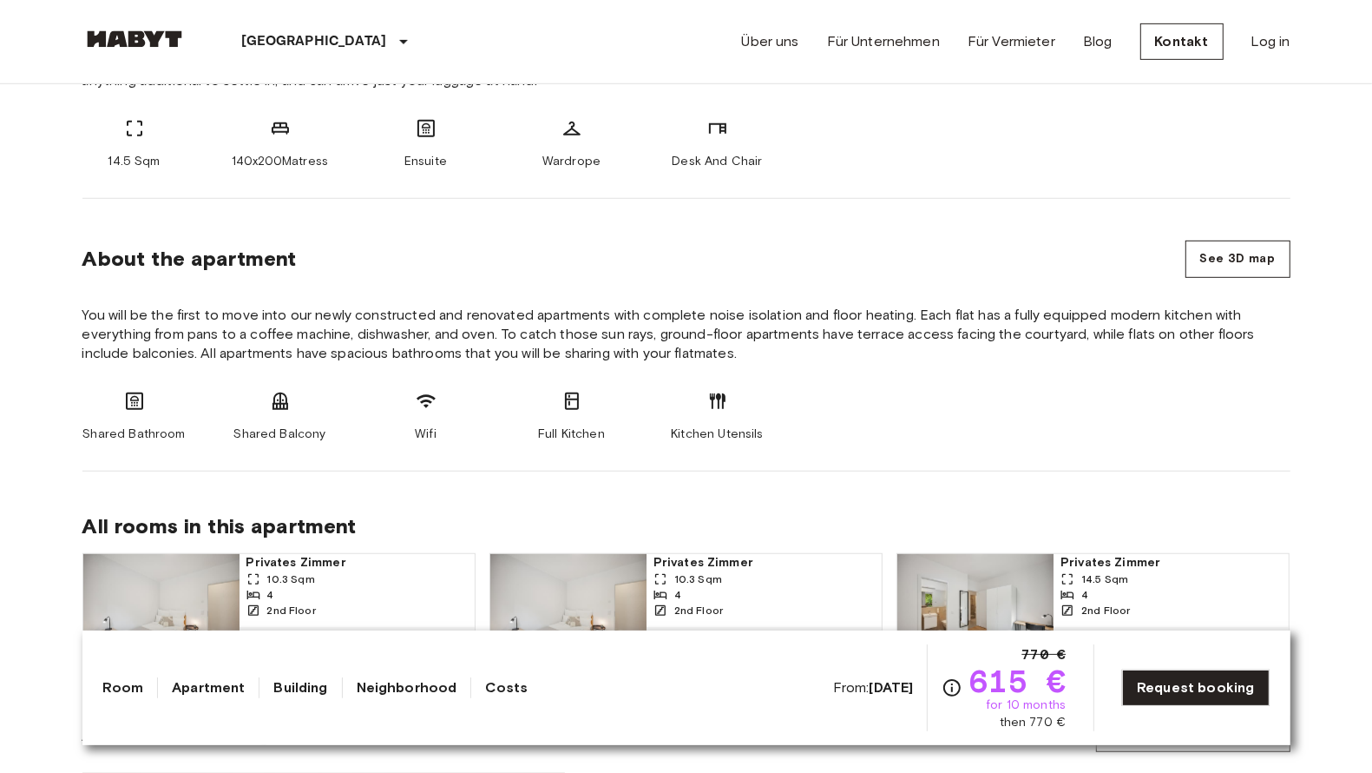
scroll to position [766, 0]
click at [1207, 248] on button "See 3D map" at bounding box center [1238, 259] width 105 height 37
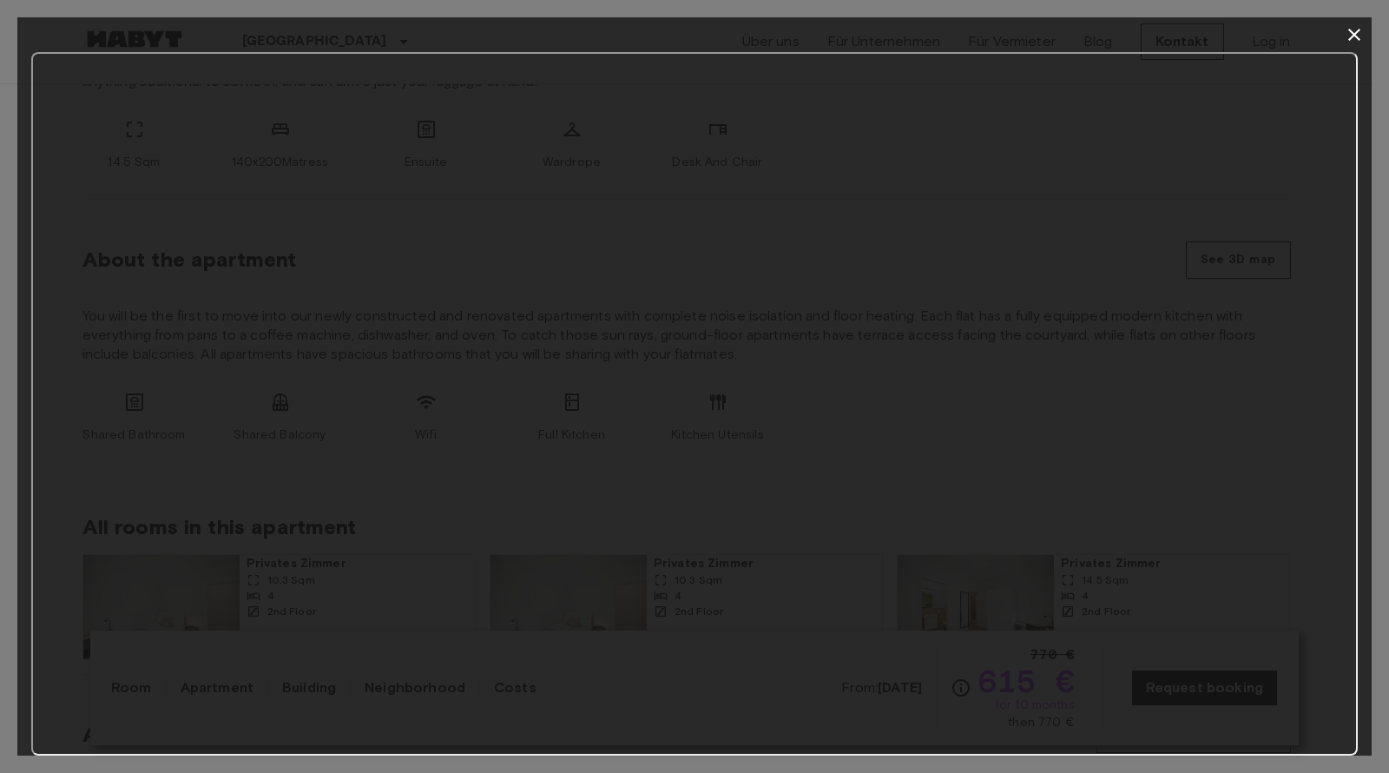
click at [1365, 38] on button "button" at bounding box center [1354, 34] width 35 height 35
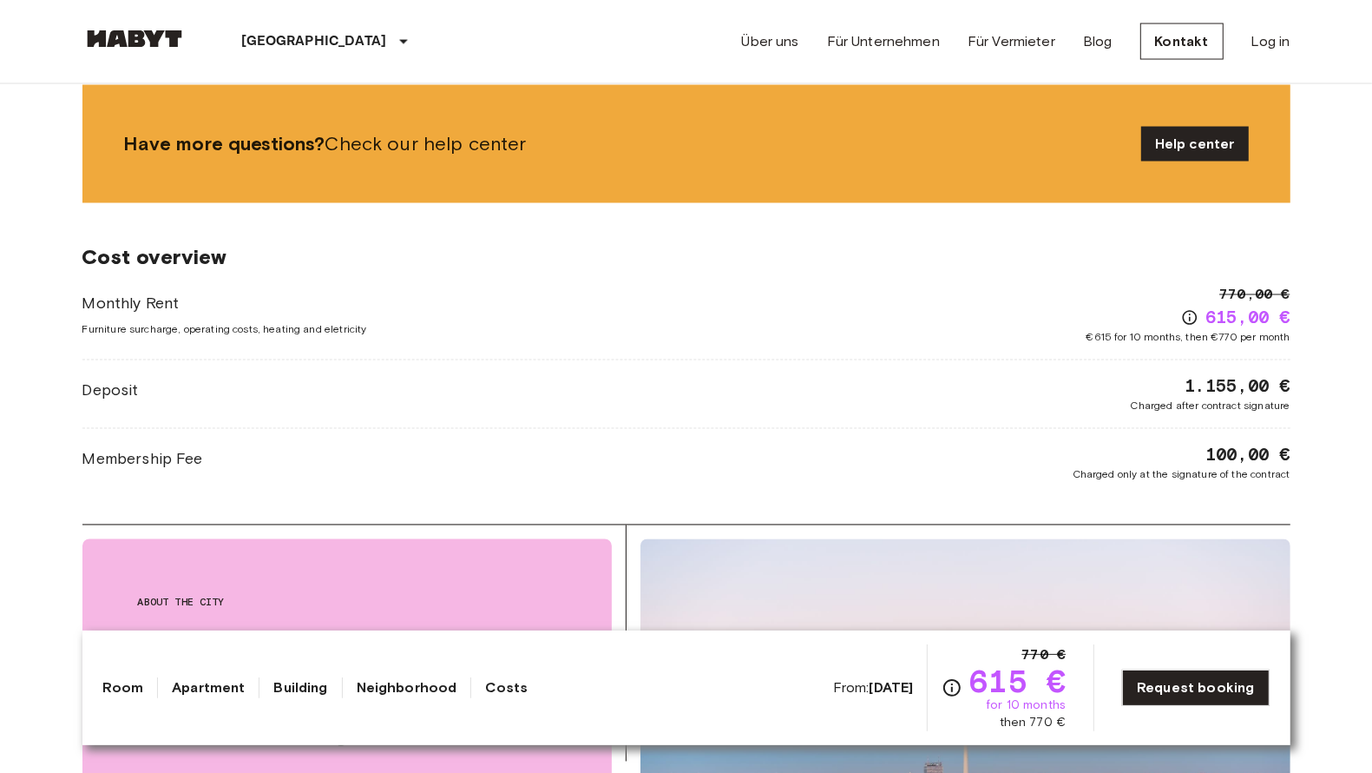
scroll to position [2648, 0]
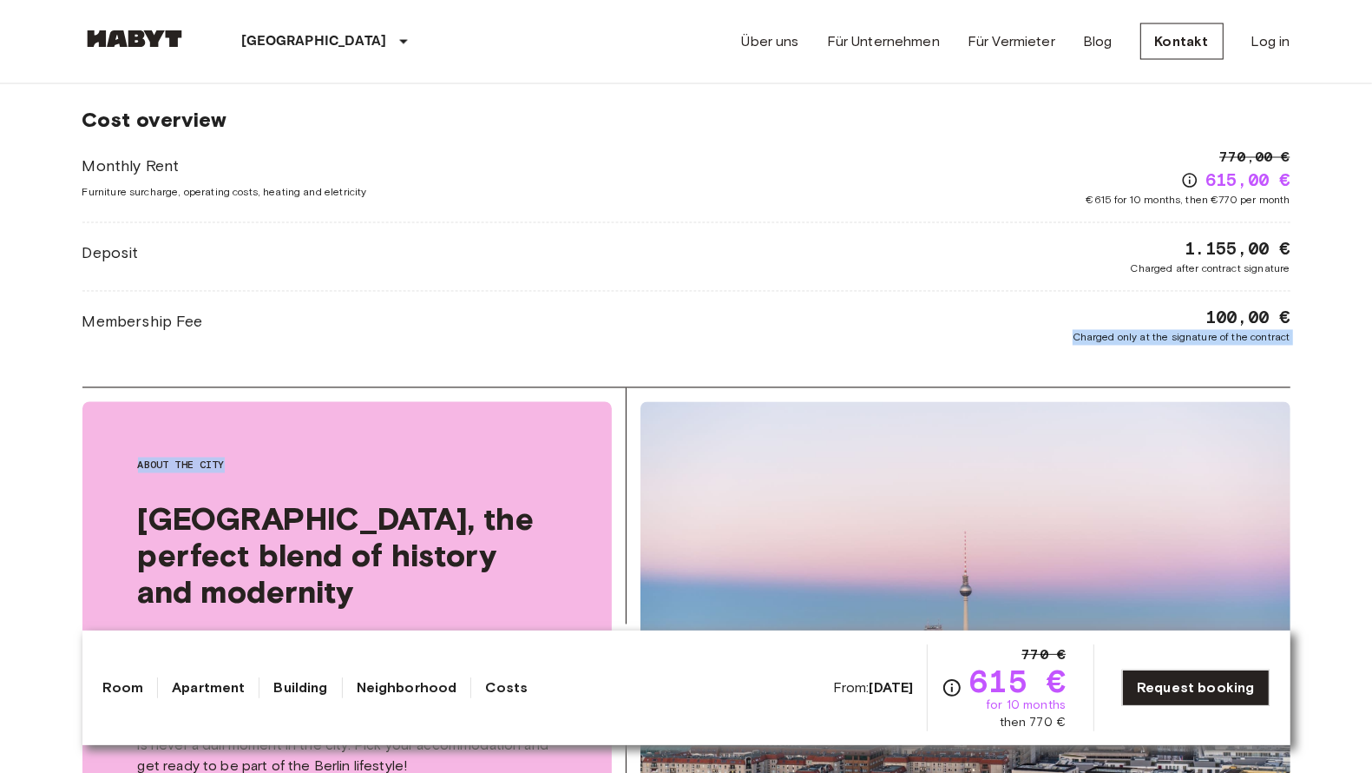
drag, startPoint x: 595, startPoint y: 428, endPoint x: 1016, endPoint y: 268, distance: 451.1
click at [877, 251] on div "Deposit 1.155,00 € Charged after contract signature" at bounding box center [686, 257] width 1208 height 40
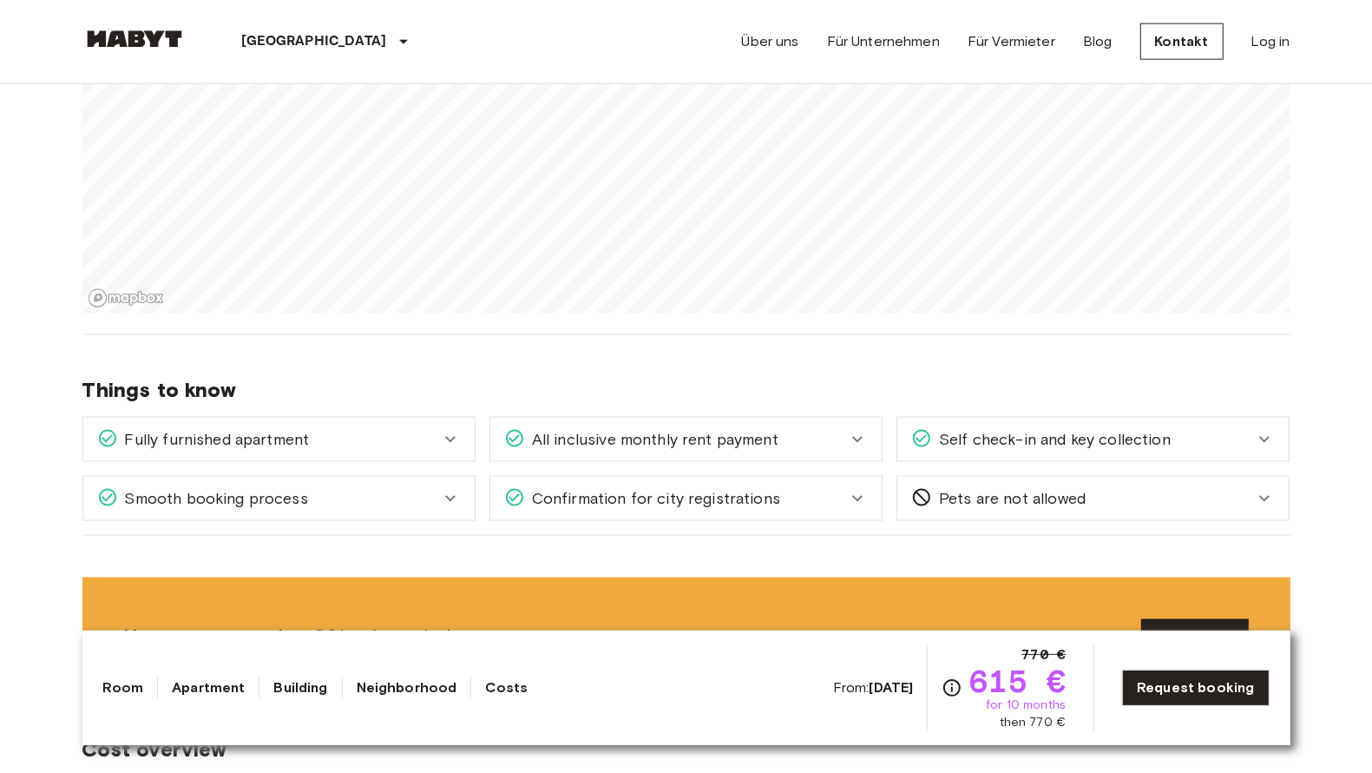
scroll to position [2479, 0]
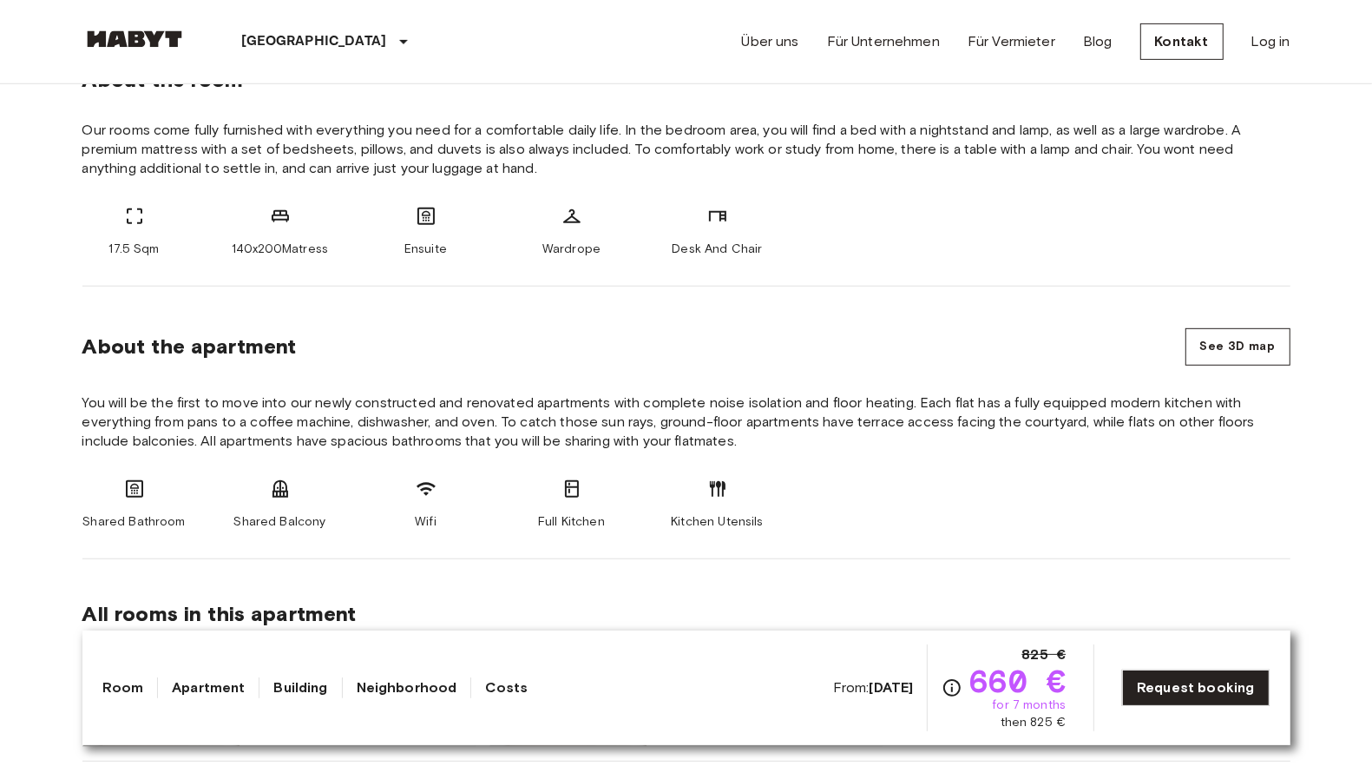
scroll to position [680, 0]
